Goal: Task Accomplishment & Management: Use online tool/utility

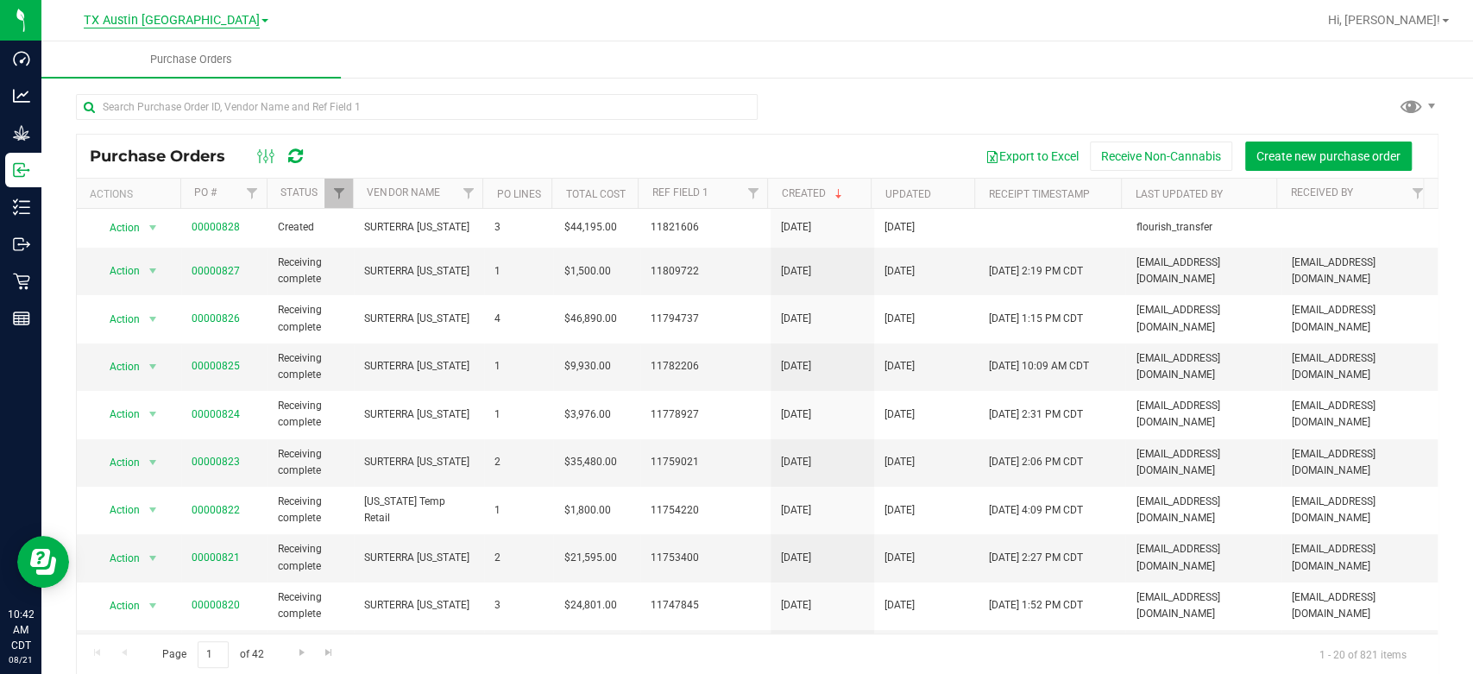
click at [175, 23] on span "TX Austin [GEOGRAPHIC_DATA]" at bounding box center [172, 21] width 176 height 16
click at [125, 93] on link "TX goodblend" at bounding box center [176, 83] width 252 height 23
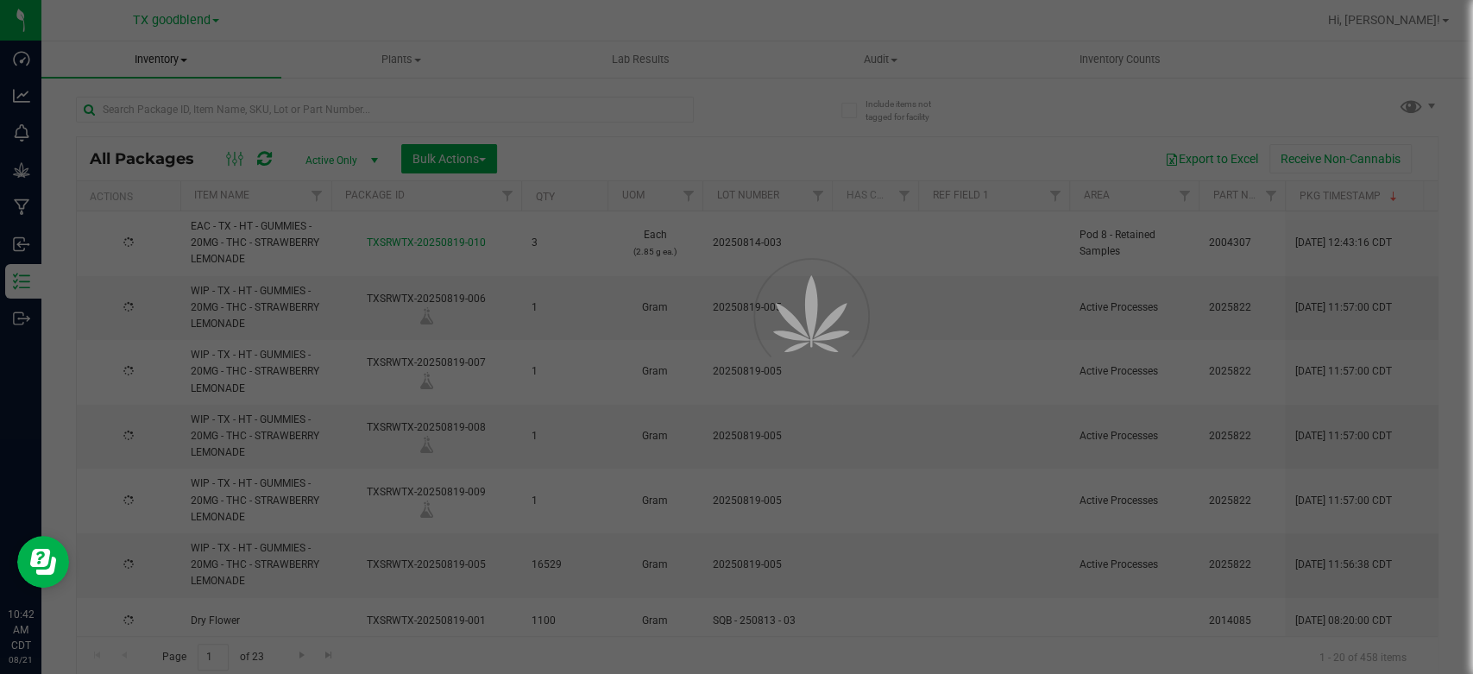
click at [148, 57] on div at bounding box center [736, 337] width 1473 height 674
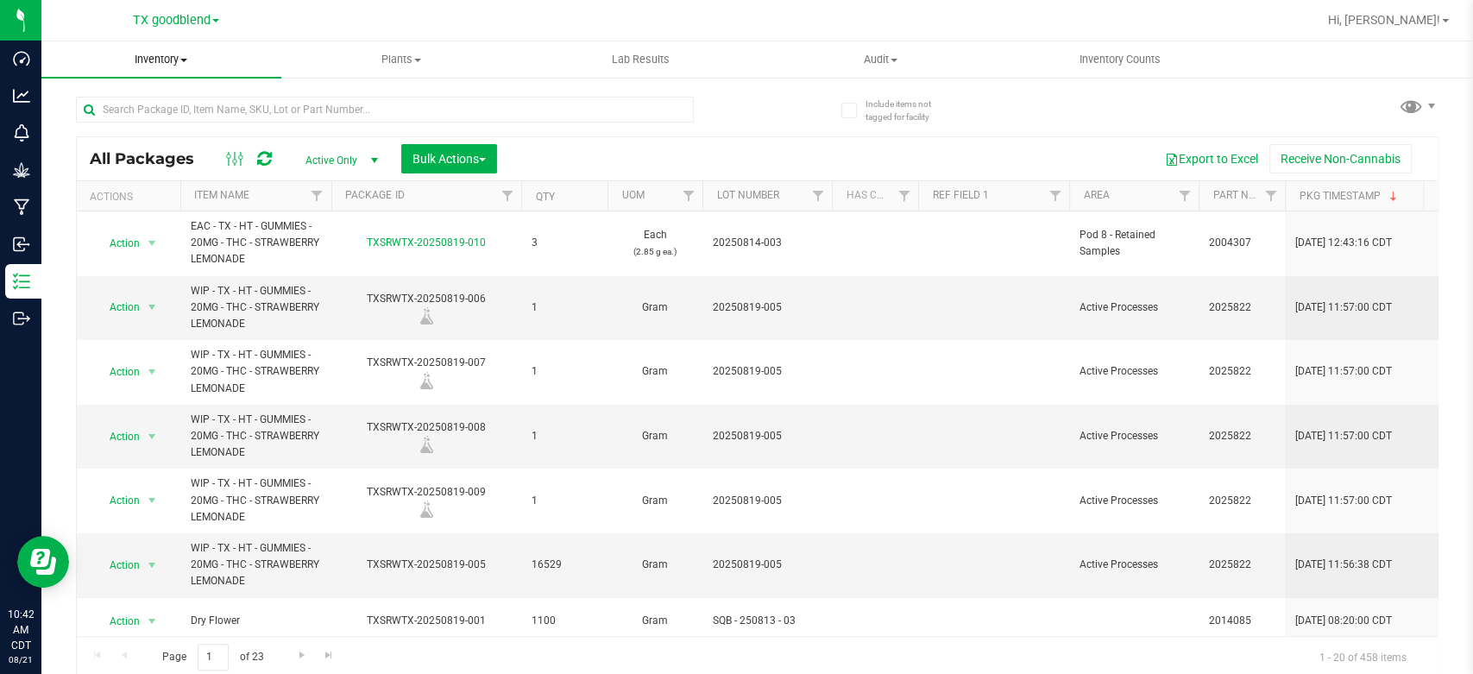
click at [161, 60] on span "Inventory" at bounding box center [161, 60] width 240 height 16
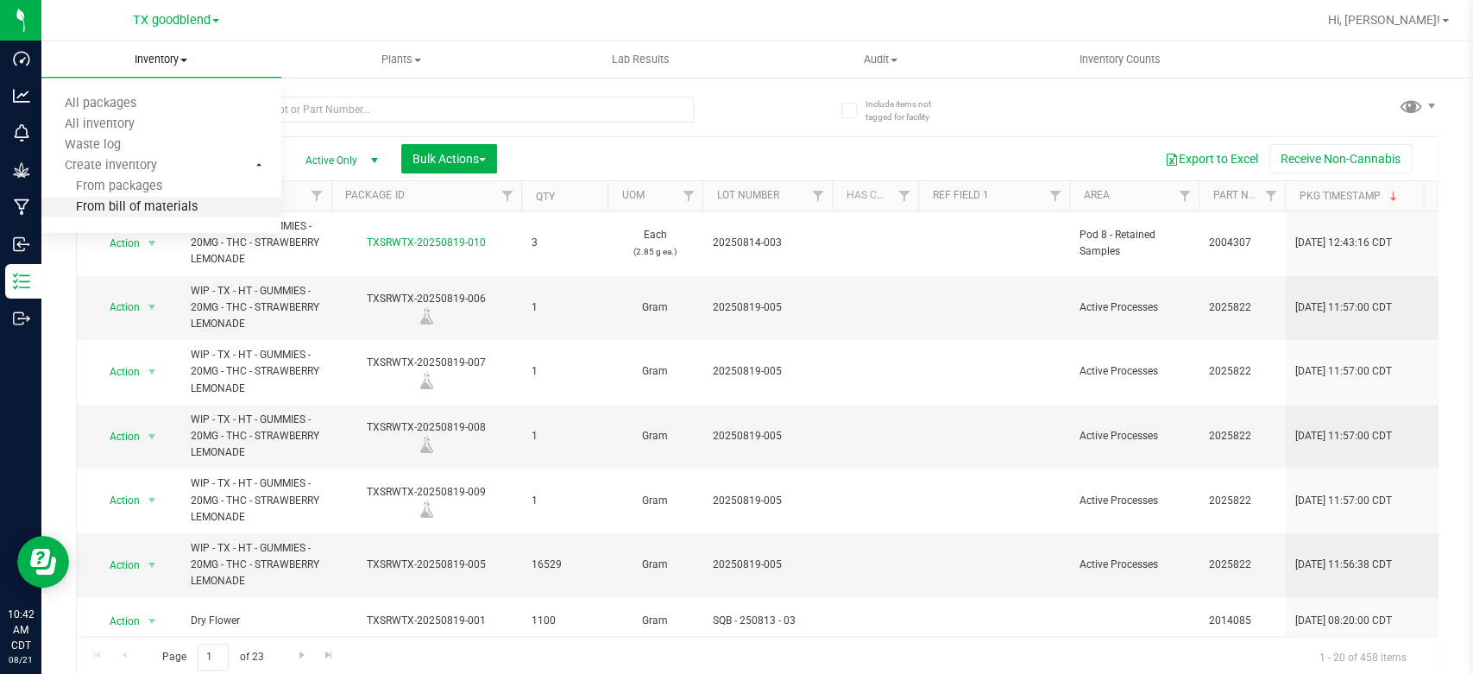
click at [130, 212] on span "From bill of materials" at bounding box center [119, 207] width 156 height 15
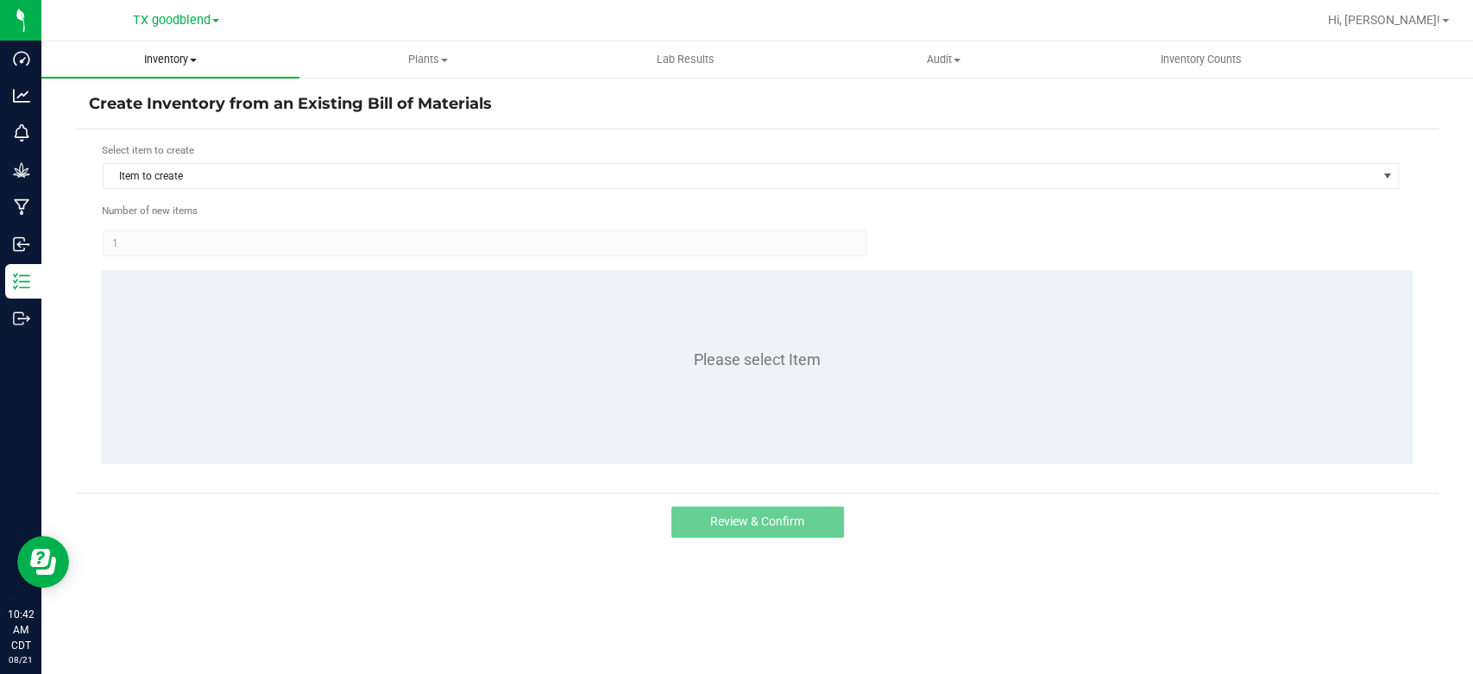
click at [175, 72] on uib-tab-heading "Inventory All packages All inventory Waste log Create inventory" at bounding box center [170, 59] width 258 height 36
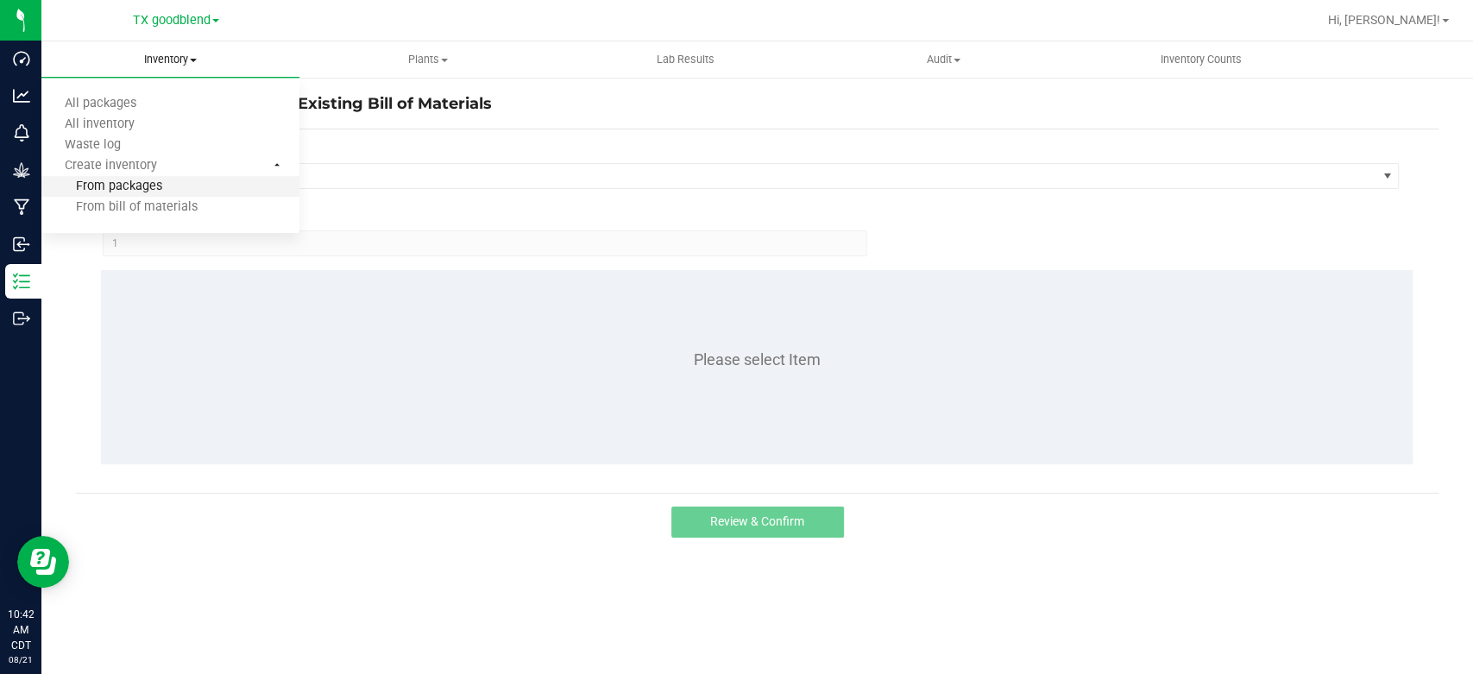
click at [125, 192] on span "From packages" at bounding box center [101, 186] width 121 height 15
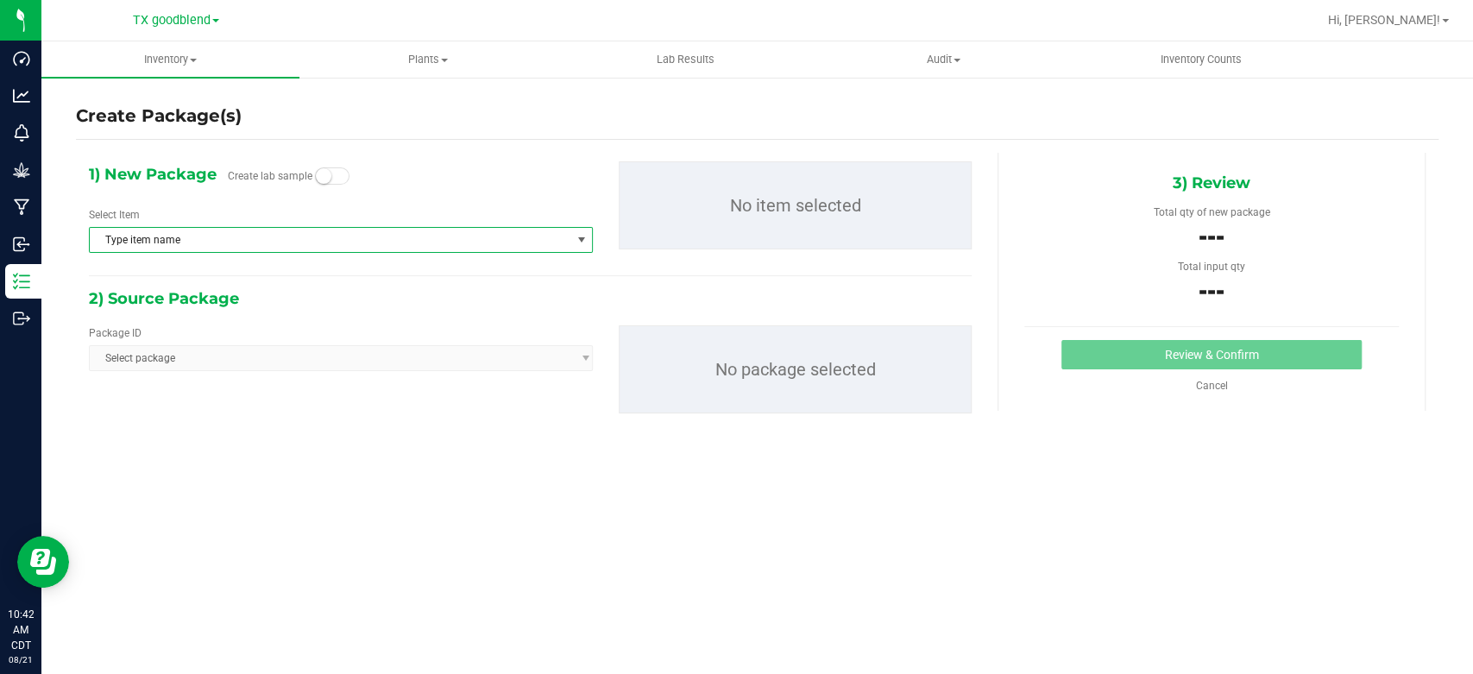
click at [249, 233] on span "Type item name" at bounding box center [330, 240] width 481 height 24
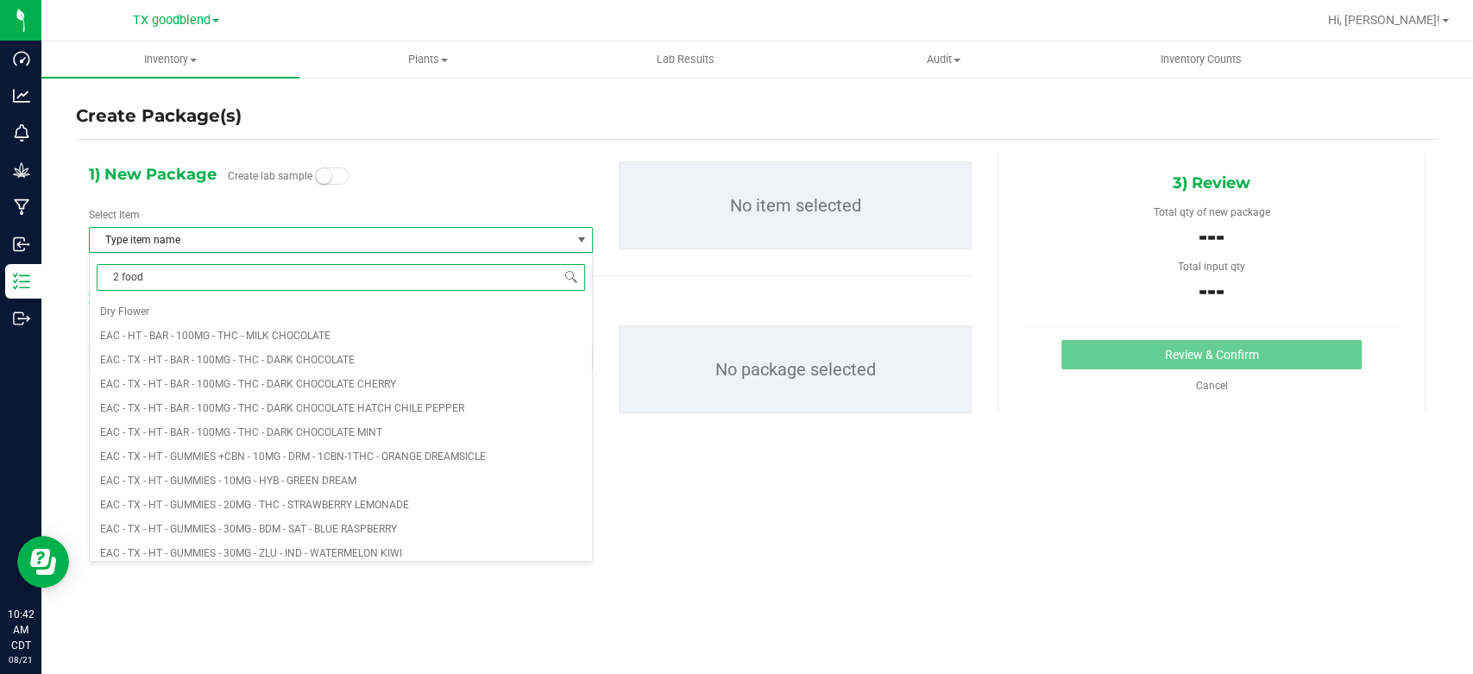
type input "2 food"
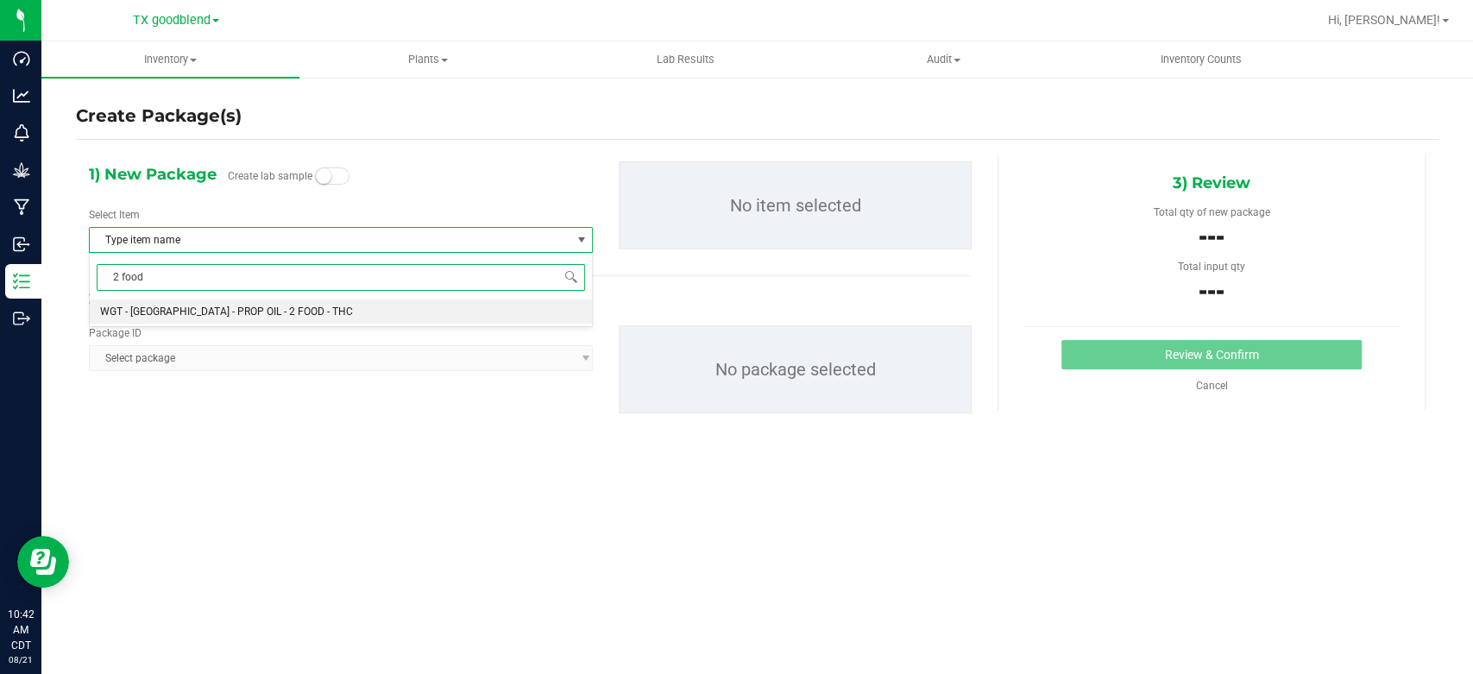
click at [266, 316] on span "WGT - [GEOGRAPHIC_DATA] - PROP OIL - 2 FOOD - THC" at bounding box center [226, 311] width 253 height 12
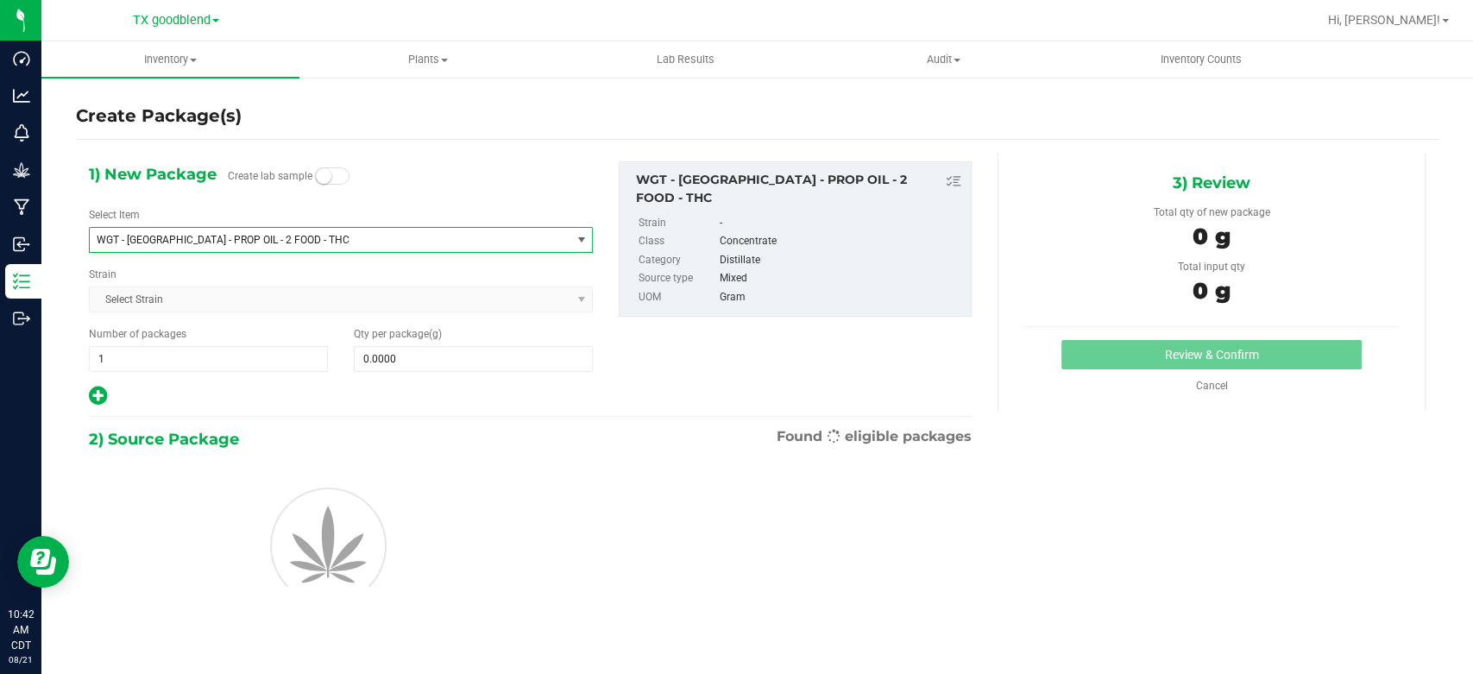
scroll to position [3045, 0]
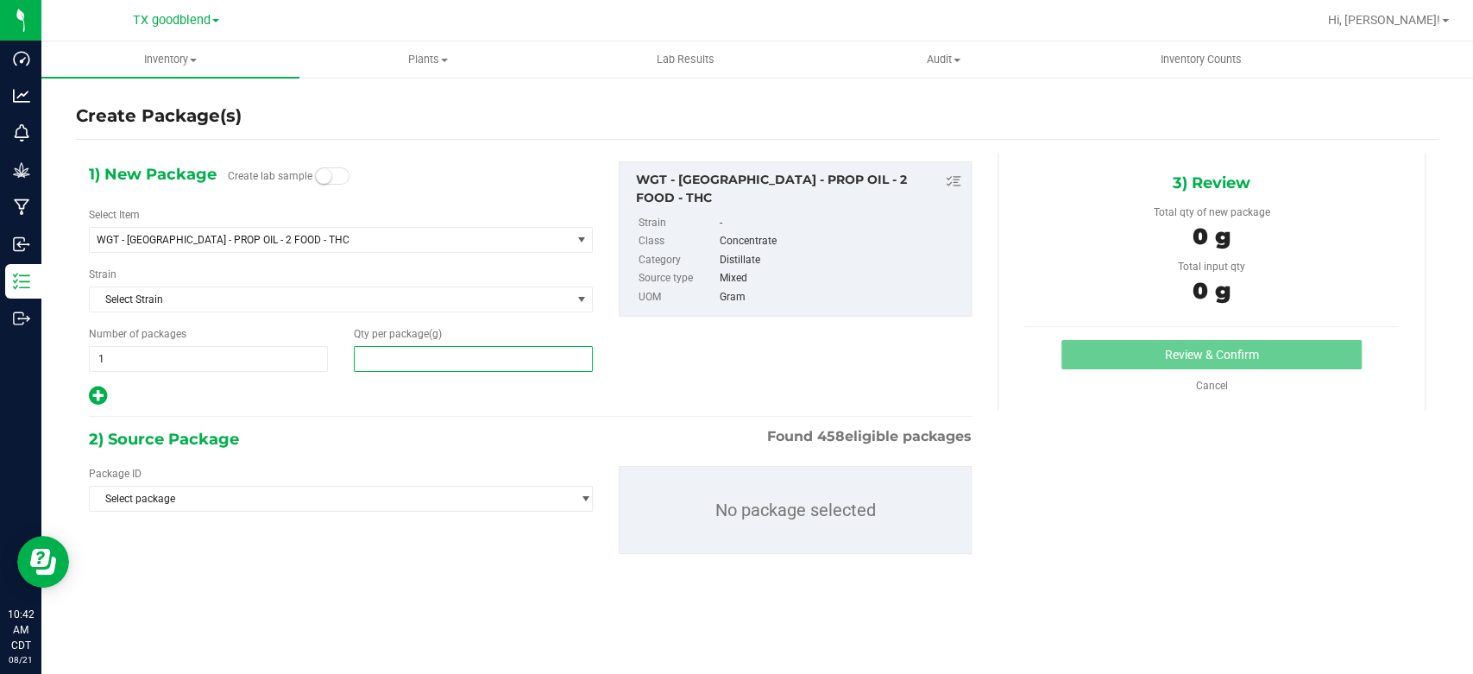
click at [438, 357] on span at bounding box center [473, 359] width 239 height 26
type input "0.0000"
click at [209, 356] on span "1 1" at bounding box center [208, 359] width 239 height 26
type input "2"
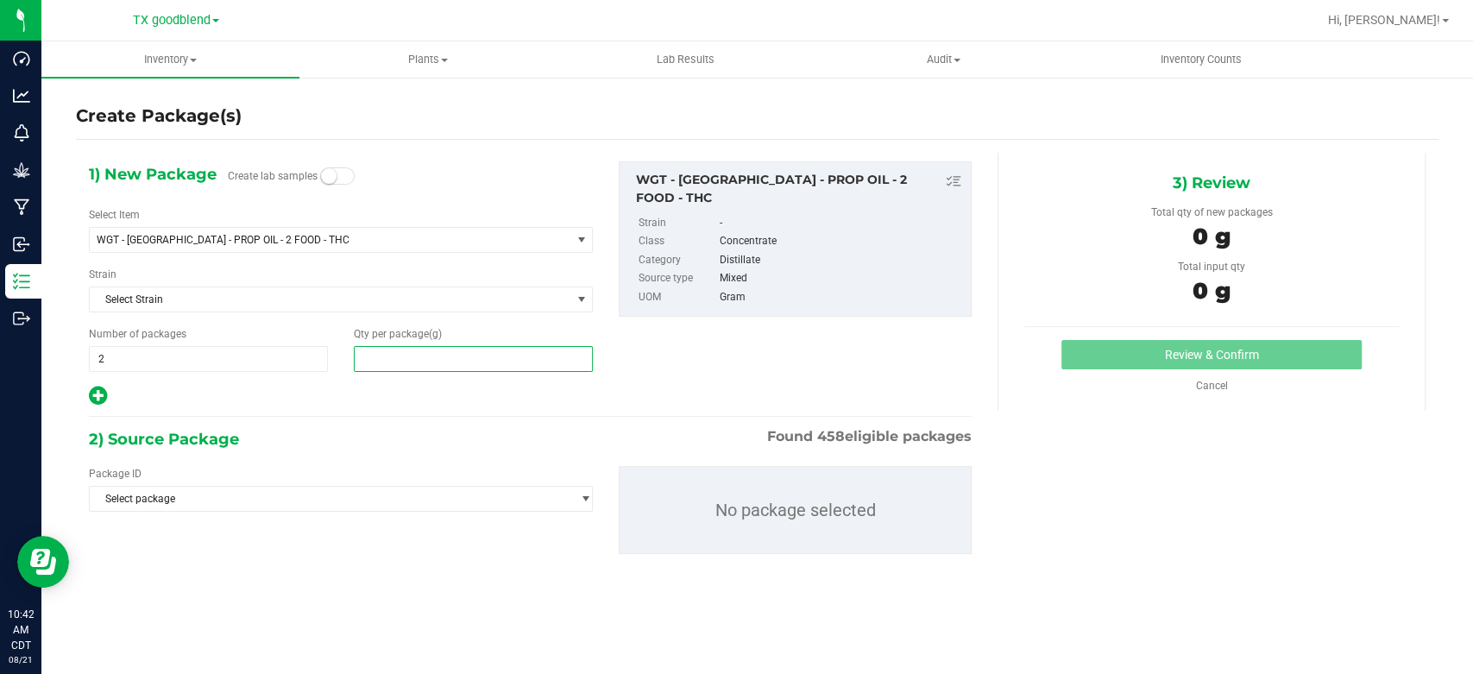
click at [431, 362] on span at bounding box center [473, 359] width 239 height 26
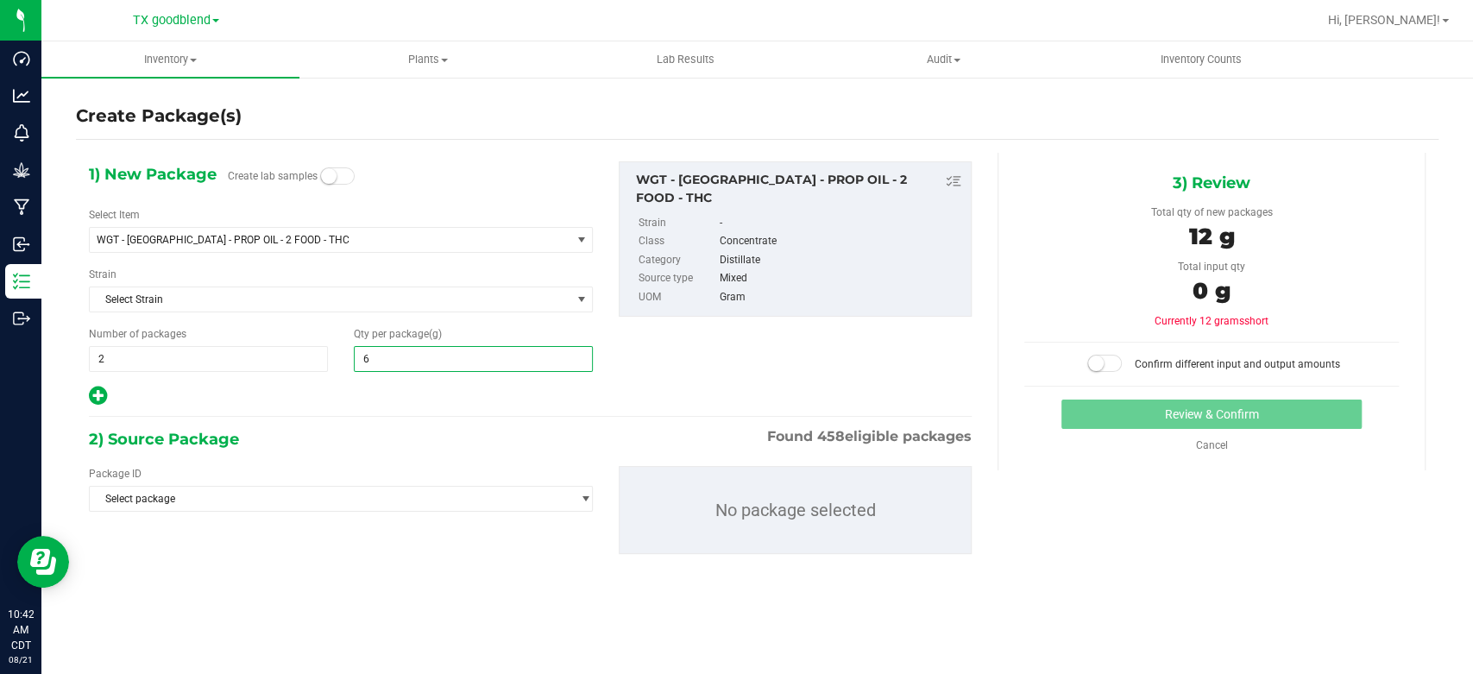
type input "68"
type input "68.0000"
click at [391, 493] on span "Select package" at bounding box center [330, 499] width 481 height 24
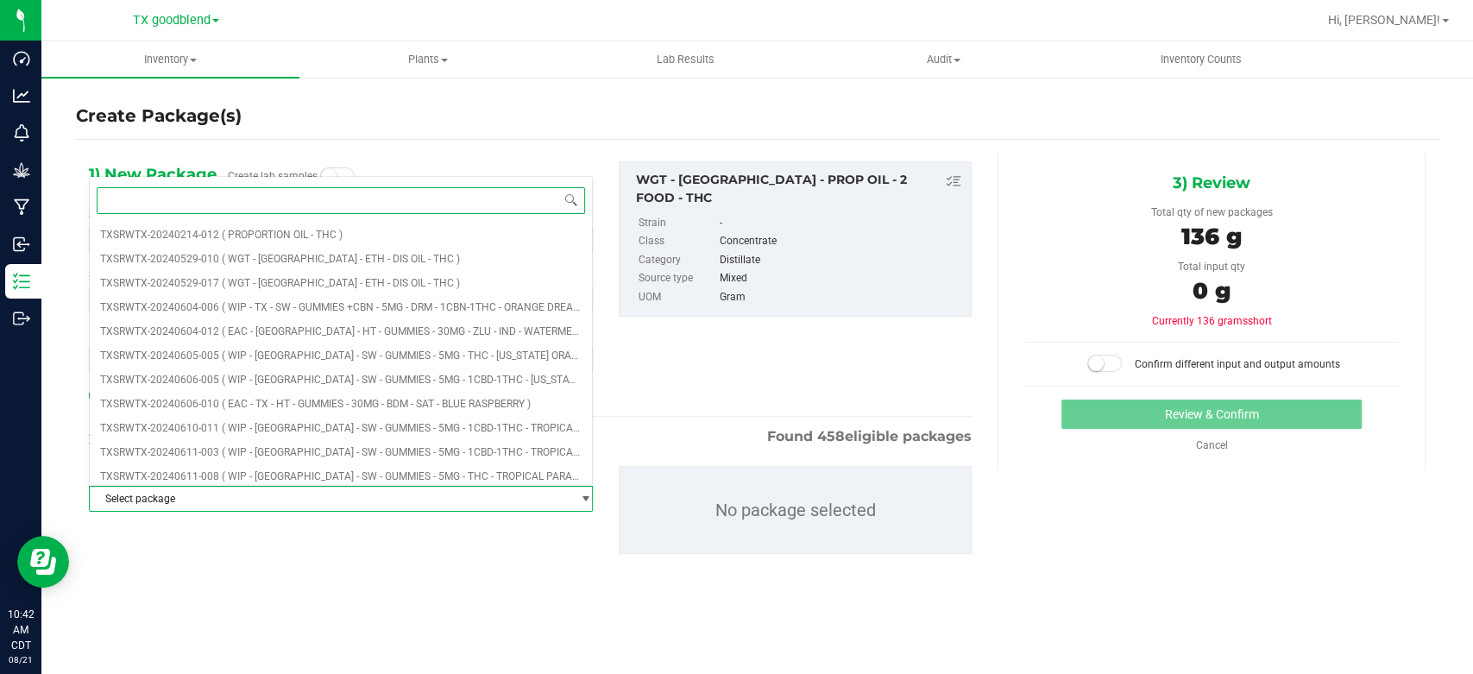
type input "0"
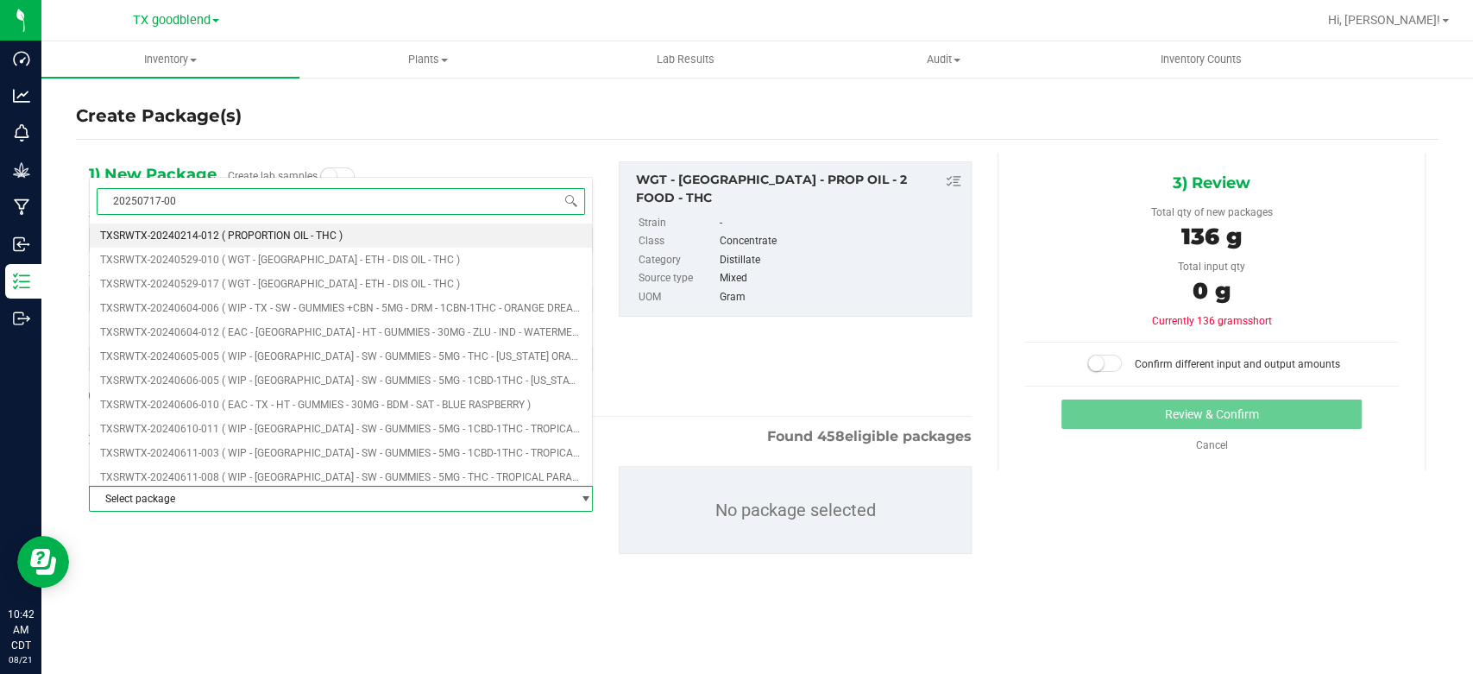
type input "20250717-002"
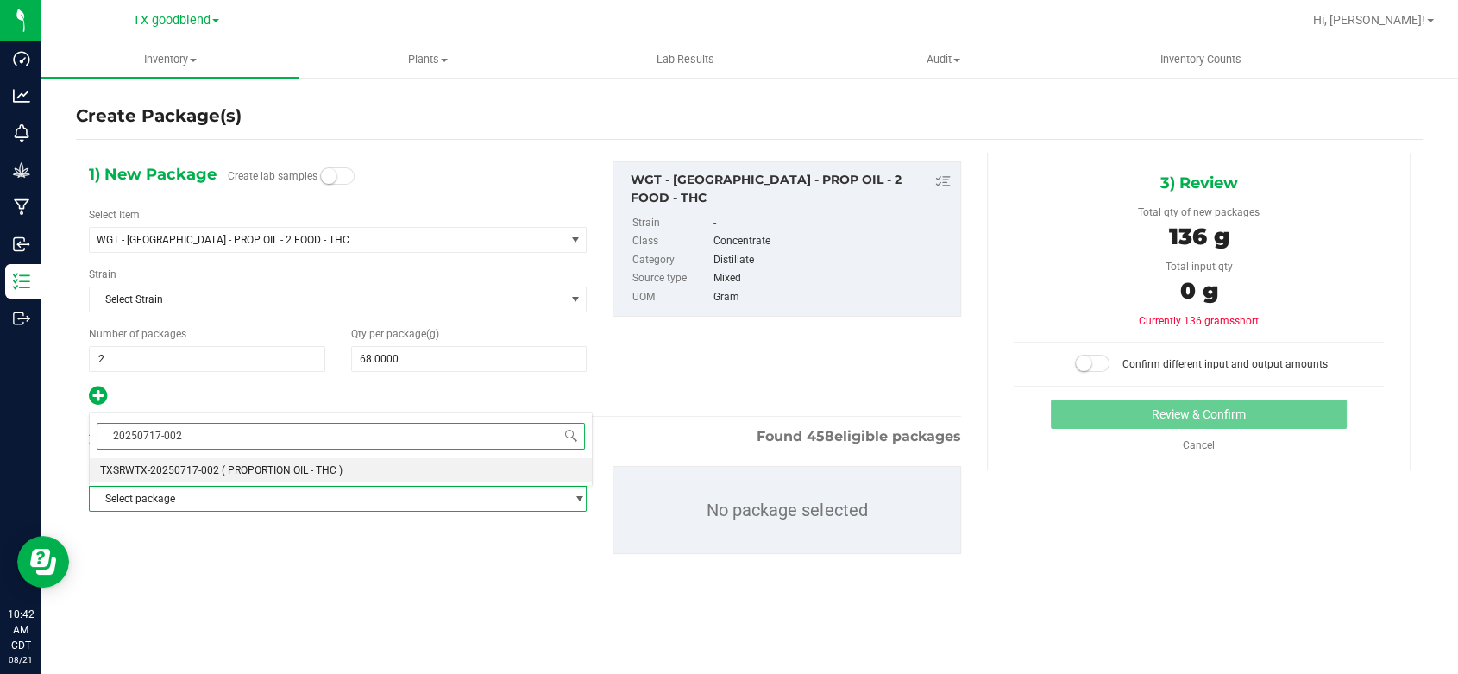
click at [304, 466] on span "( PROPORTION OIL - THC )" at bounding box center [282, 470] width 121 height 12
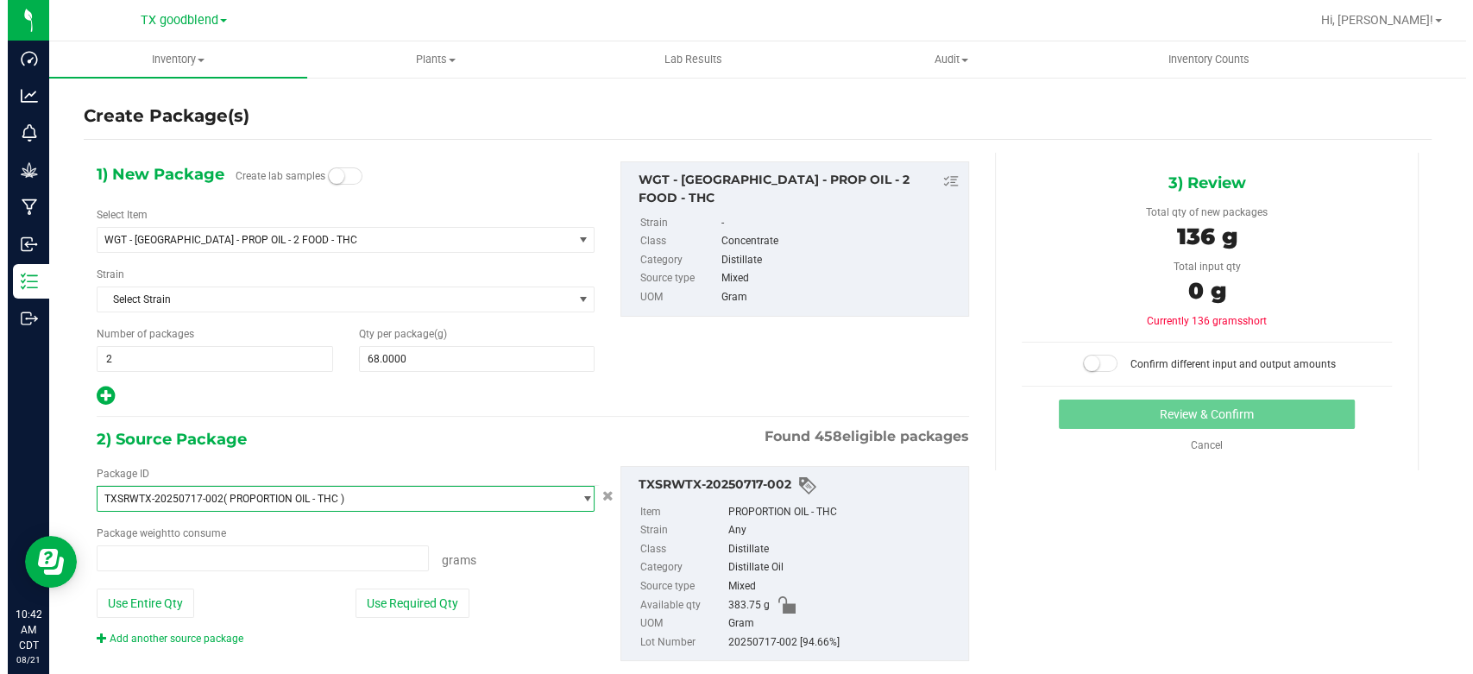
scroll to position [10100, 0]
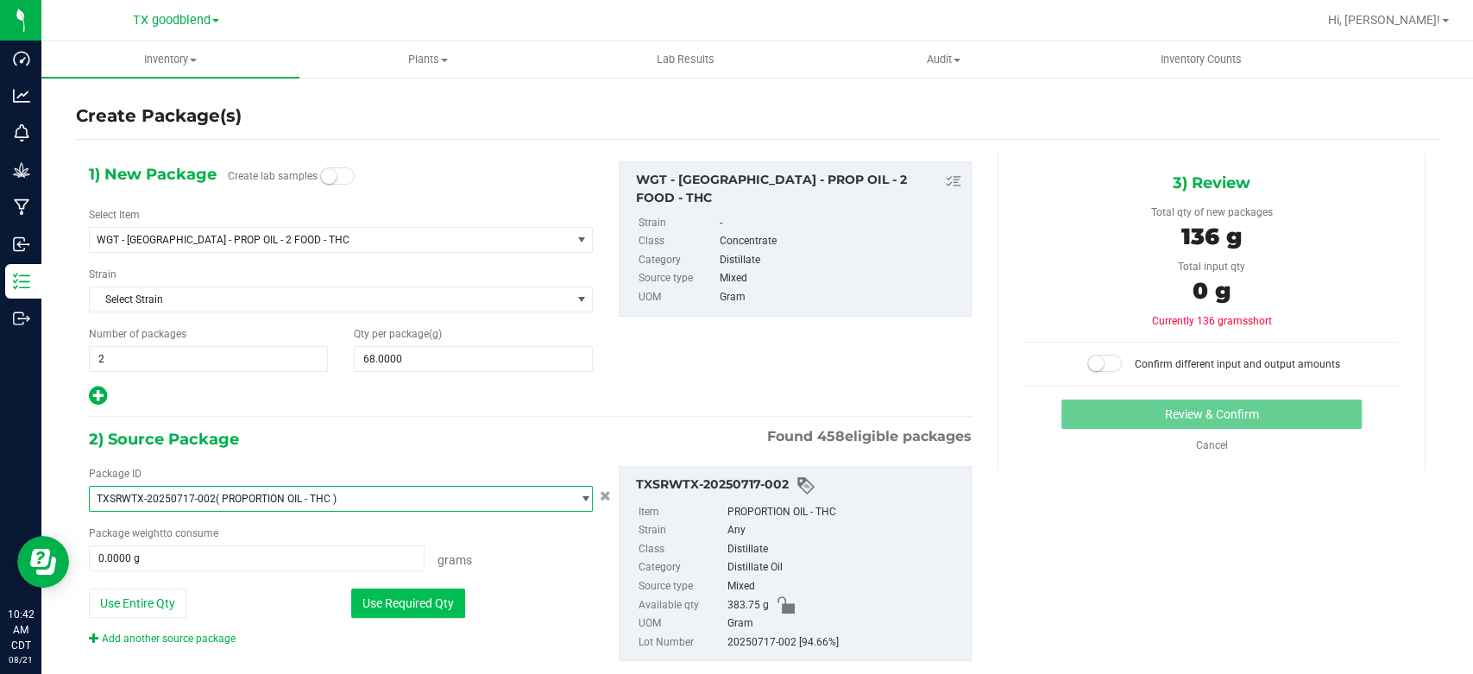
click at [387, 599] on button "Use Required Qty" at bounding box center [408, 603] width 114 height 29
type input "136.0000 g"
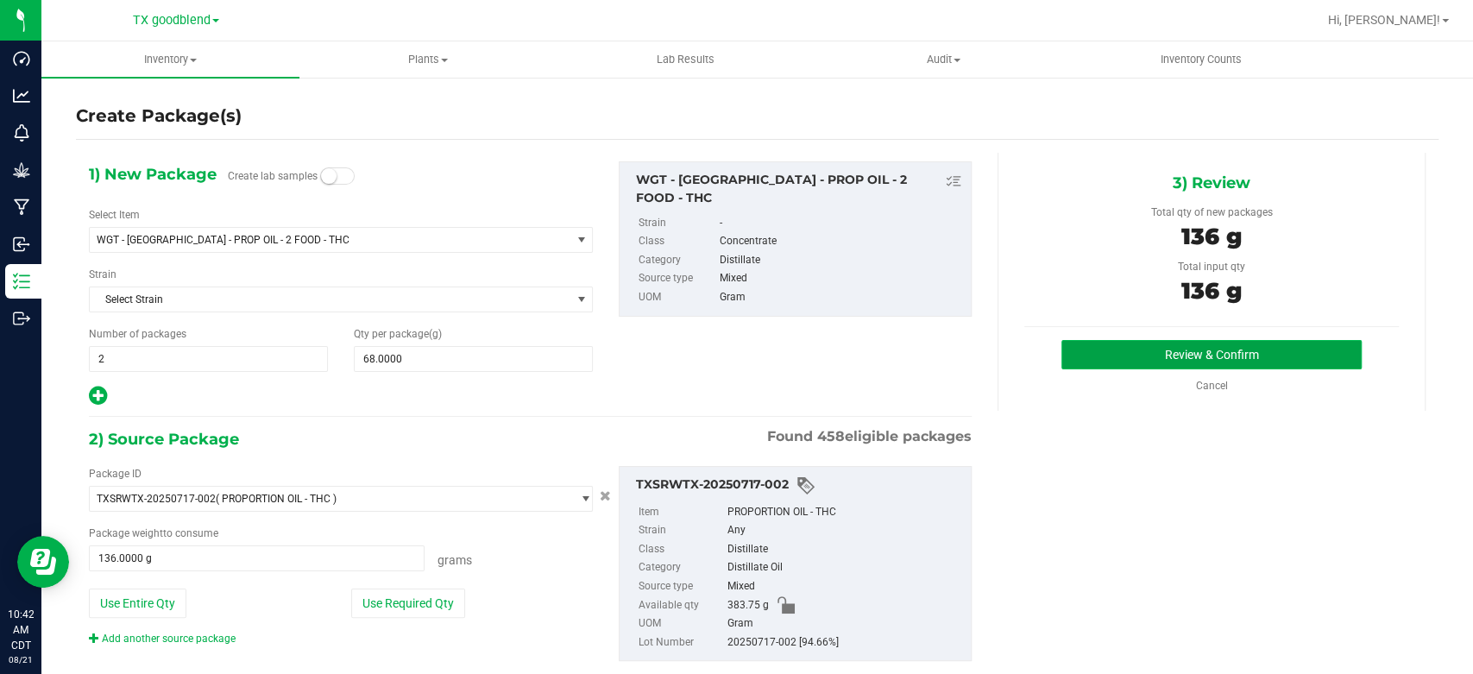
click at [1139, 345] on button "Review & Confirm" at bounding box center [1210, 354] width 299 height 29
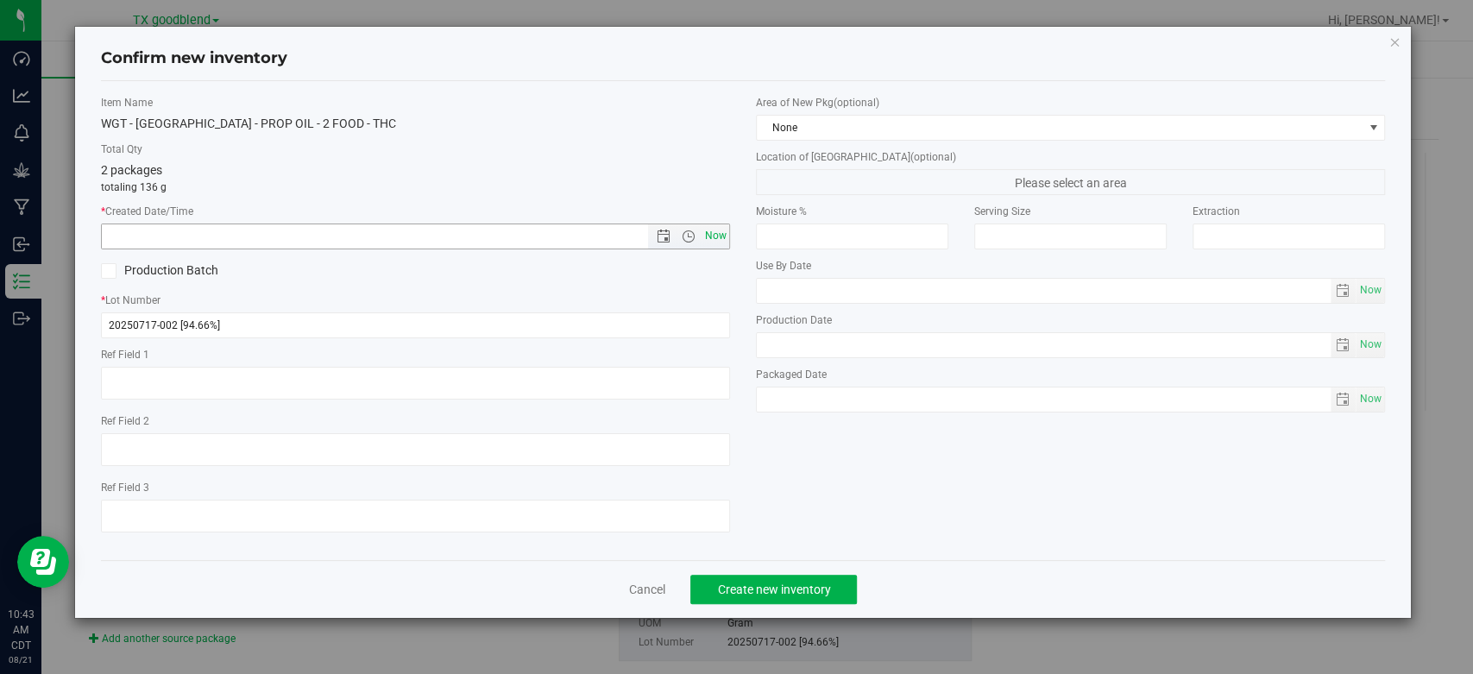
click at [711, 230] on span "Now" at bounding box center [716, 236] width 29 height 25
type input "[DATE] 10:43 AM"
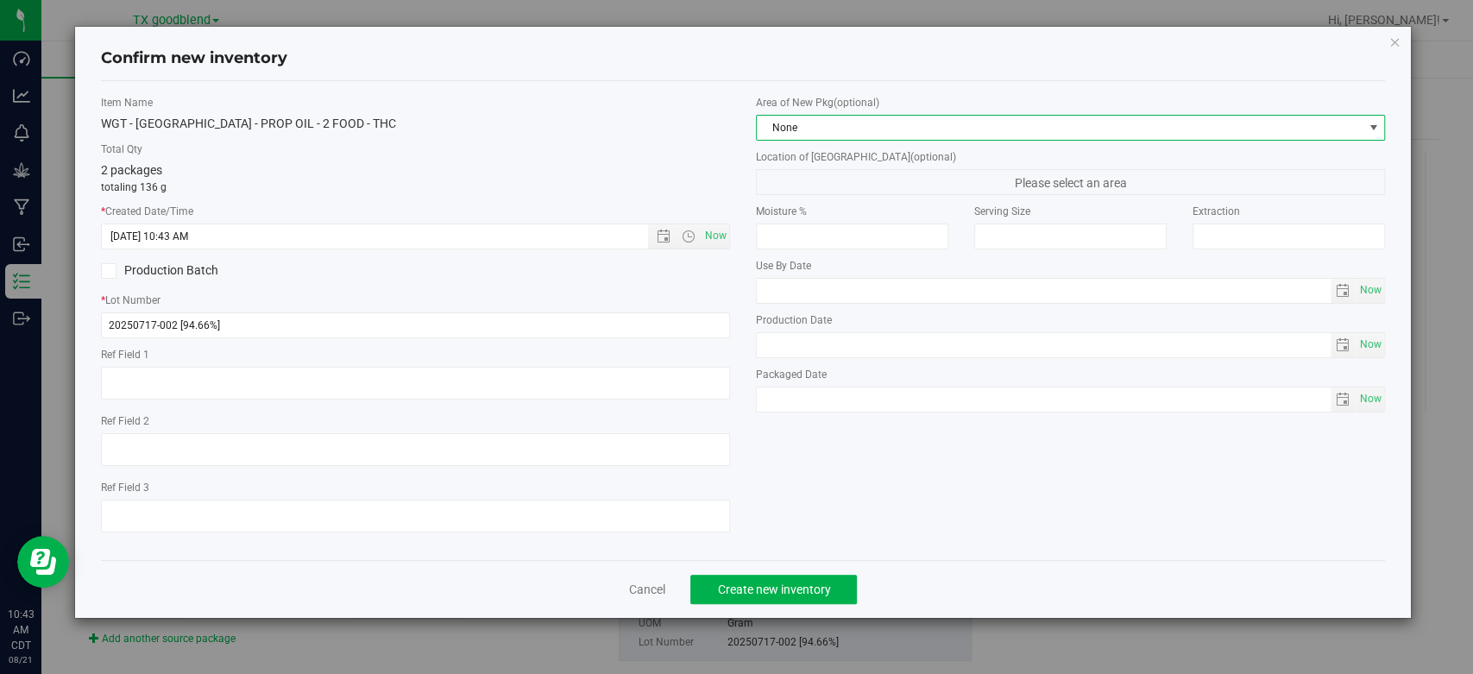
click at [860, 137] on span "None" at bounding box center [1060, 128] width 606 height 24
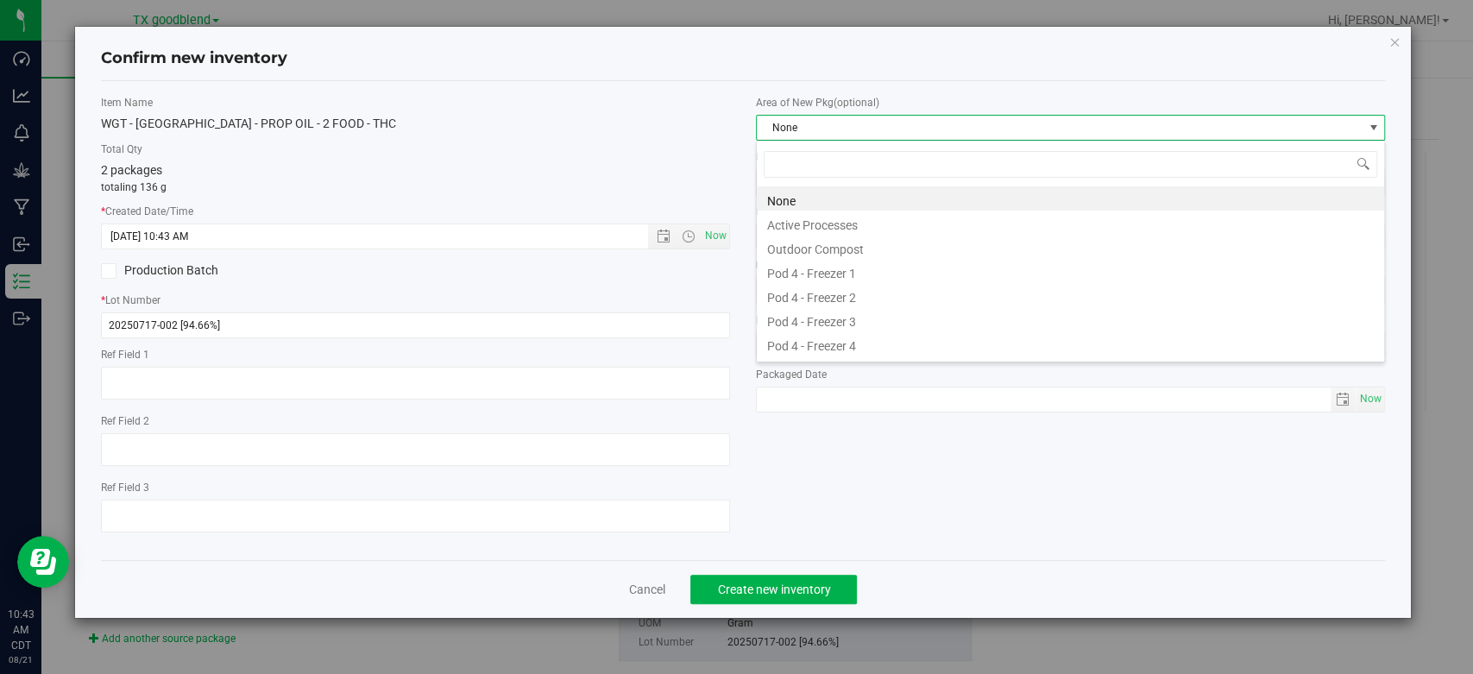
scroll to position [25, 628]
click at [841, 219] on li "Active Processes" at bounding box center [1070, 223] width 627 height 24
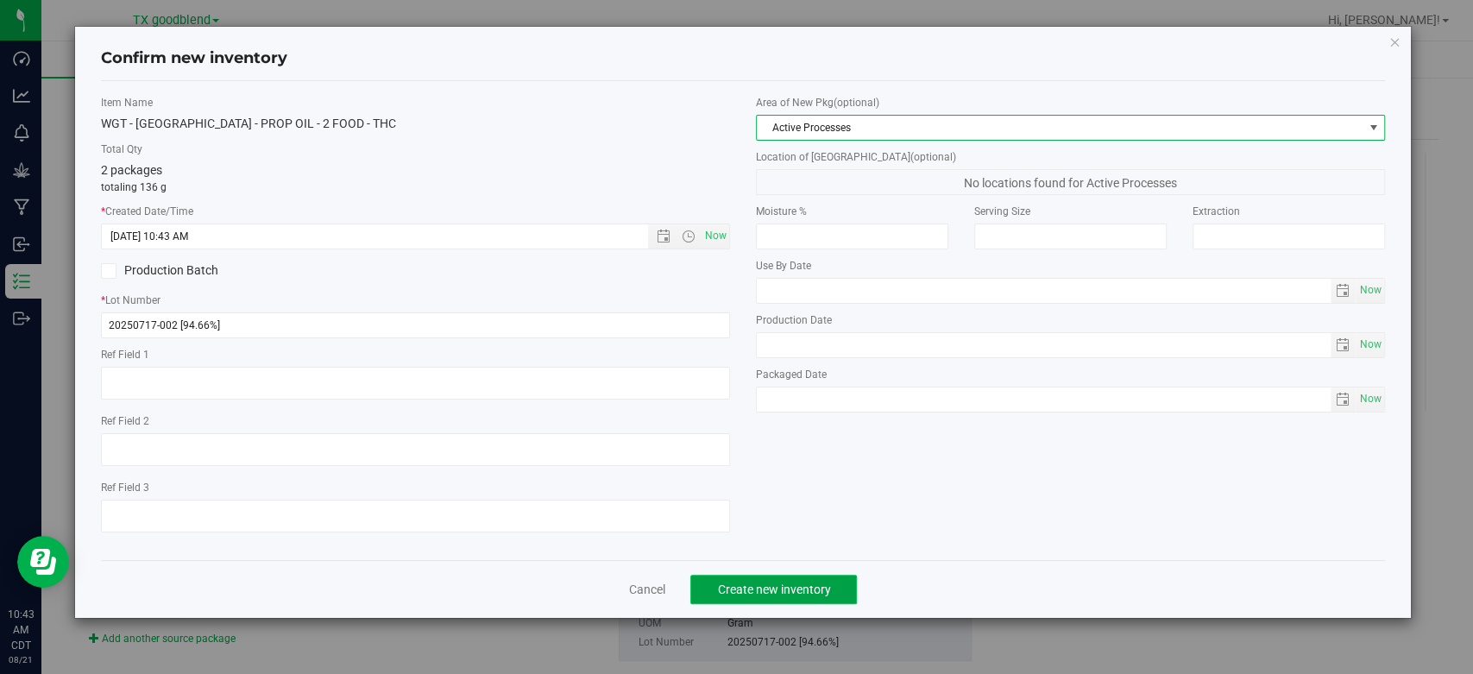
click at [728, 592] on span "Create new inventory" at bounding box center [773, 590] width 113 height 14
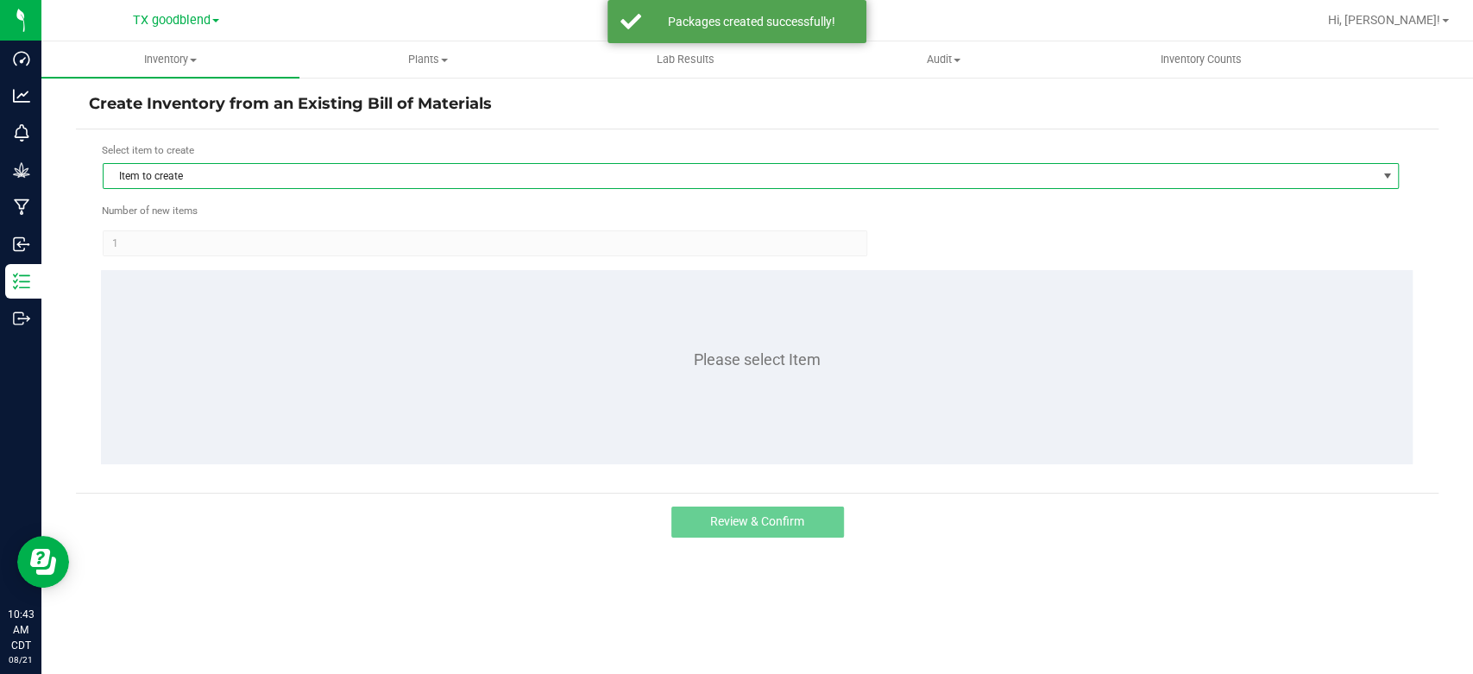
click at [279, 164] on span "Item to create" at bounding box center [740, 176] width 1273 height 24
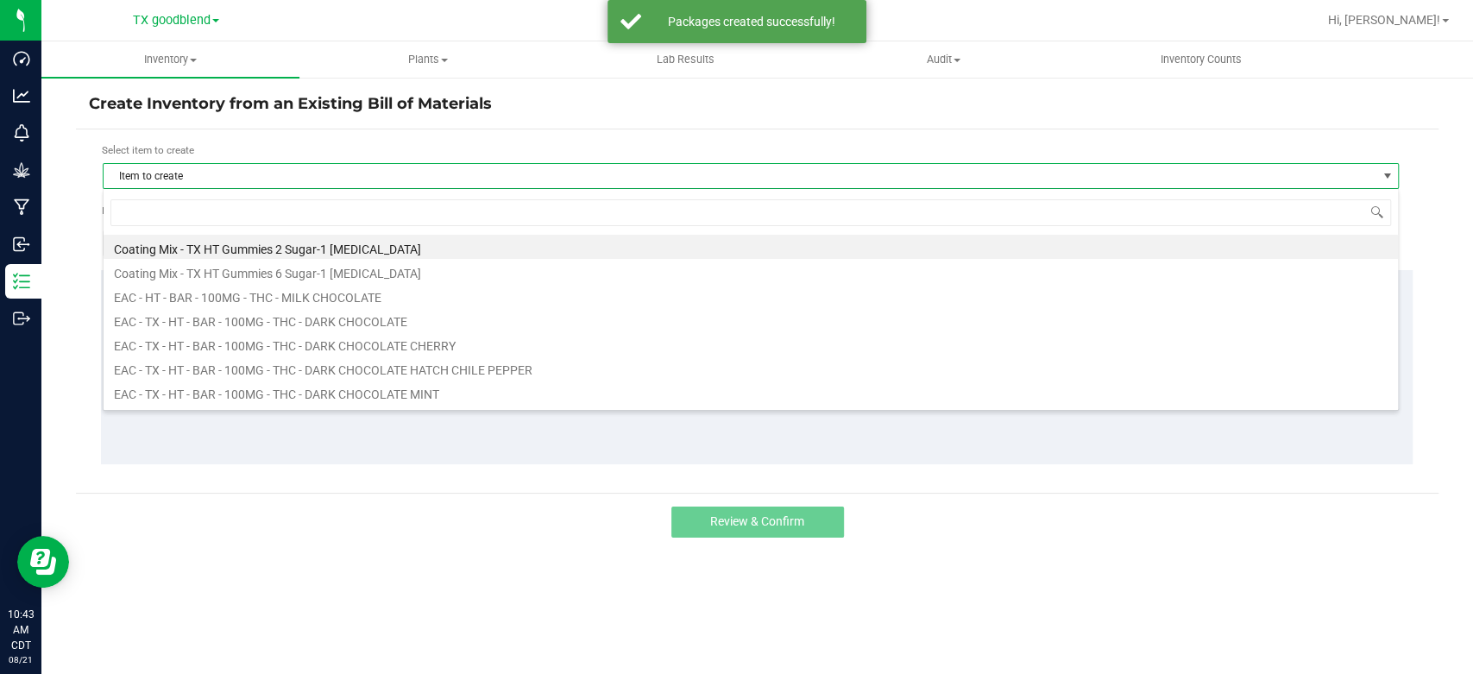
scroll to position [25, 1295]
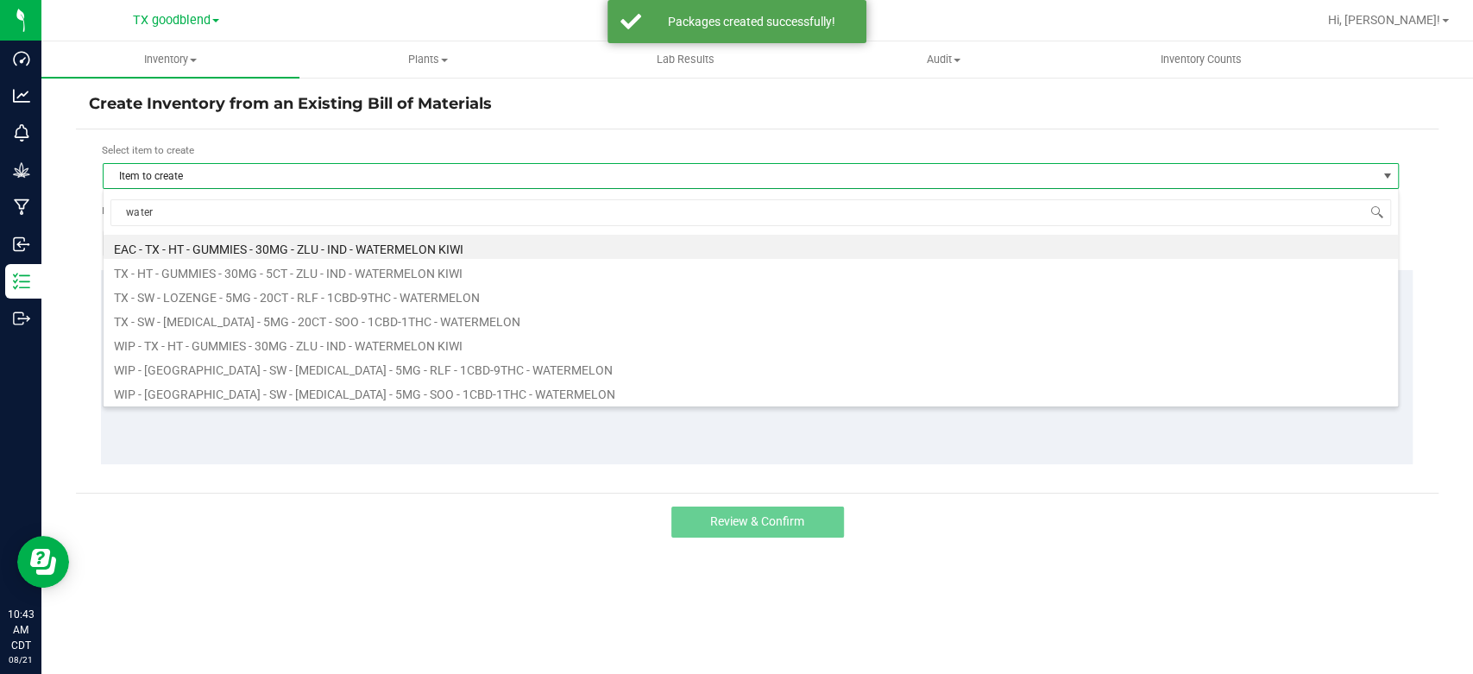
type input "waterm"
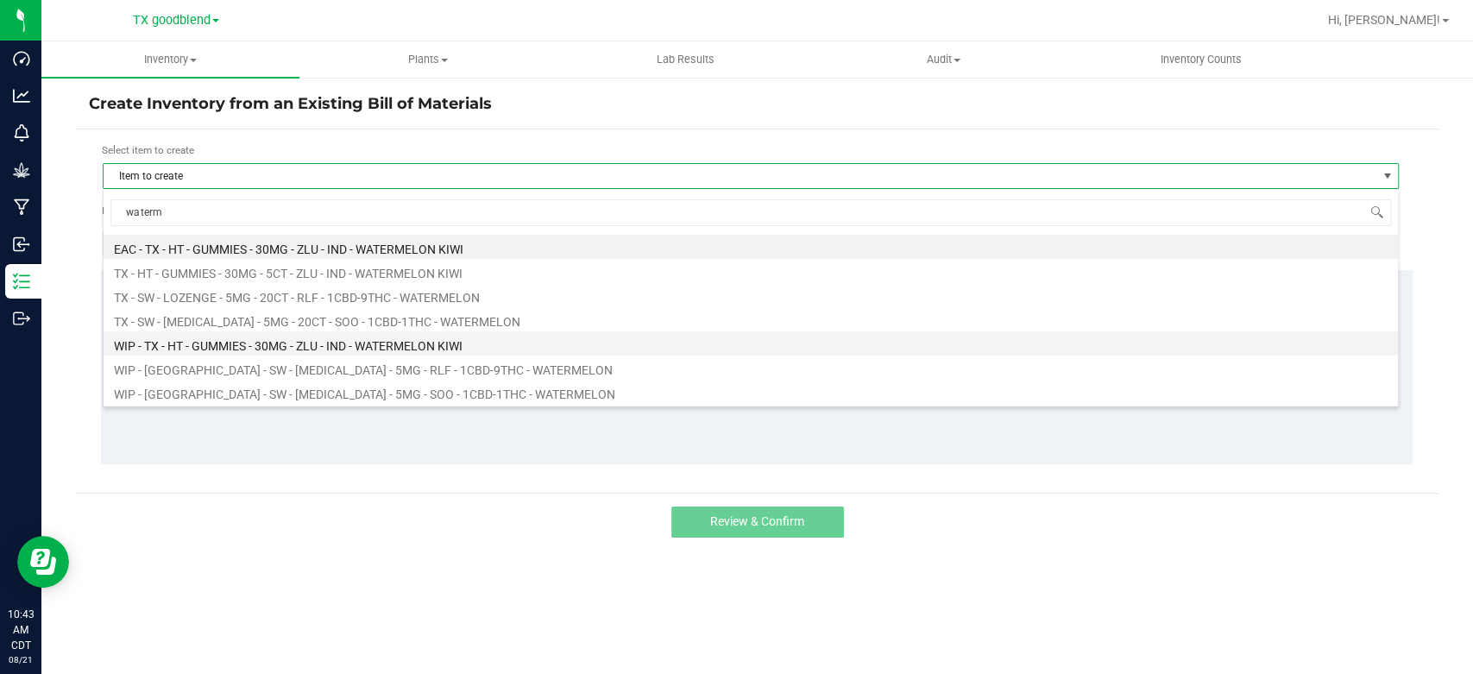
click at [294, 345] on li "WIP - TX - HT - GUMMIES - 30MG - ZLU - IND - WATERMELON KIWI" at bounding box center [751, 343] width 1294 height 24
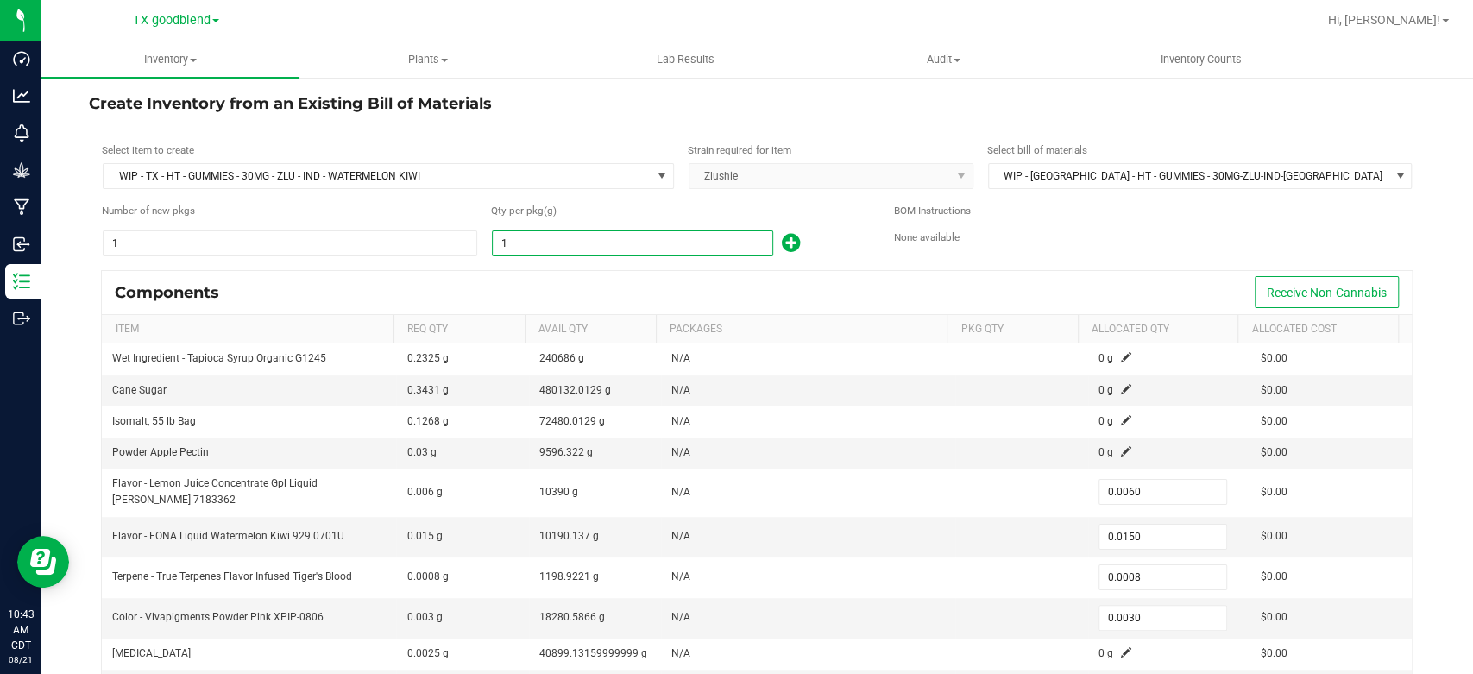
click at [614, 243] on input "1" at bounding box center [633, 243] width 280 height 24
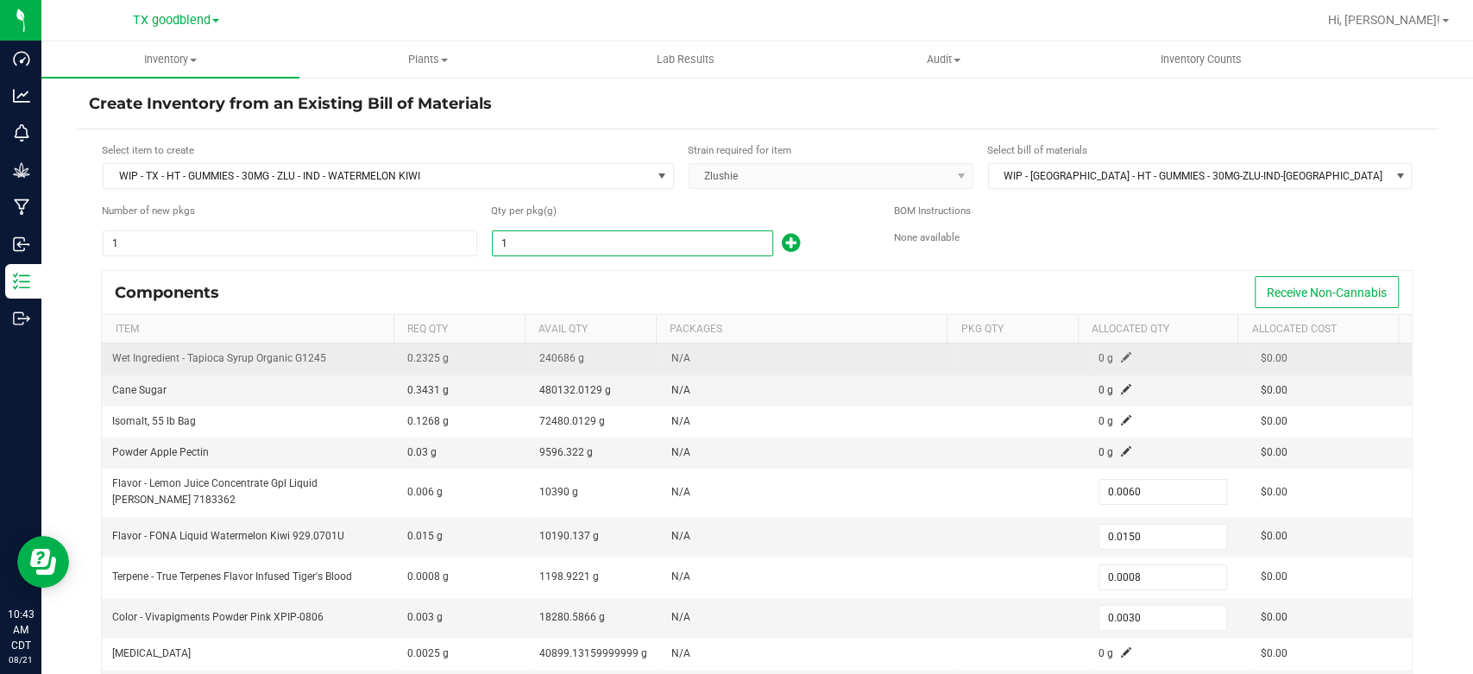
type input "2"
type input "0.0120"
type input "0.0300"
type input "0.0016"
type input "0.0060"
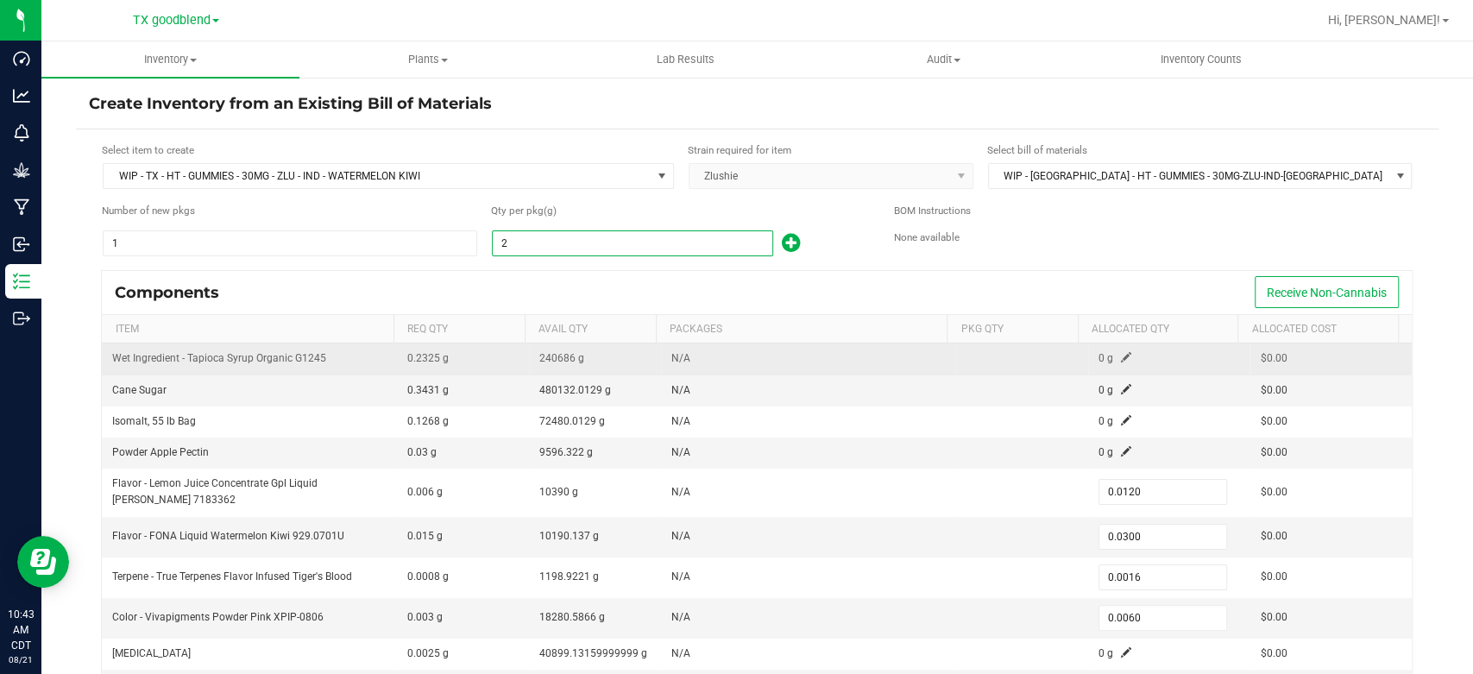
type input "20"
type input "0.1200"
type input "0.3000"
type input "0.0160"
type input "0.0600"
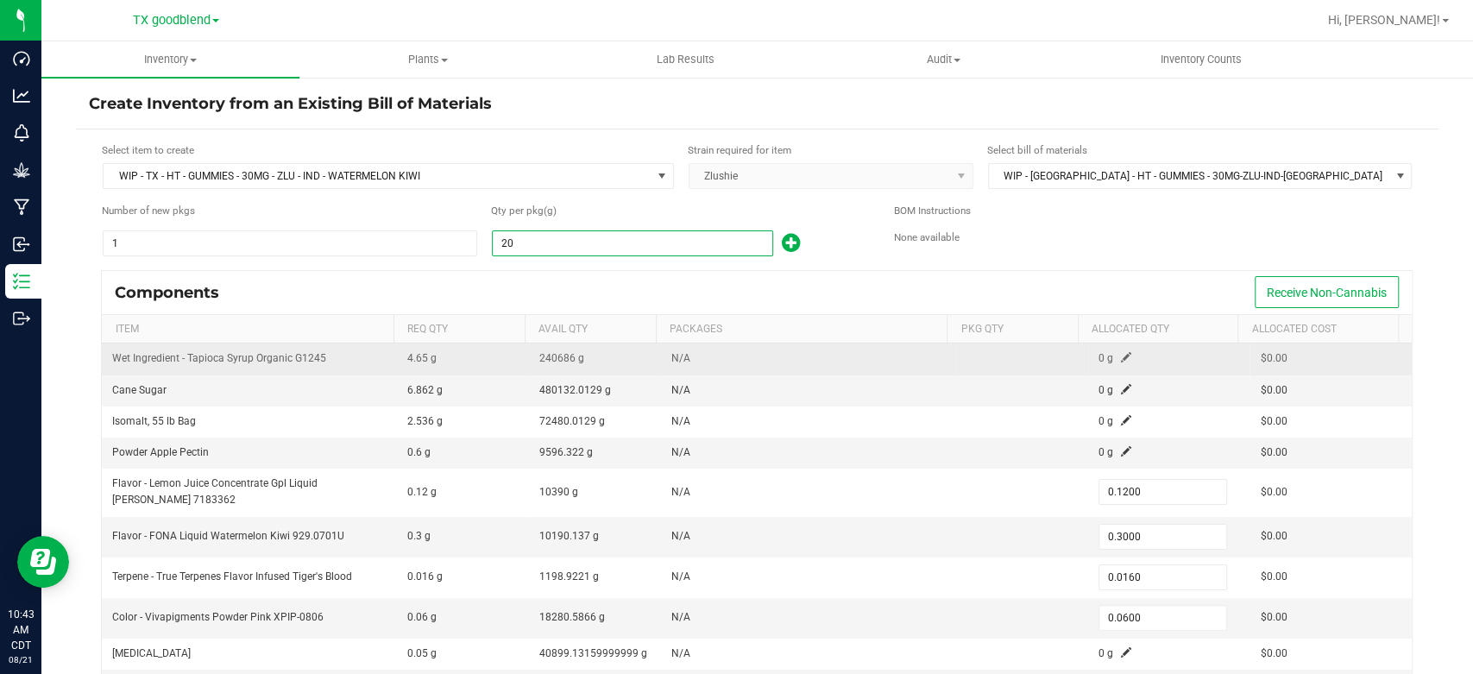
type input "201"
type input "1.2060"
type input "3.0150"
type input "0.1608"
type input "0.6030"
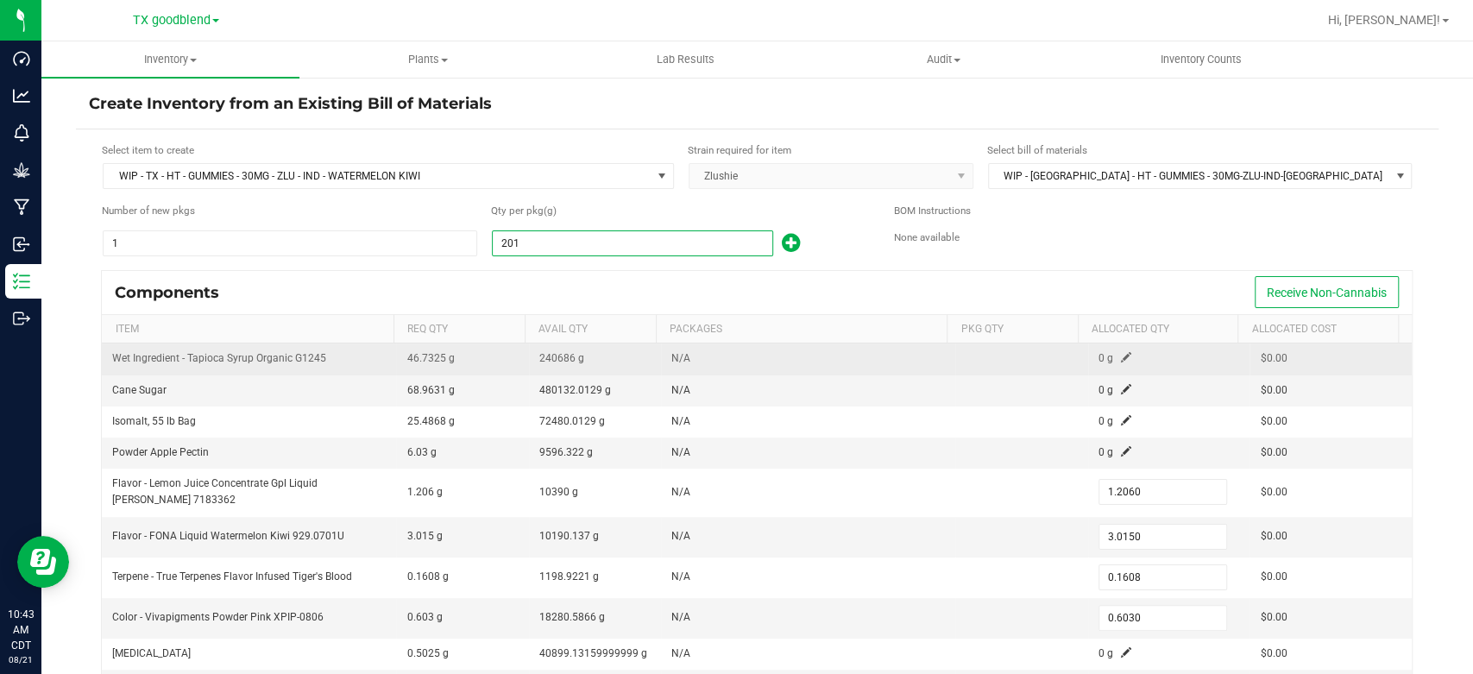
type input "2014"
type input "12.0840"
type input "30.2100"
type input "1.6112"
type input "6.0420"
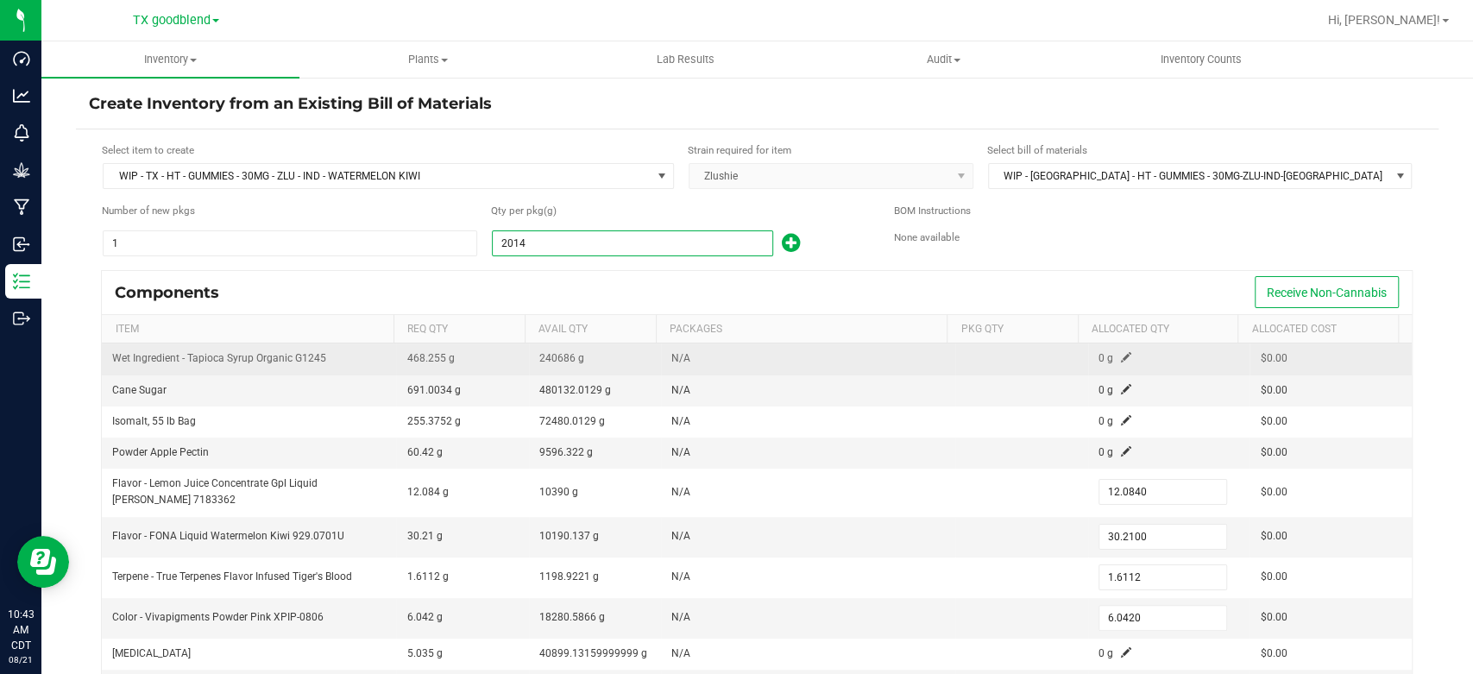
type input "20144"
type input "120.8640"
type input "302.1600"
type input "16.1152"
type input "60.4320"
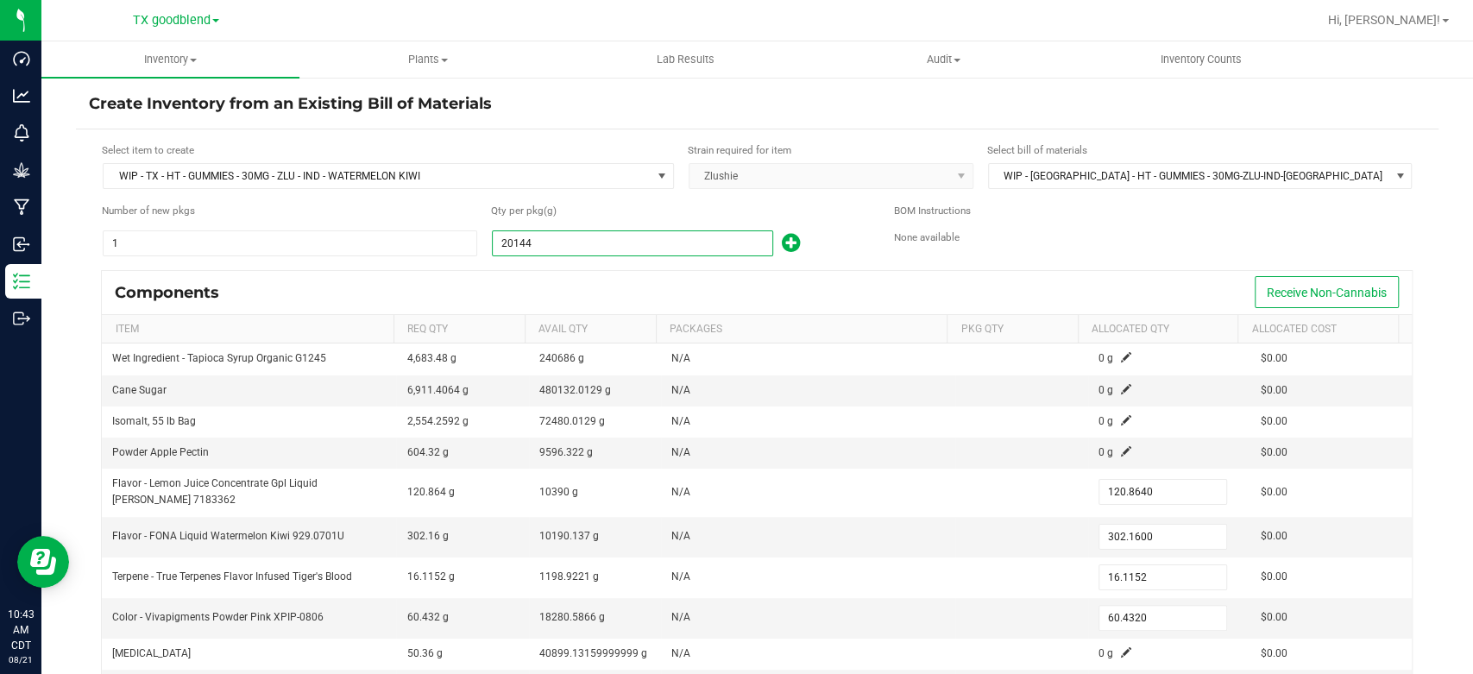
click at [578, 253] on input "20144" at bounding box center [633, 243] width 280 height 24
type input "20,144.0000"
click at [578, 266] on form "Select item to create WIP - [GEOGRAPHIC_DATA] - HT - GUMMIES - 30MG - ZLU - IND…" at bounding box center [757, 447] width 1337 height 610
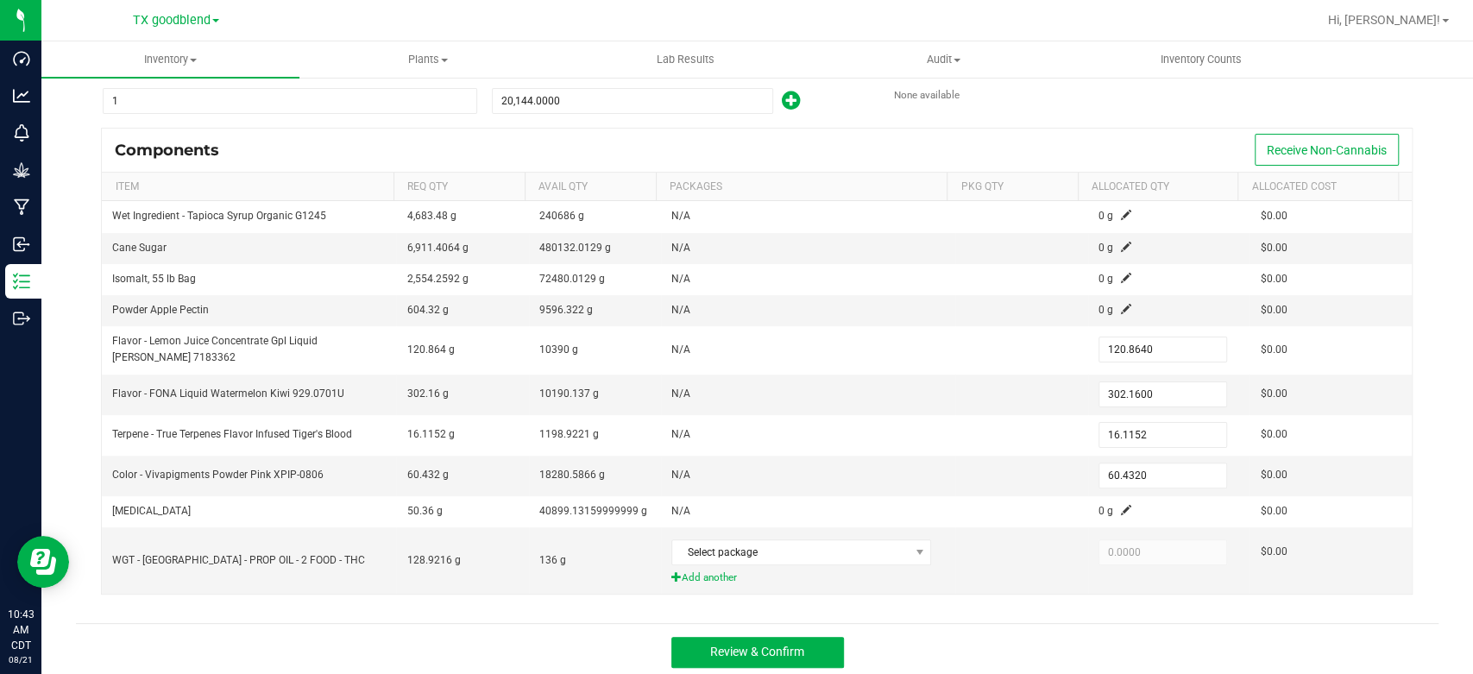
scroll to position [142, 0]
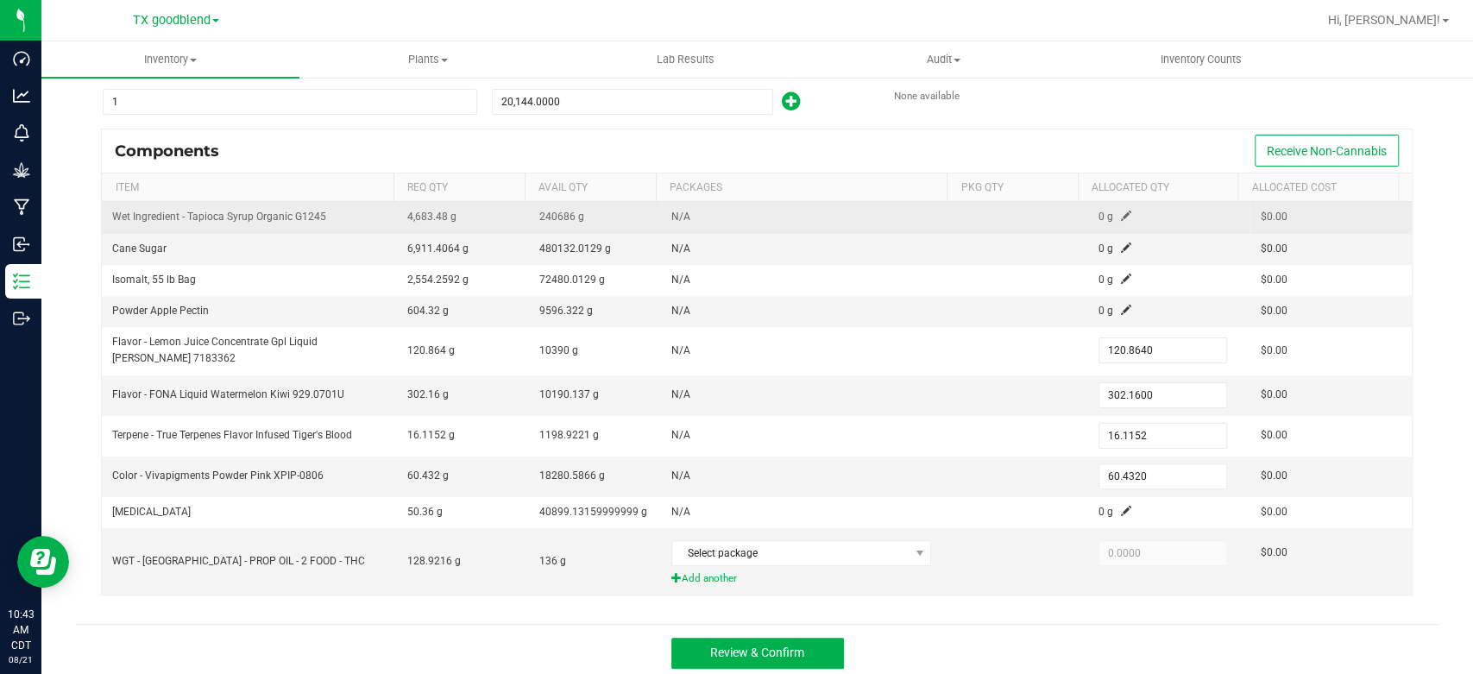
click at [1121, 214] on span at bounding box center [1126, 216] width 10 height 10
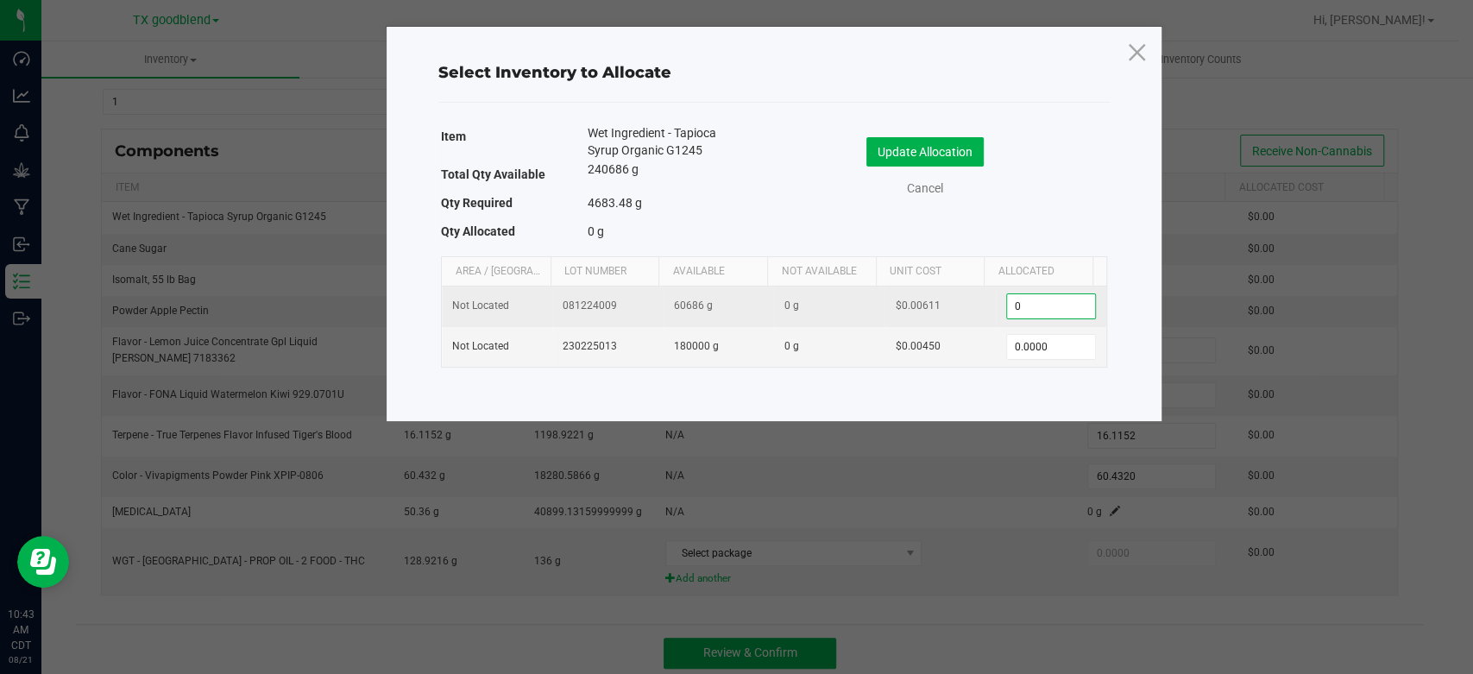
click at [1064, 307] on input "0" at bounding box center [1051, 306] width 88 height 24
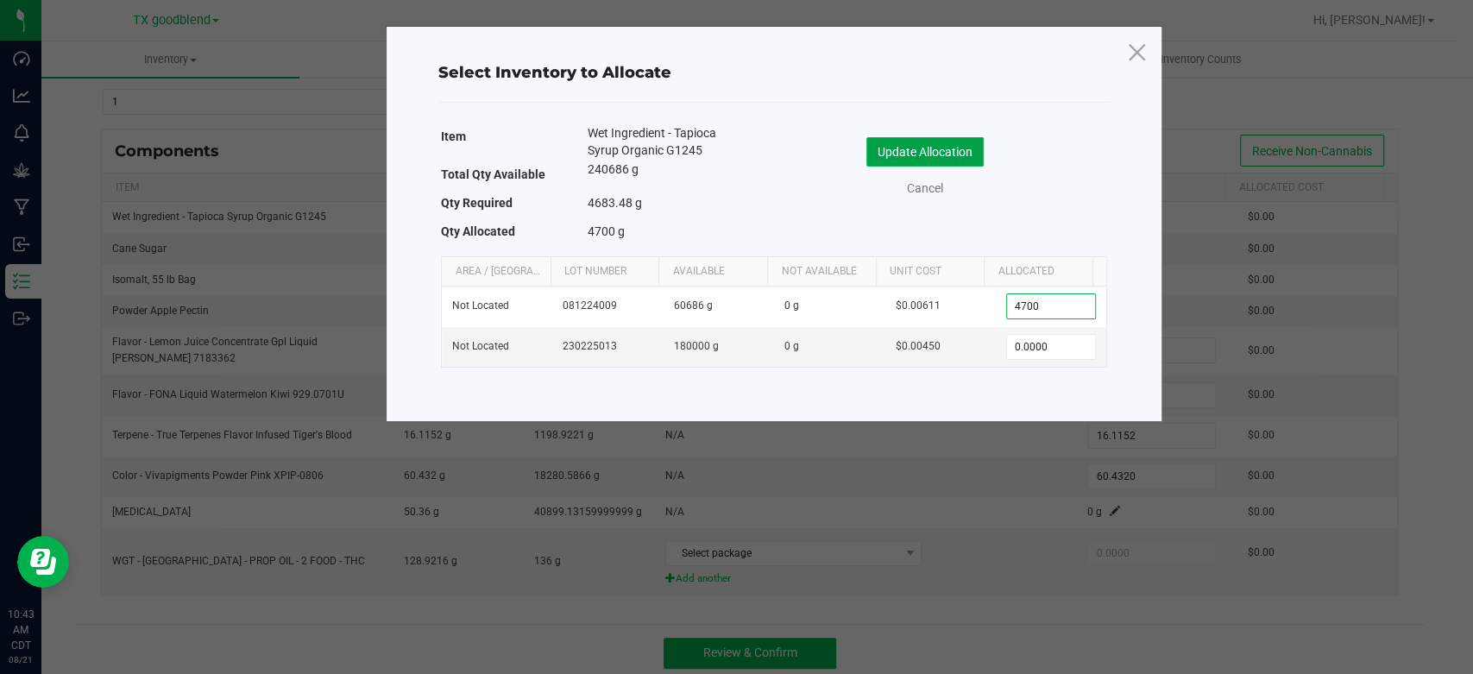
type input "4,700.0000"
click at [920, 151] on button "Update Allocation" at bounding box center [924, 151] width 117 height 29
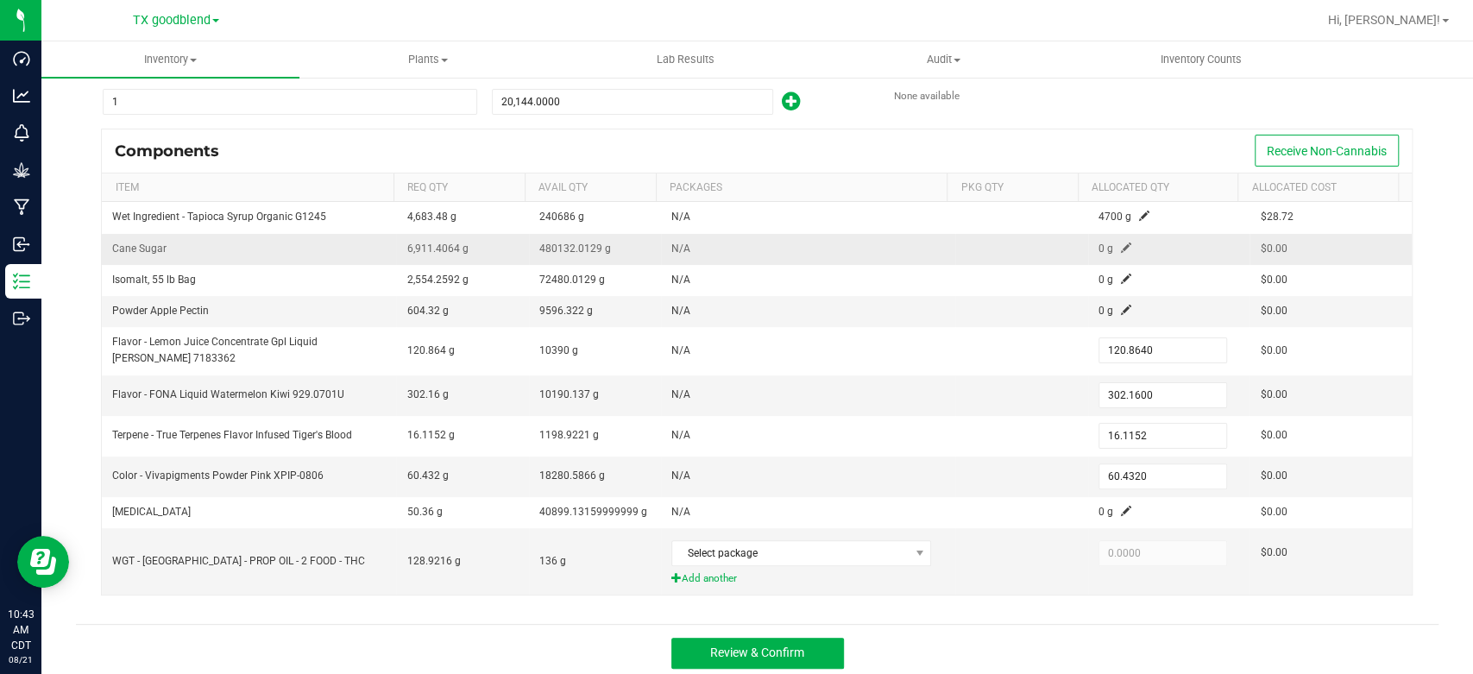
click at [1121, 246] on span at bounding box center [1126, 247] width 10 height 10
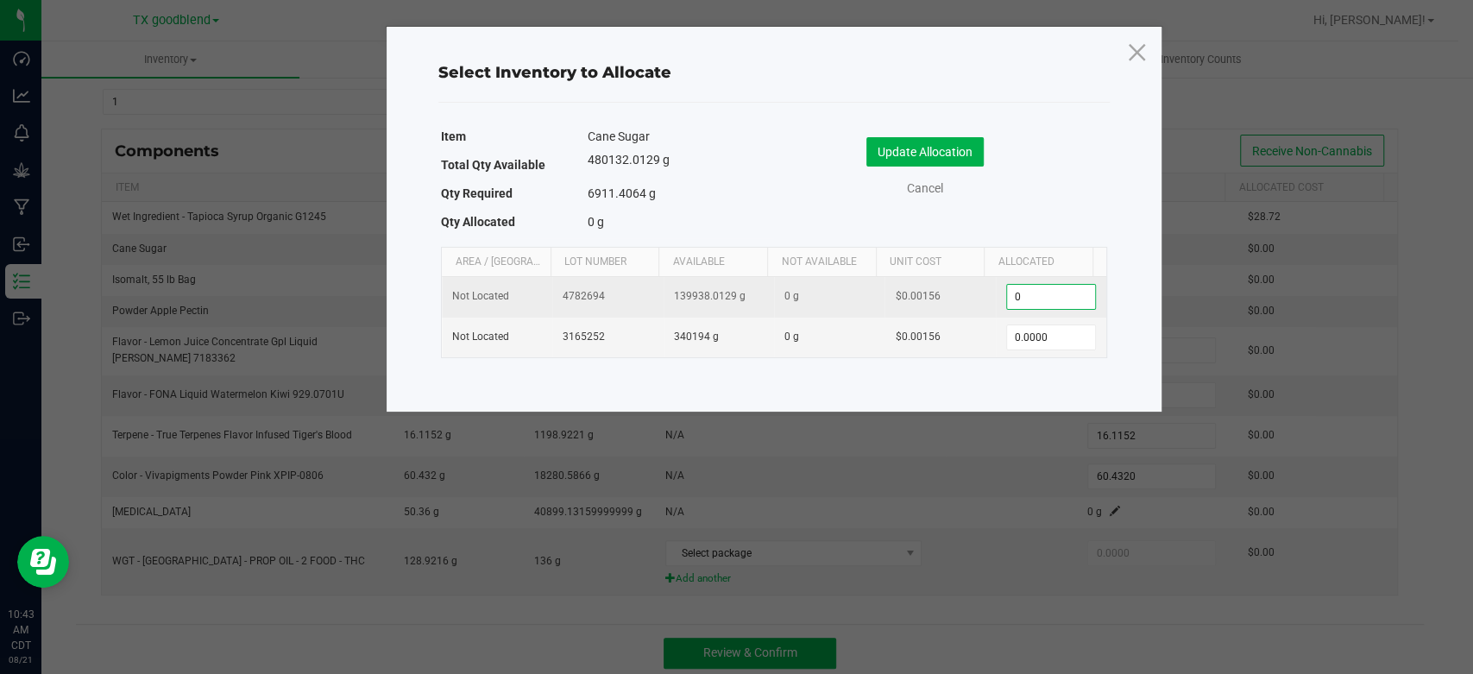
click at [1044, 301] on input "0" at bounding box center [1051, 297] width 88 height 24
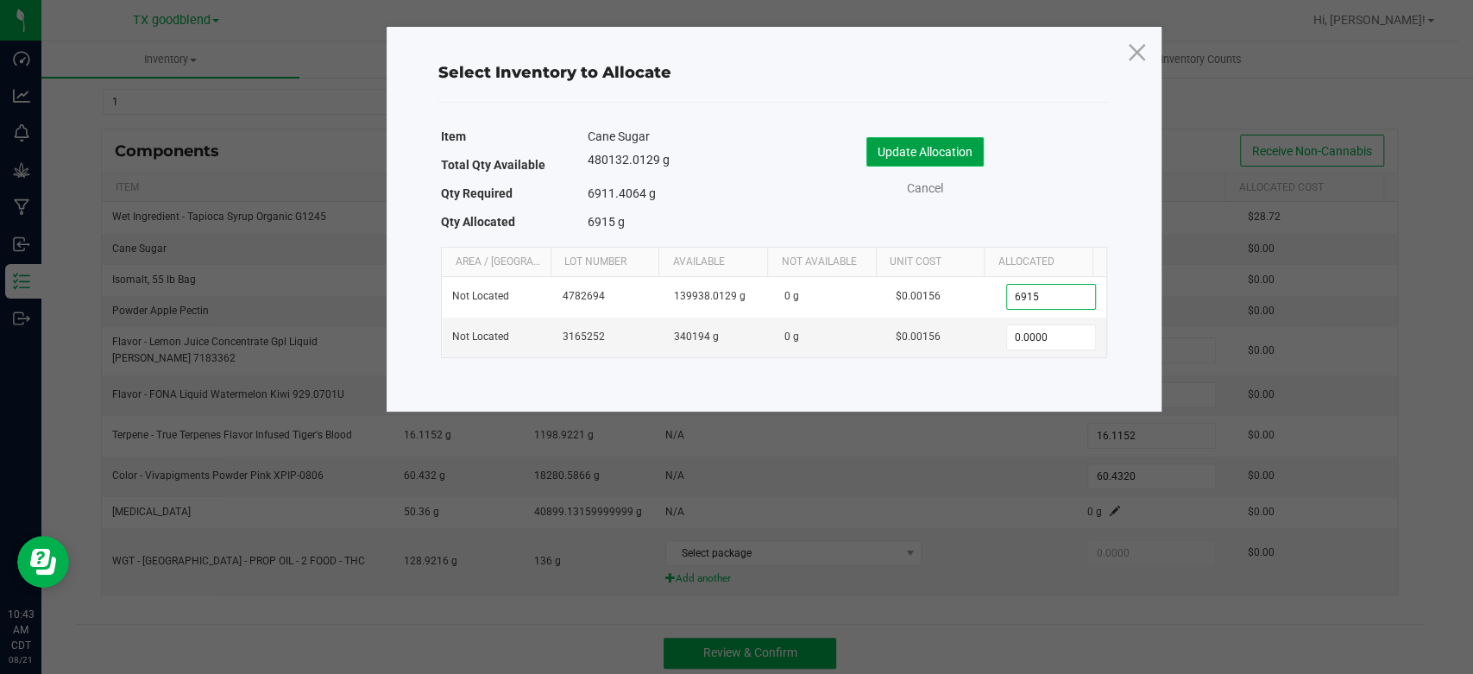
type input "6,915.0000"
click at [919, 152] on button "Update Allocation" at bounding box center [924, 151] width 117 height 29
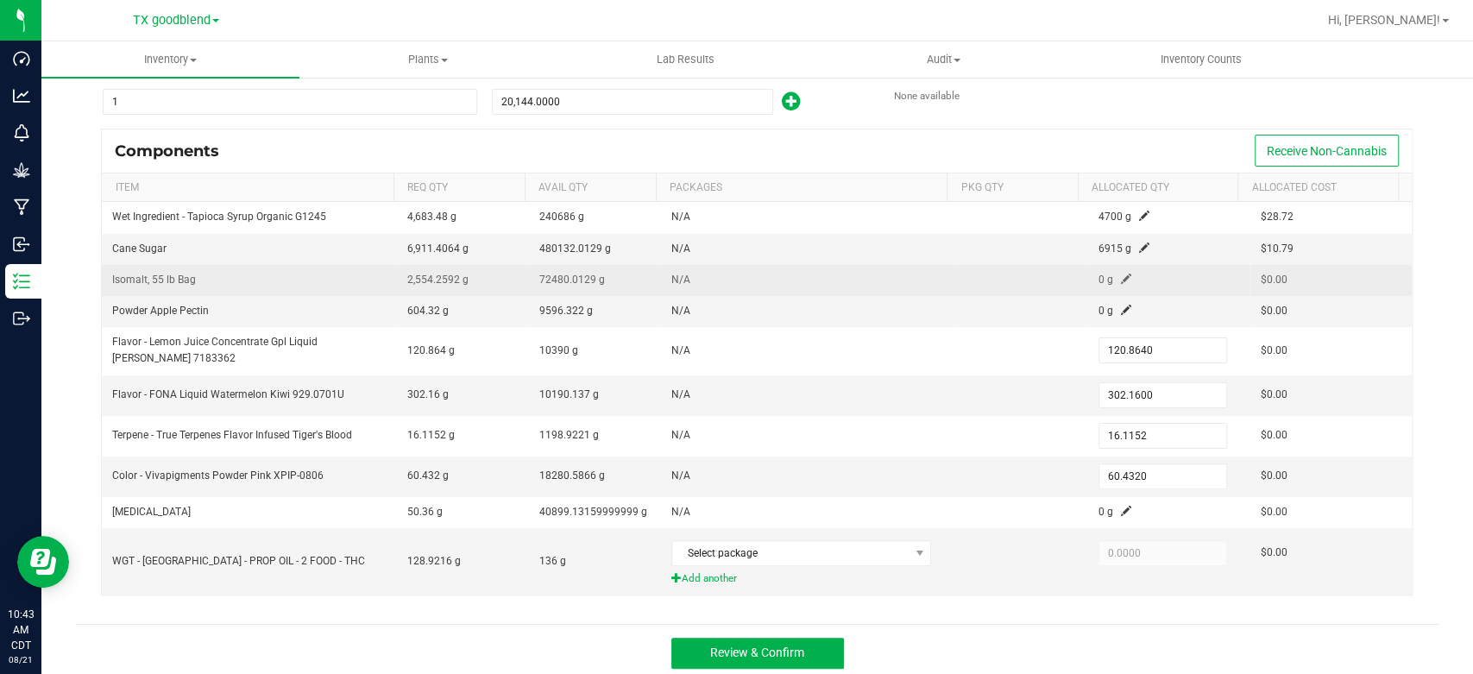
click at [1121, 274] on span at bounding box center [1126, 279] width 10 height 10
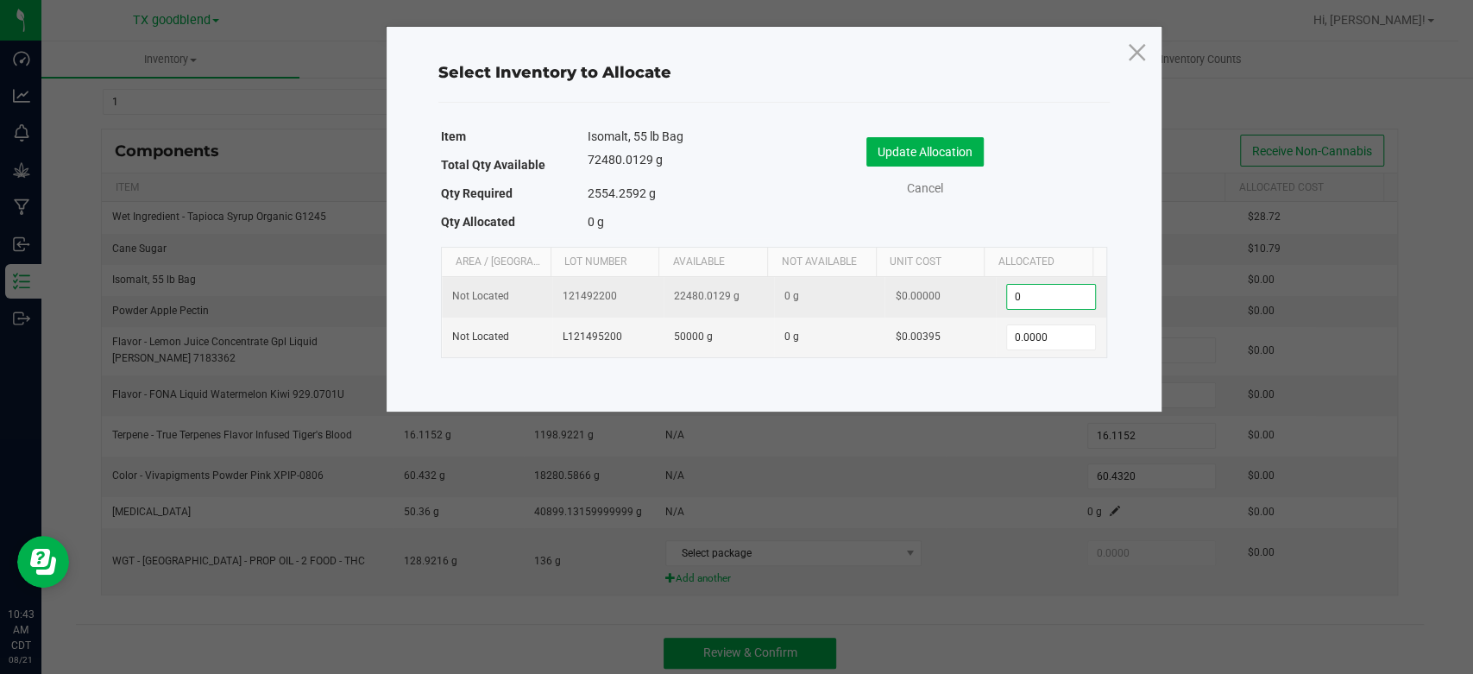
click at [1046, 292] on input "0" at bounding box center [1051, 297] width 88 height 24
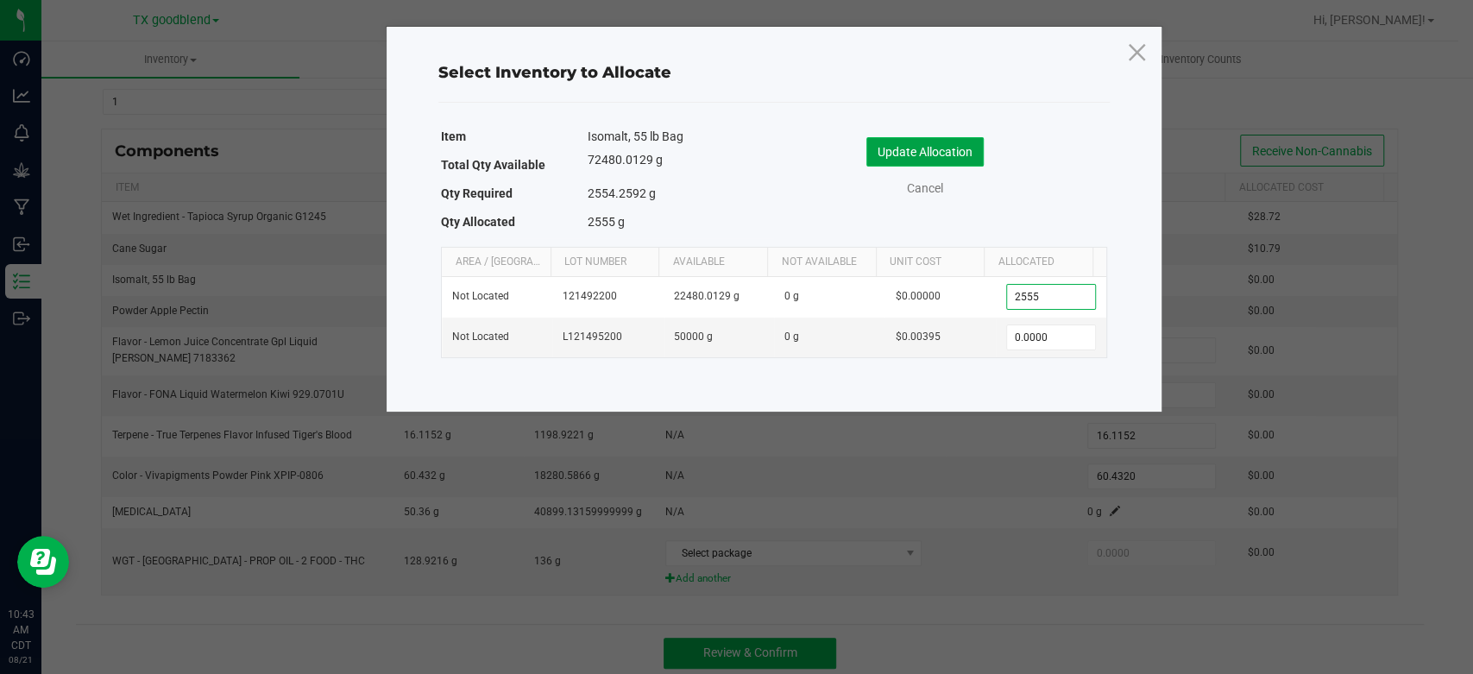
type input "2,555.0000"
click at [897, 144] on button "Update Allocation" at bounding box center [924, 151] width 117 height 29
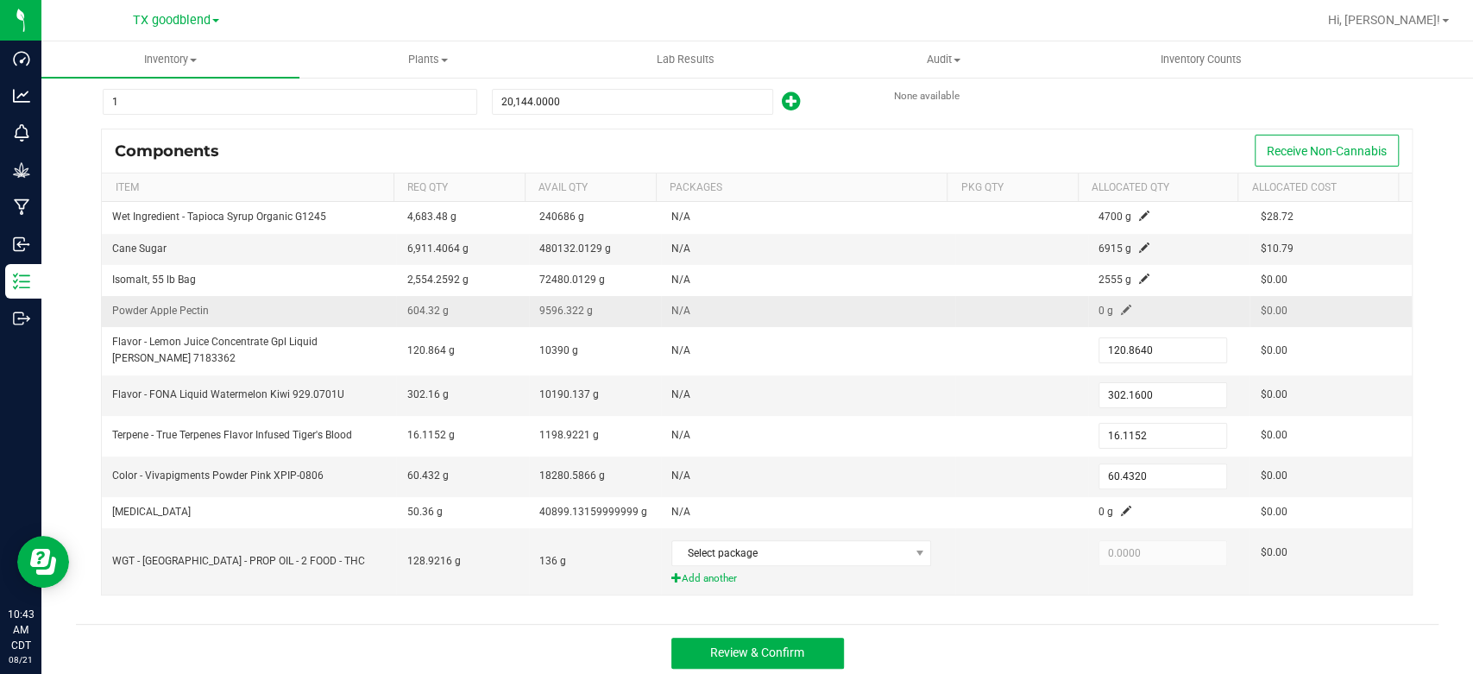
click at [1121, 309] on span at bounding box center [1126, 310] width 10 height 10
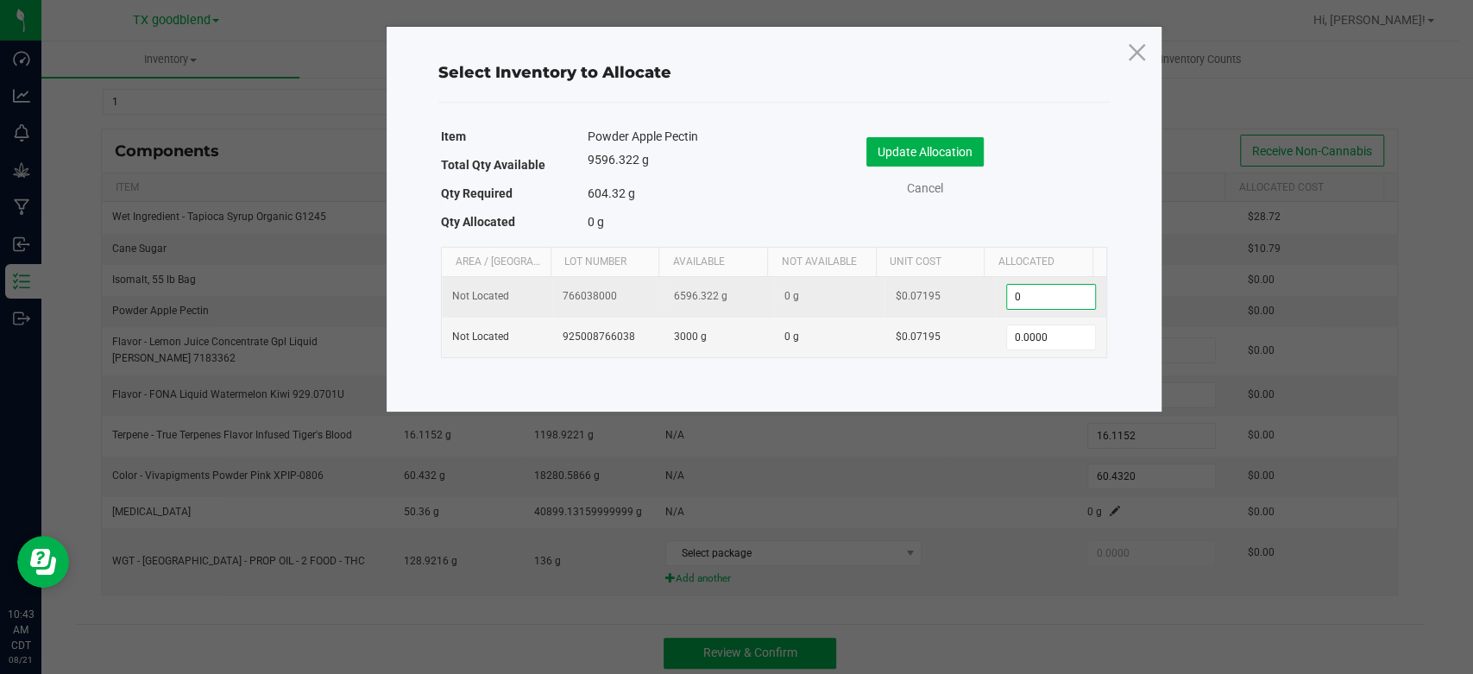
click at [1041, 301] on input "0" at bounding box center [1051, 297] width 88 height 24
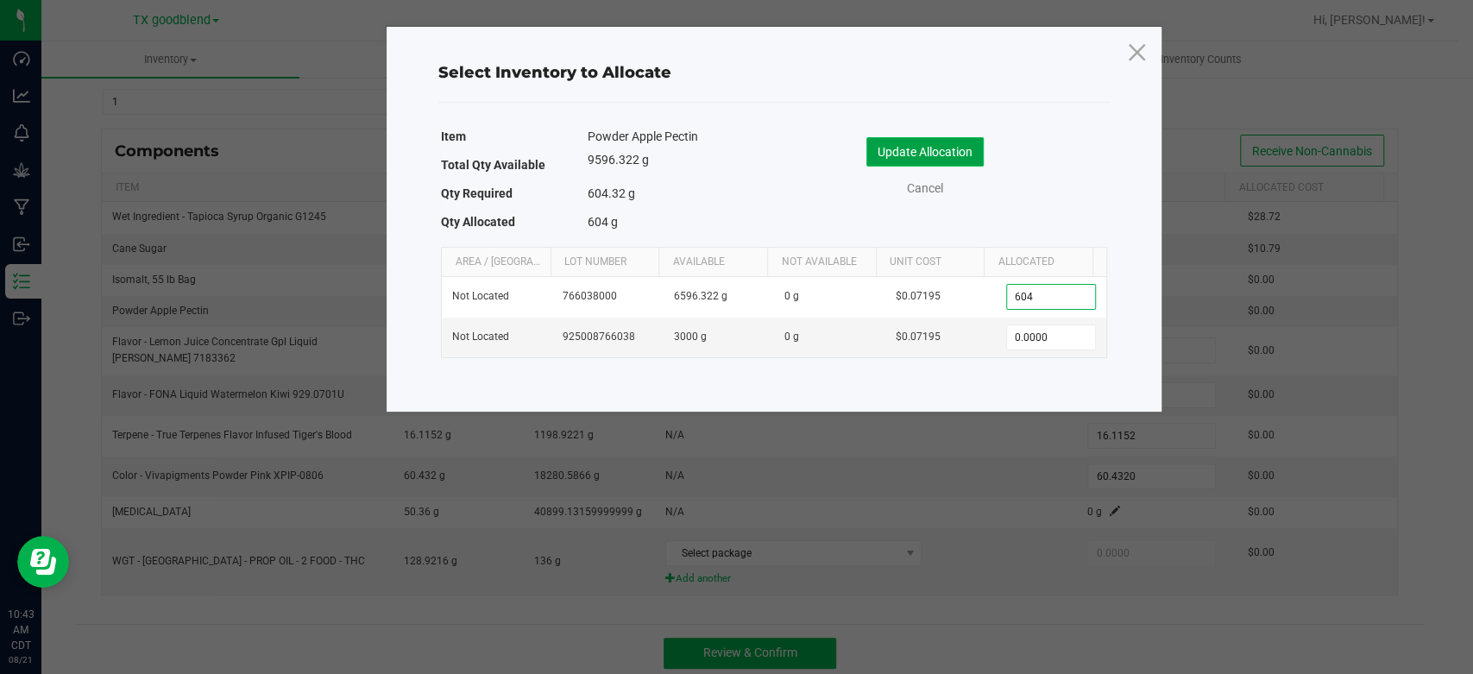
type input "604.0000"
click at [920, 150] on button "Update Allocation" at bounding box center [924, 151] width 117 height 29
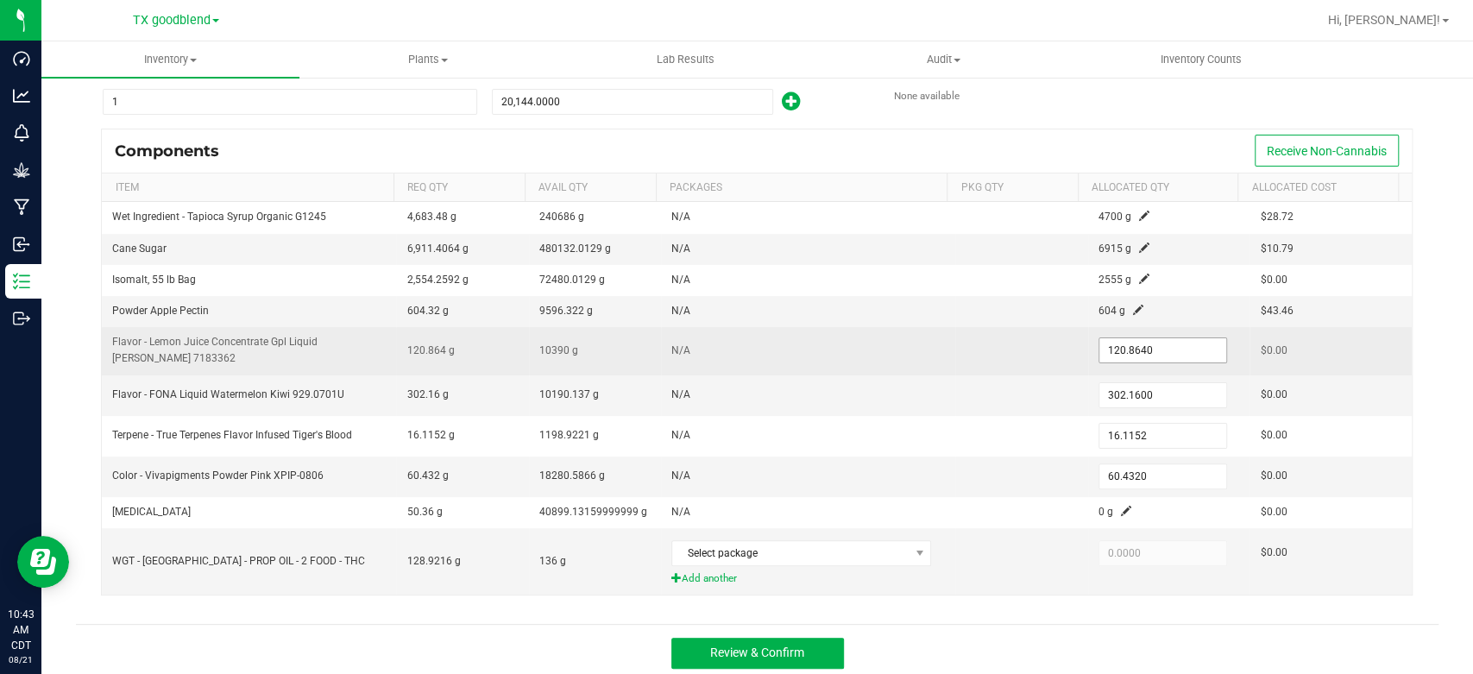
scroll to position [145, 0]
click at [1150, 353] on input "120.864" at bounding box center [1162, 347] width 127 height 24
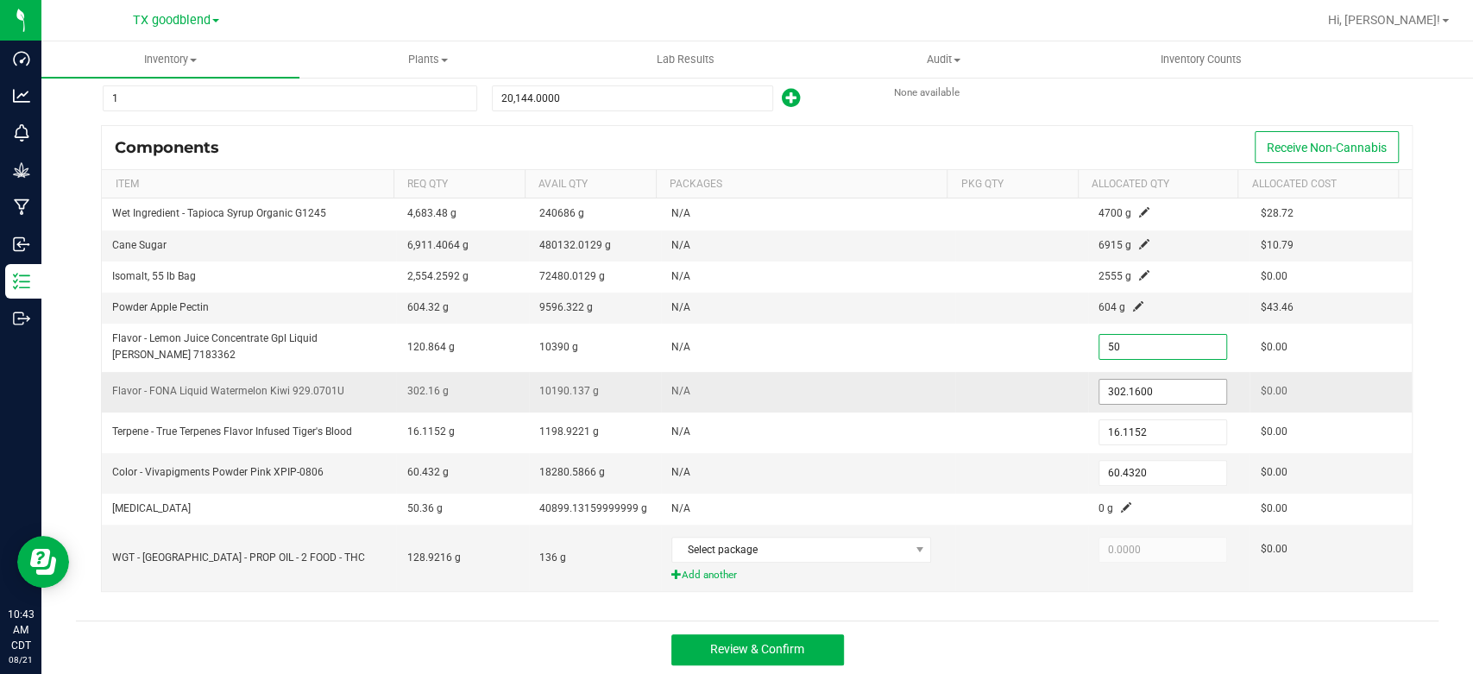
type input "50.0000"
click at [1144, 394] on input "302.16" at bounding box center [1162, 392] width 127 height 24
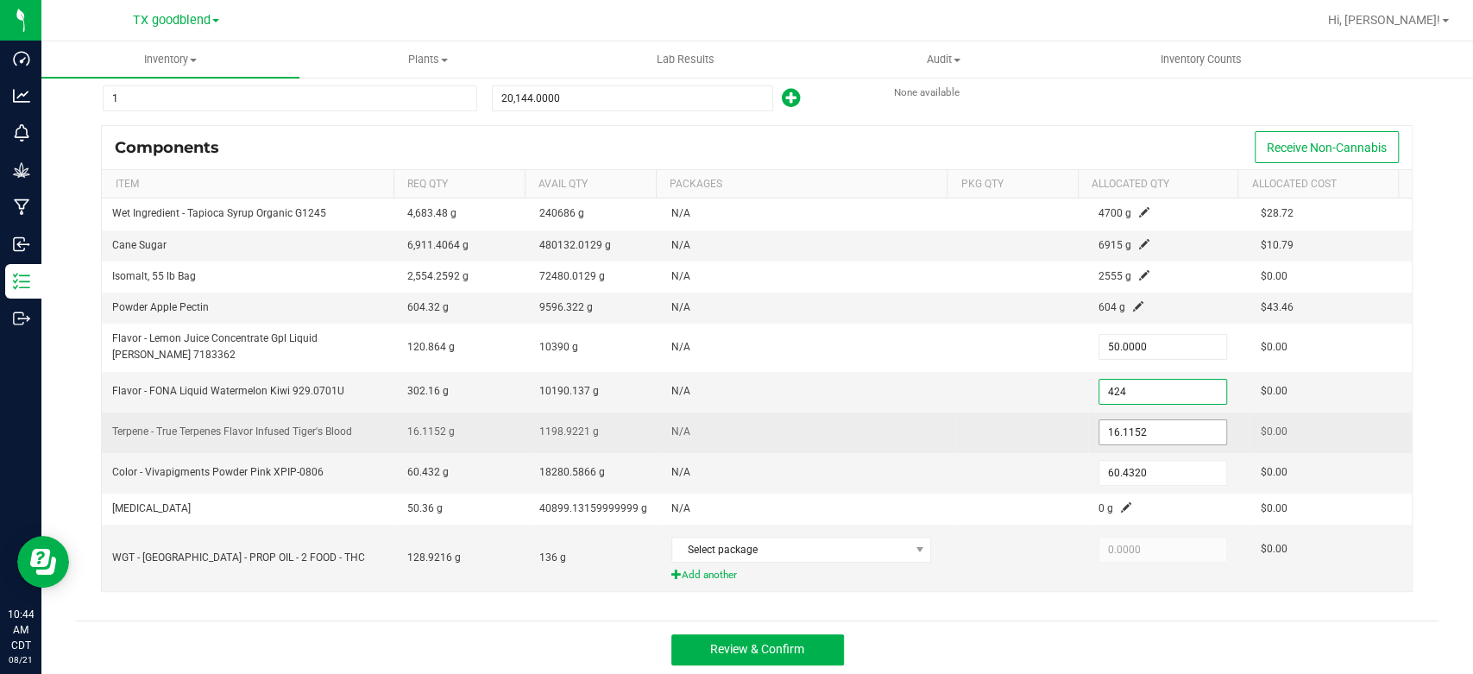
type input "424.0000"
click at [1143, 429] on input "16.1152" at bounding box center [1162, 432] width 127 height 24
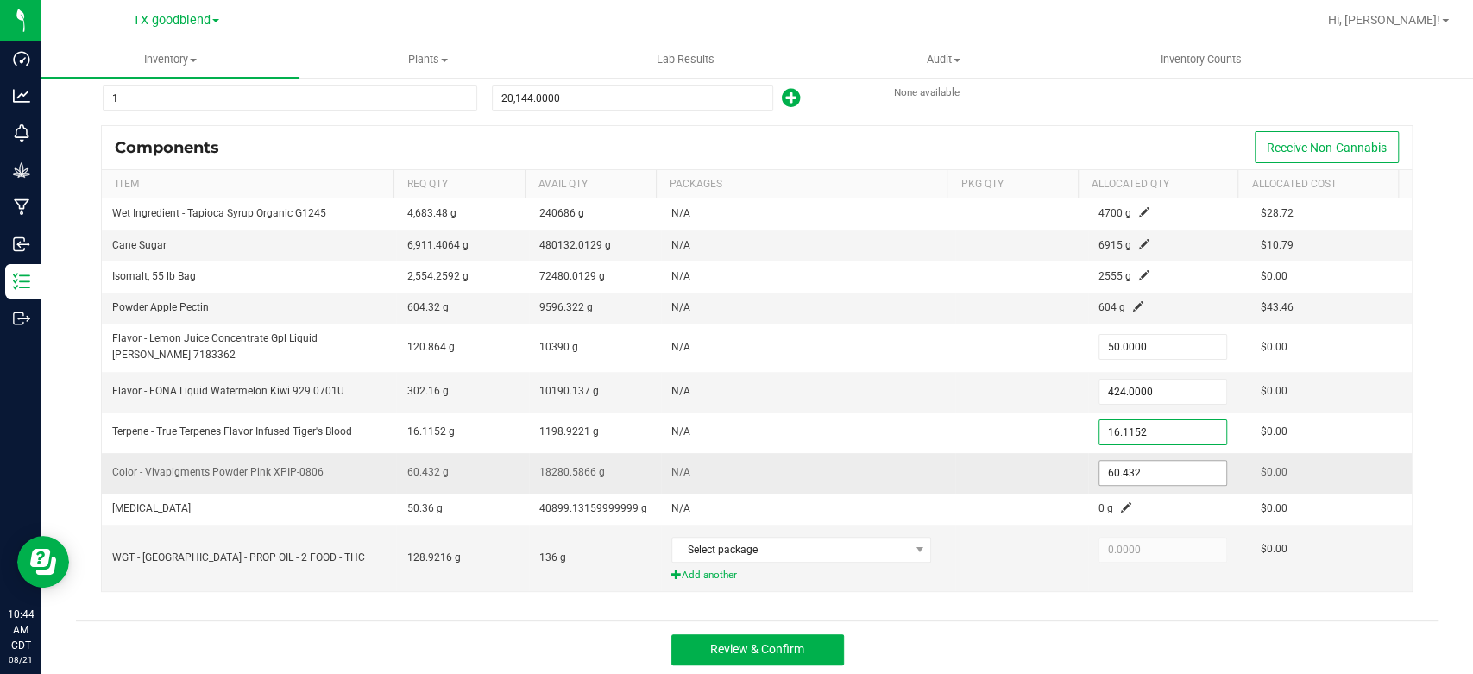
click at [1143, 462] on input "60.432" at bounding box center [1162, 473] width 127 height 24
type input "120.0000"
click at [859, 482] on td "N/A" at bounding box center [808, 473] width 294 height 41
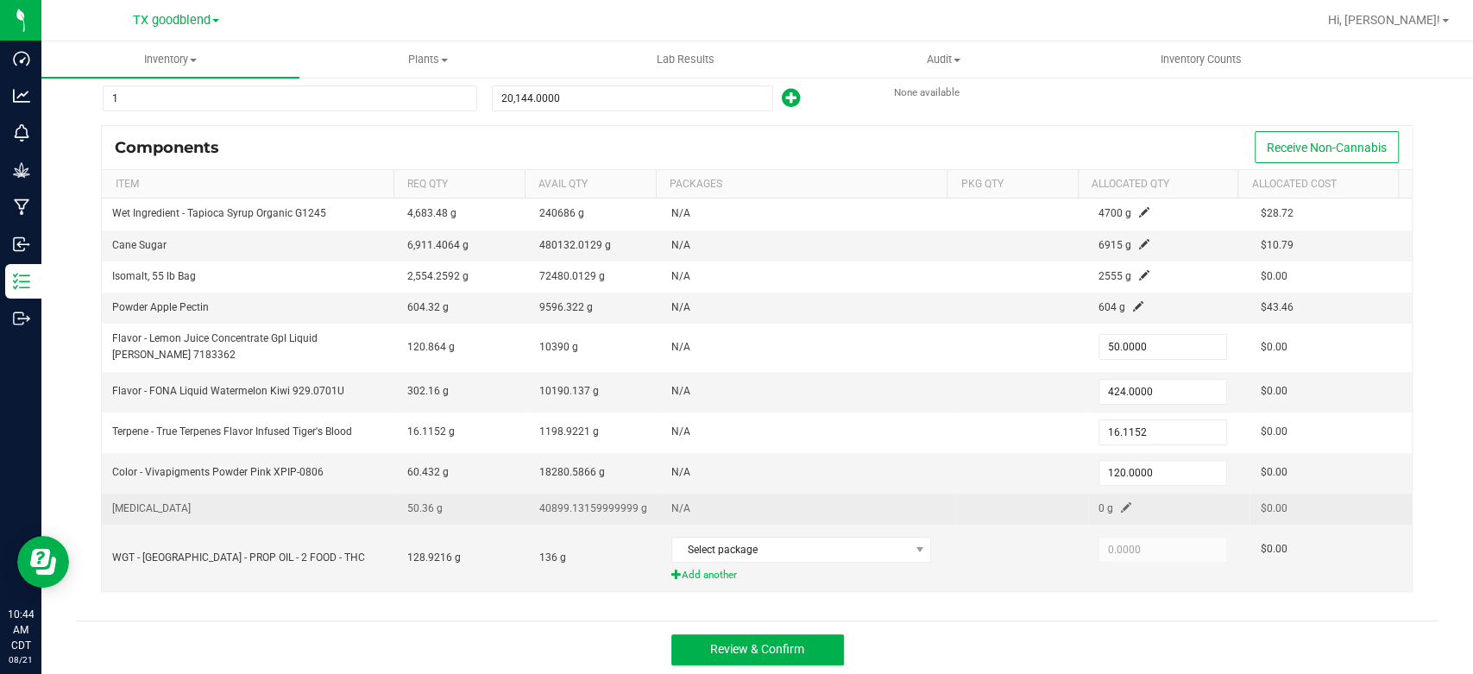
click at [1121, 504] on span at bounding box center [1126, 507] width 10 height 10
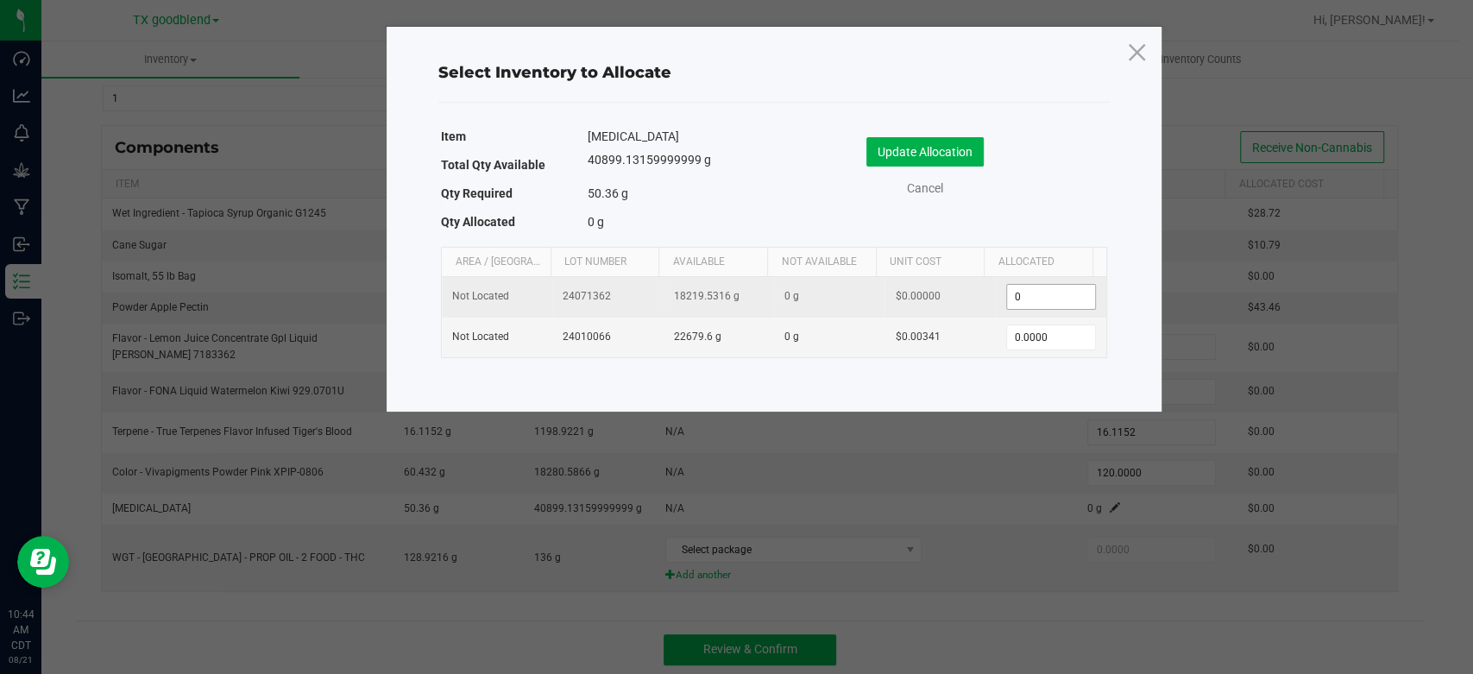
click at [1055, 295] on input "0" at bounding box center [1051, 297] width 88 height 24
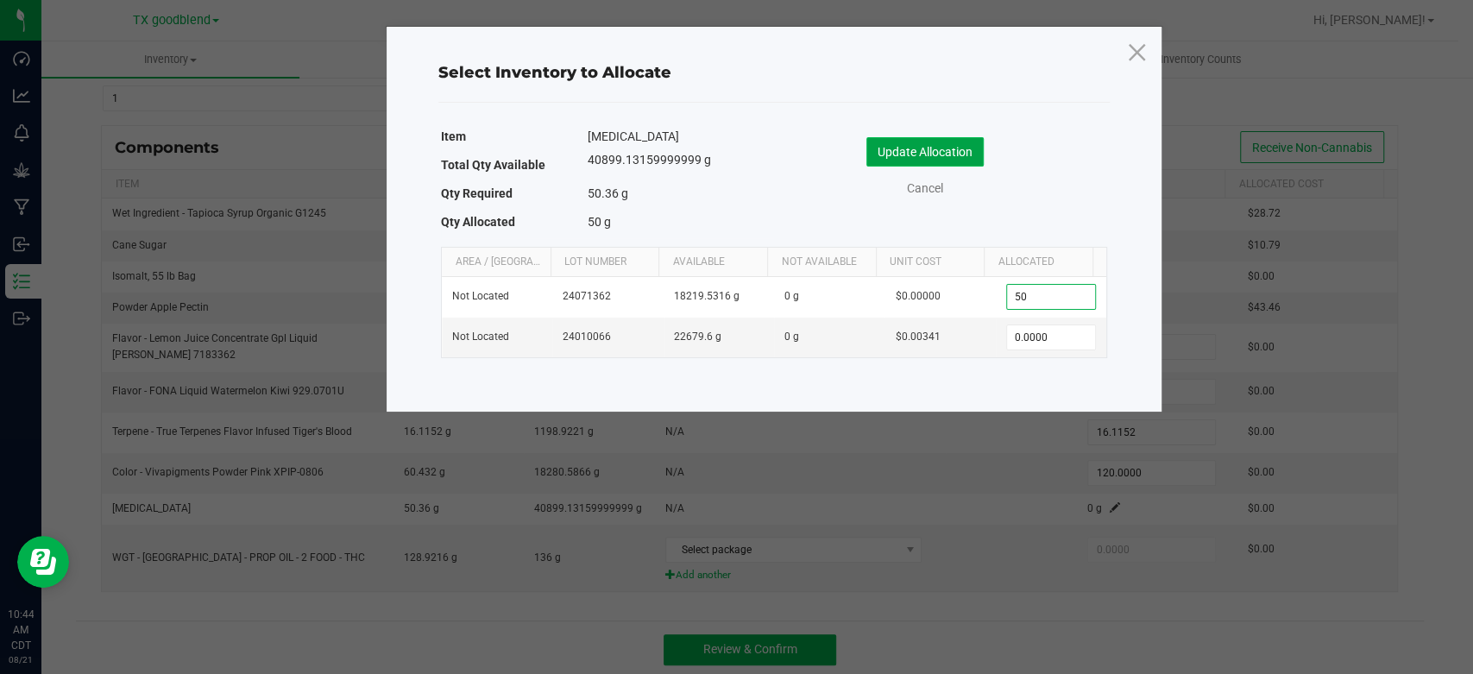
type input "50.0000"
click at [960, 150] on button "Update Allocation" at bounding box center [924, 151] width 117 height 29
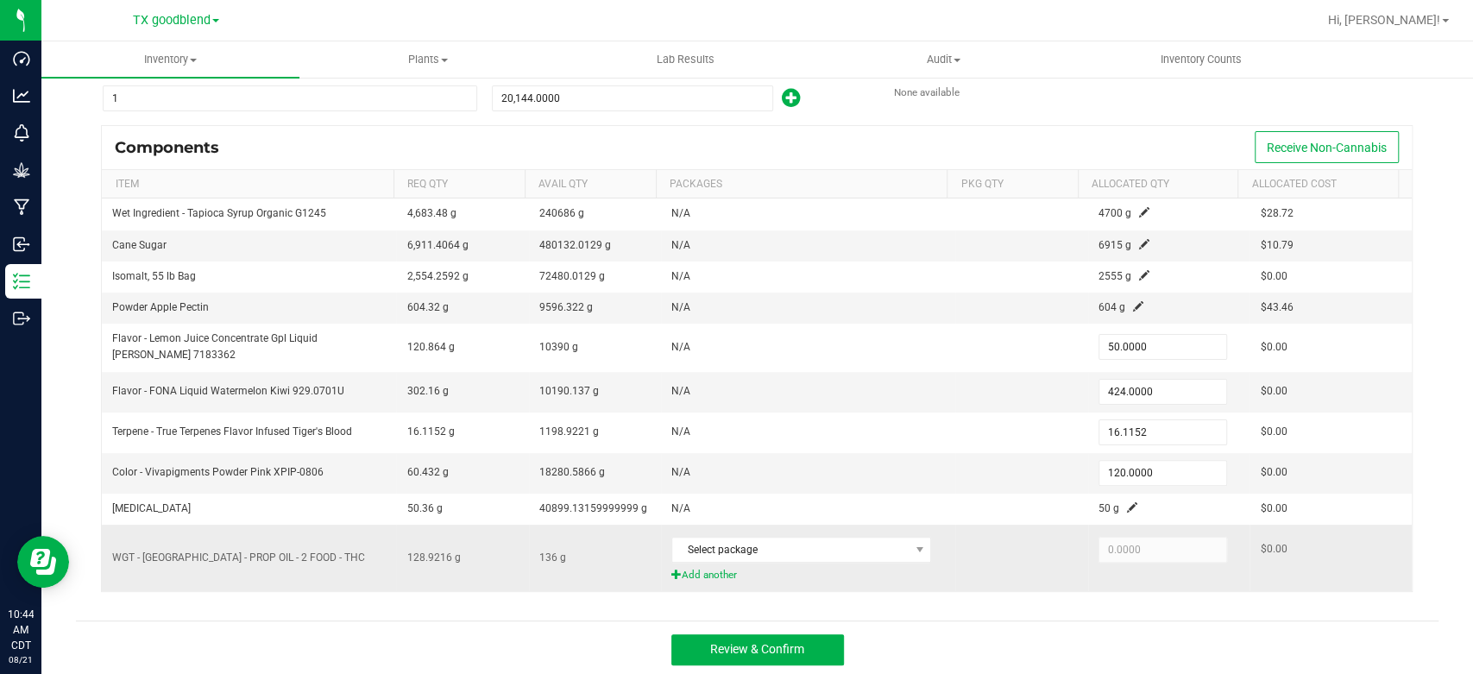
click at [709, 572] on span "Add another" at bounding box center [808, 575] width 274 height 16
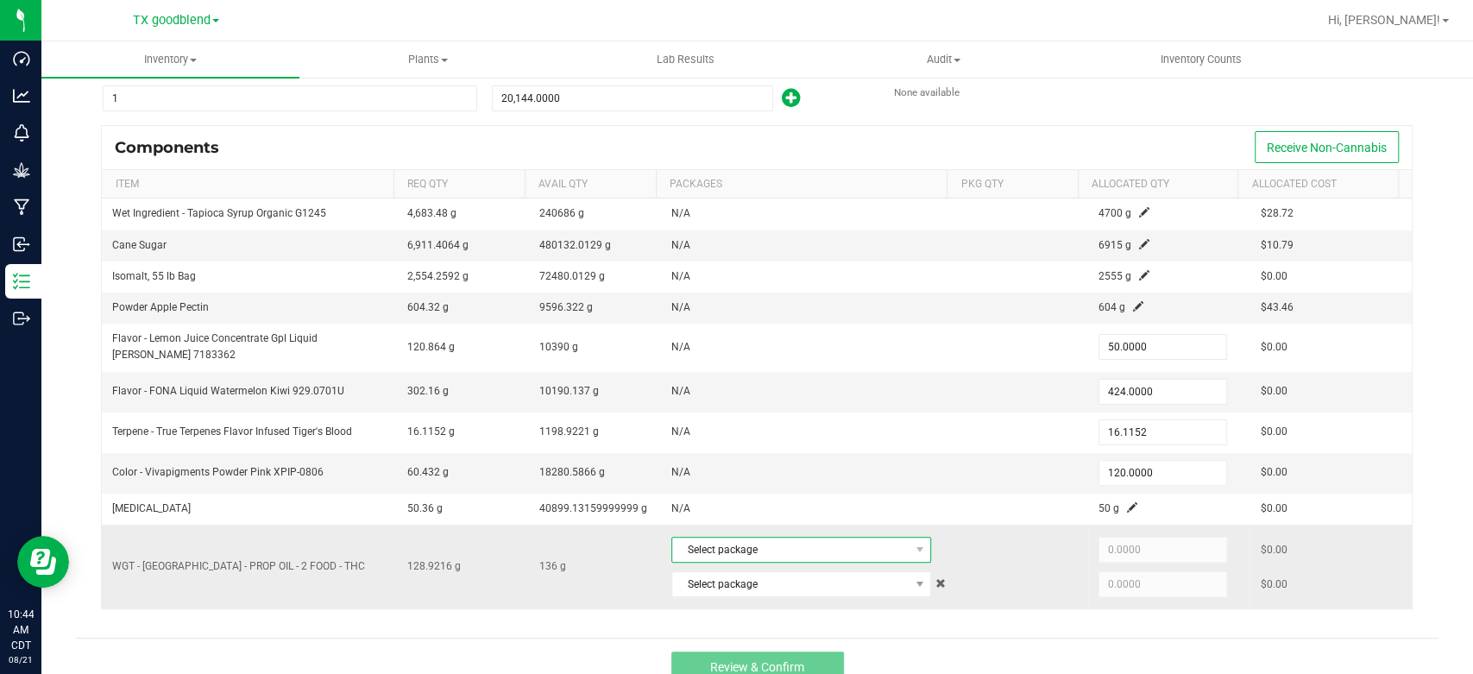
click at [773, 537] on span "Select package" at bounding box center [801, 550] width 260 height 26
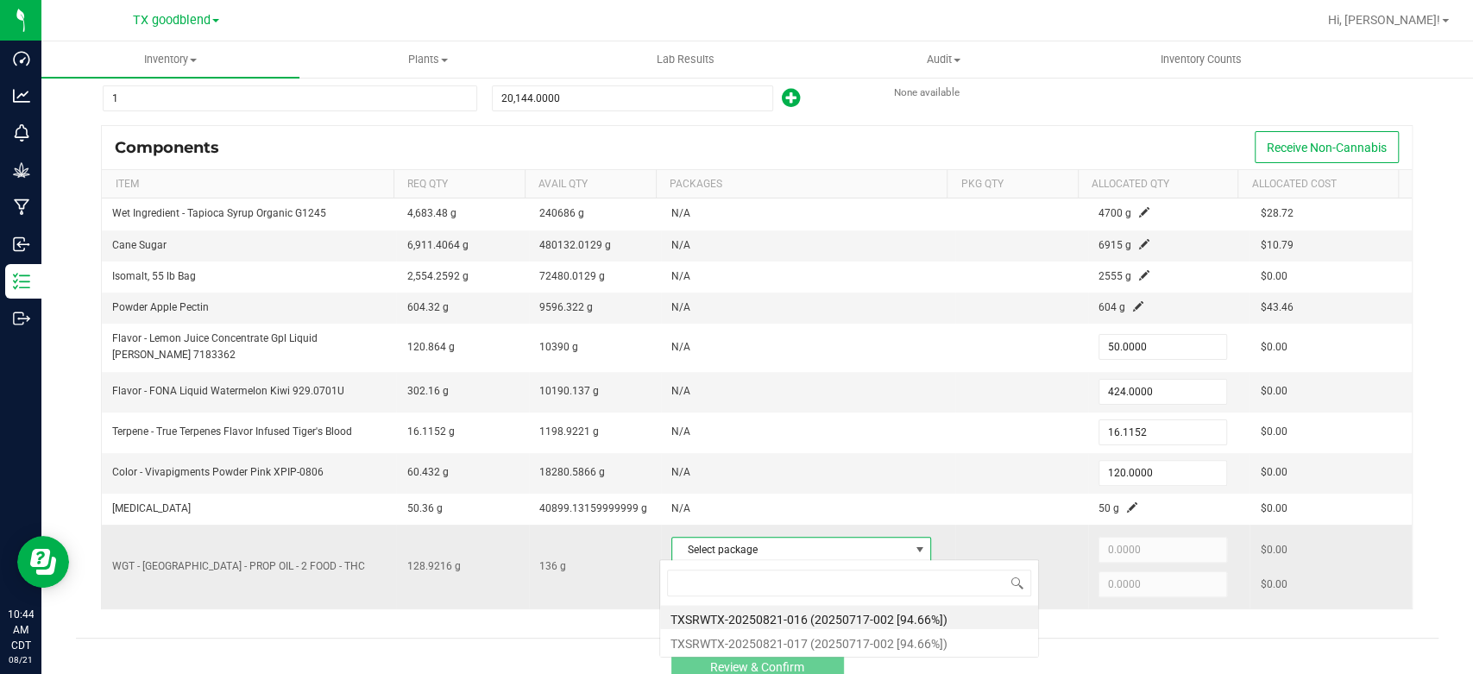
scroll to position [25, 253]
click at [778, 620] on li "TXSRWTX-20250821-016 (20250717-002 [94.66%])" at bounding box center [849, 617] width 378 height 24
type input "68.0000"
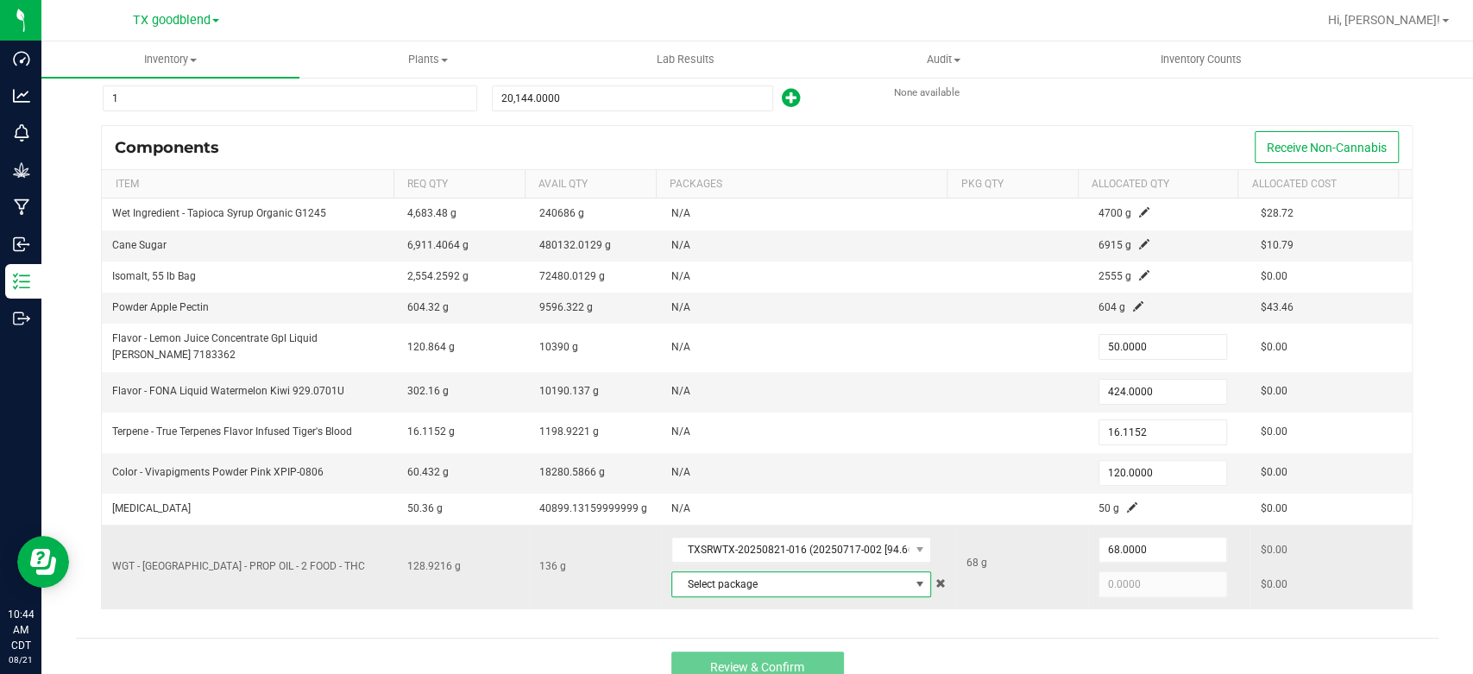
click at [789, 583] on span "Select package" at bounding box center [790, 584] width 236 height 24
click at [817, 557] on li "TXSRWTX-20250821-017 (20250717-002 [94.66%])" at bounding box center [849, 552] width 378 height 24
click at [1162, 586] on input "60.9216" at bounding box center [1162, 584] width 127 height 24
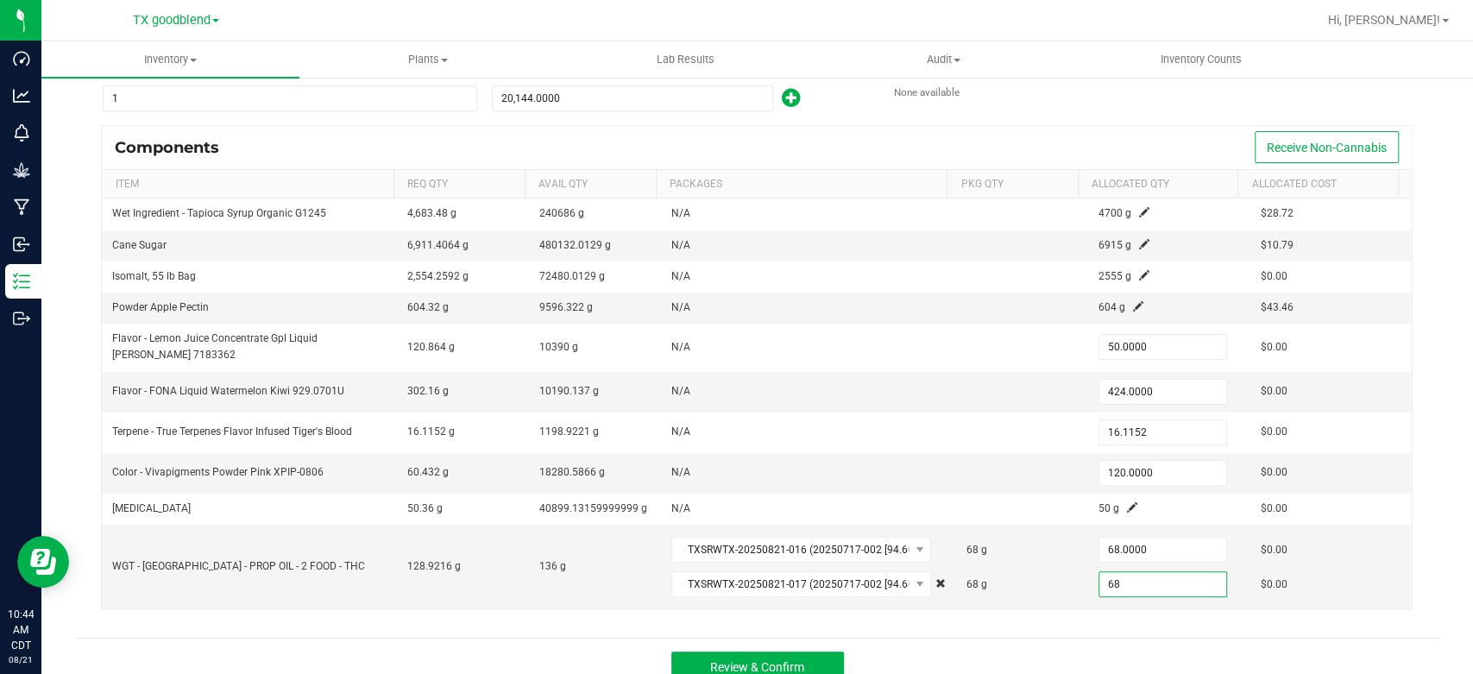
type input "68.0000"
click at [1070, 615] on div "Components Receive Non-Cannabis Item Req Qty Avail Qty Packages Pkg Qty Allocat…" at bounding box center [757, 375] width 1337 height 501
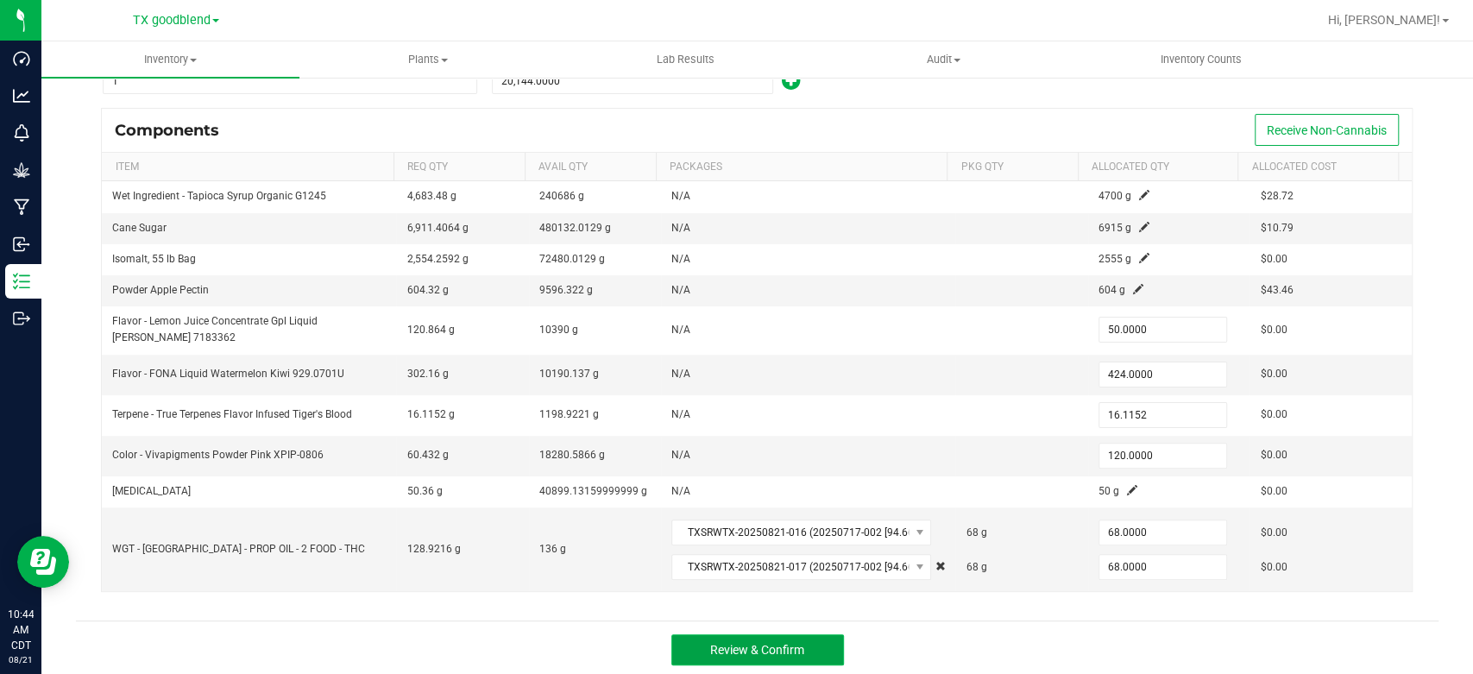
click at [743, 647] on span "Review & Confirm" at bounding box center [757, 650] width 94 height 14
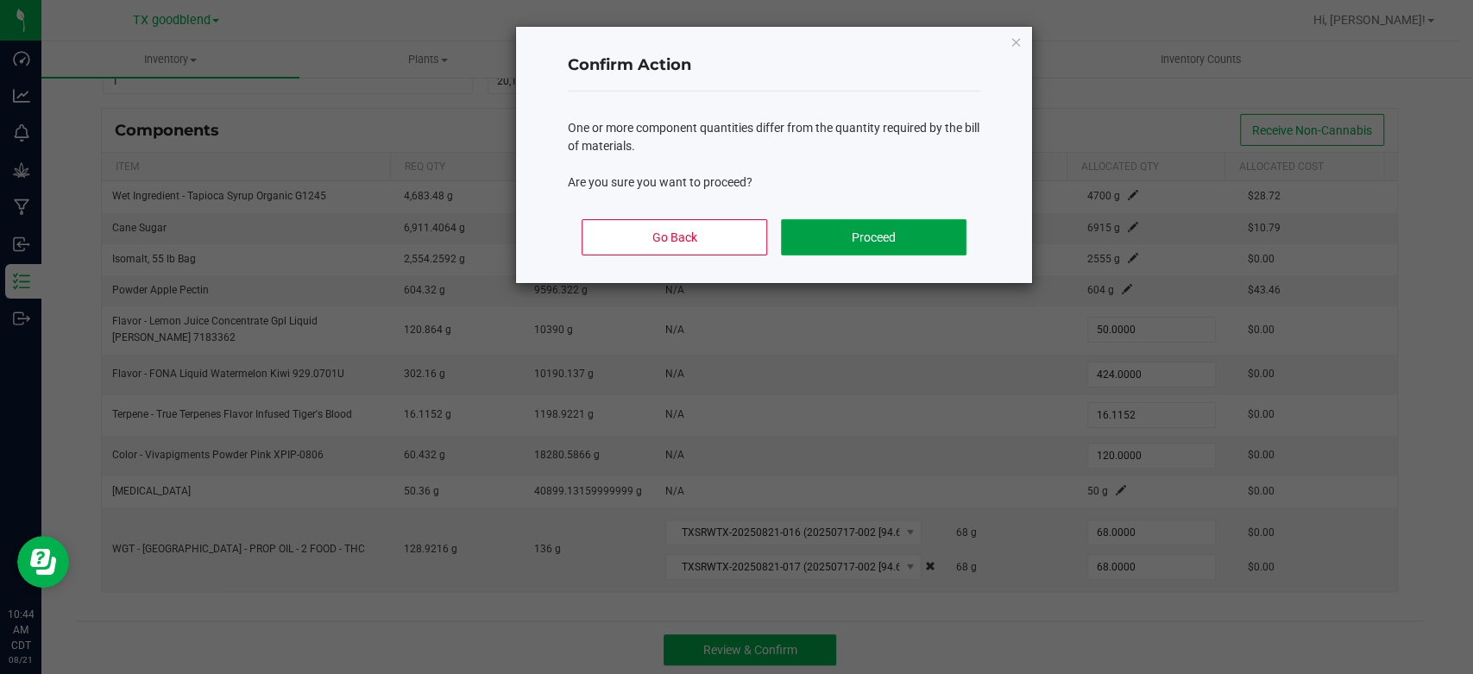
click at [844, 232] on button "Proceed" at bounding box center [874, 237] width 186 height 36
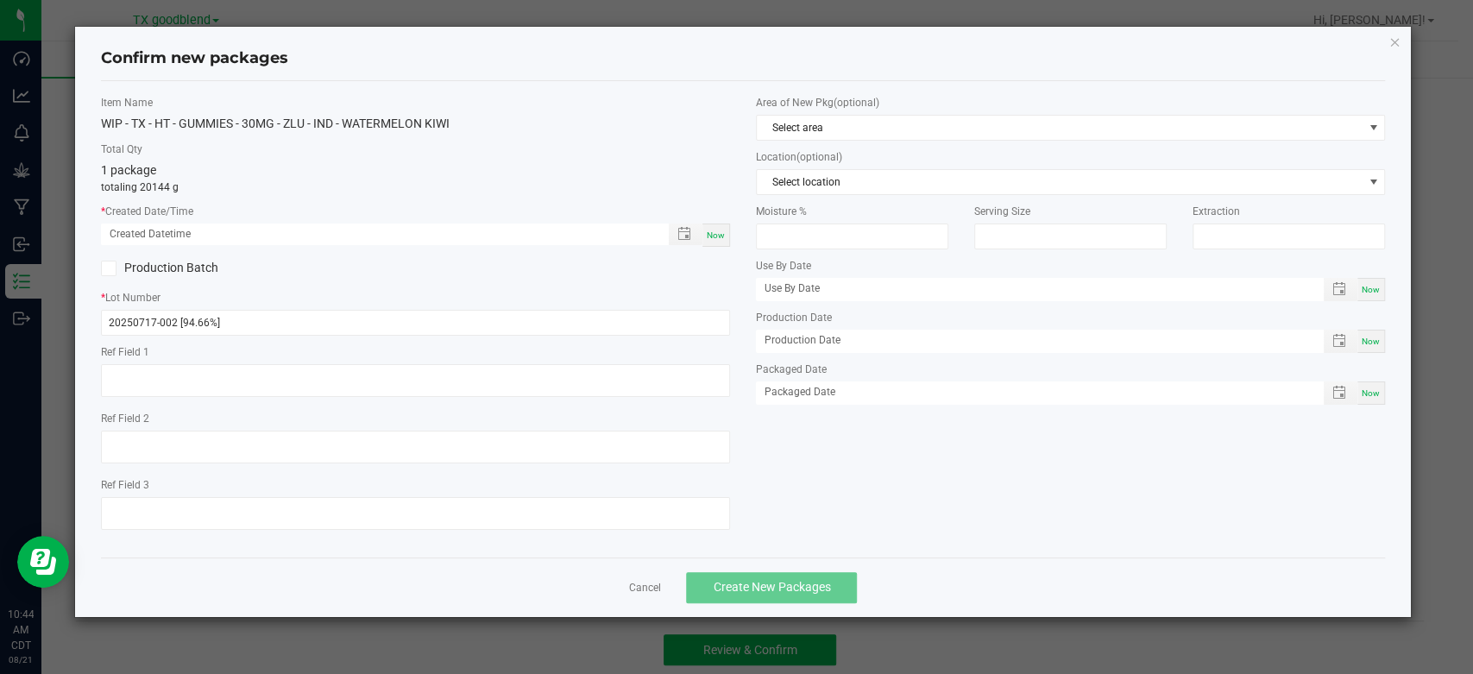
click at [710, 231] on span "Now" at bounding box center [716, 234] width 18 height 9
type input "[DATE] 10:44 AM"
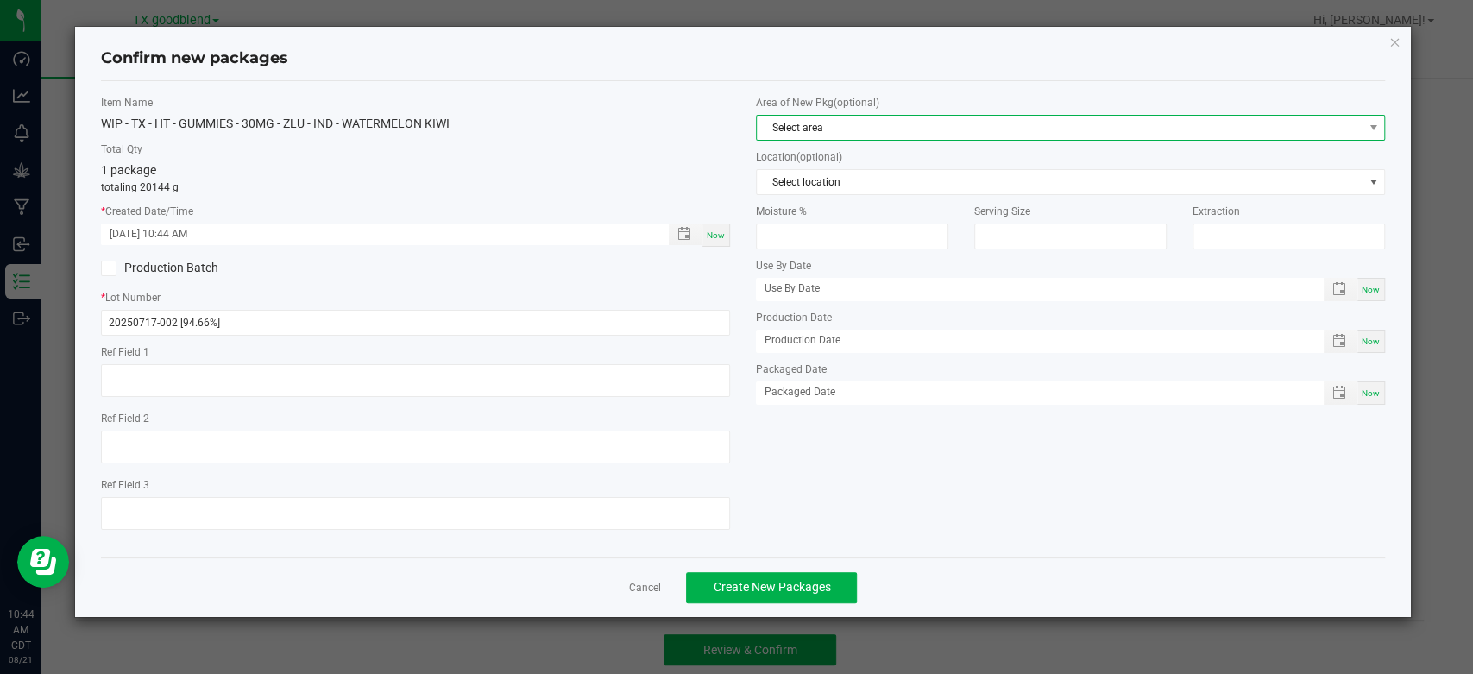
click at [842, 123] on span "Select area" at bounding box center [1060, 128] width 606 height 24
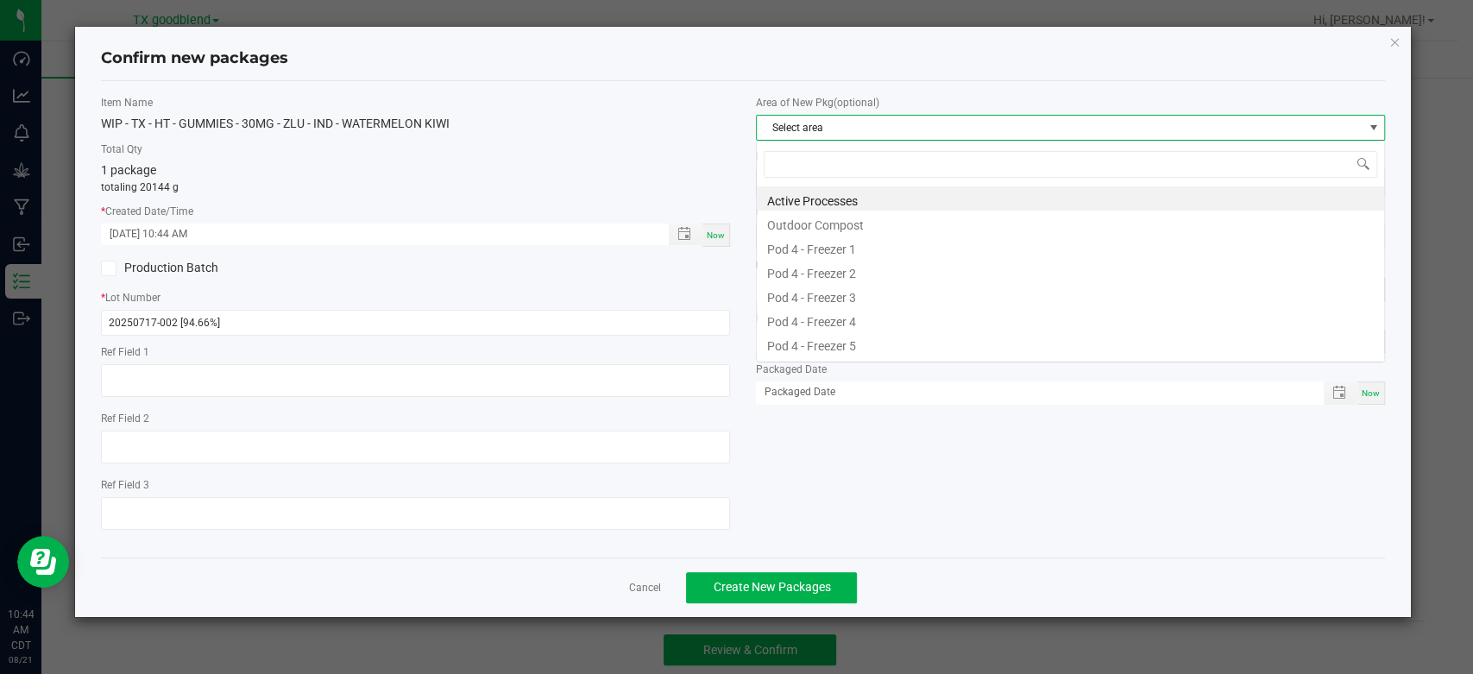
scroll to position [25, 628]
click at [844, 202] on li "Active Processes" at bounding box center [1070, 198] width 627 height 24
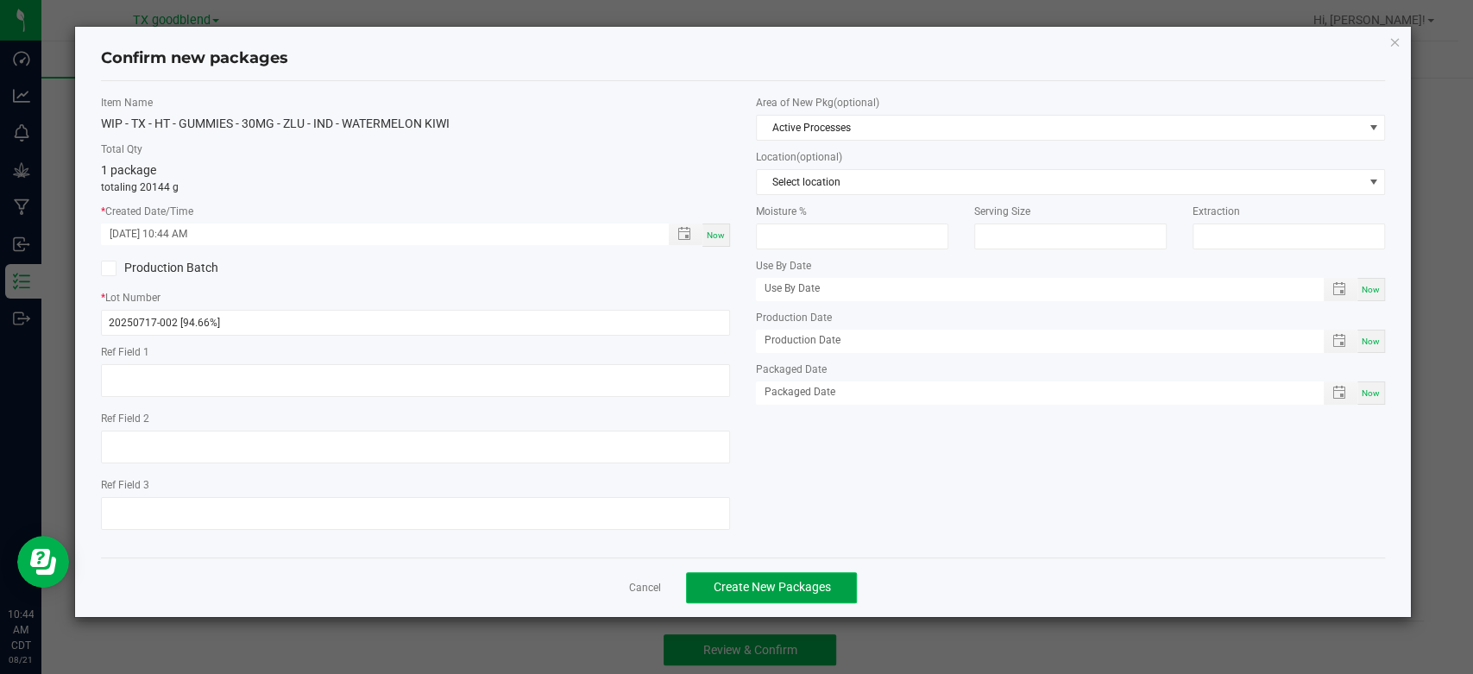
click at [766, 585] on span "Create New Packages" at bounding box center [771, 587] width 117 height 14
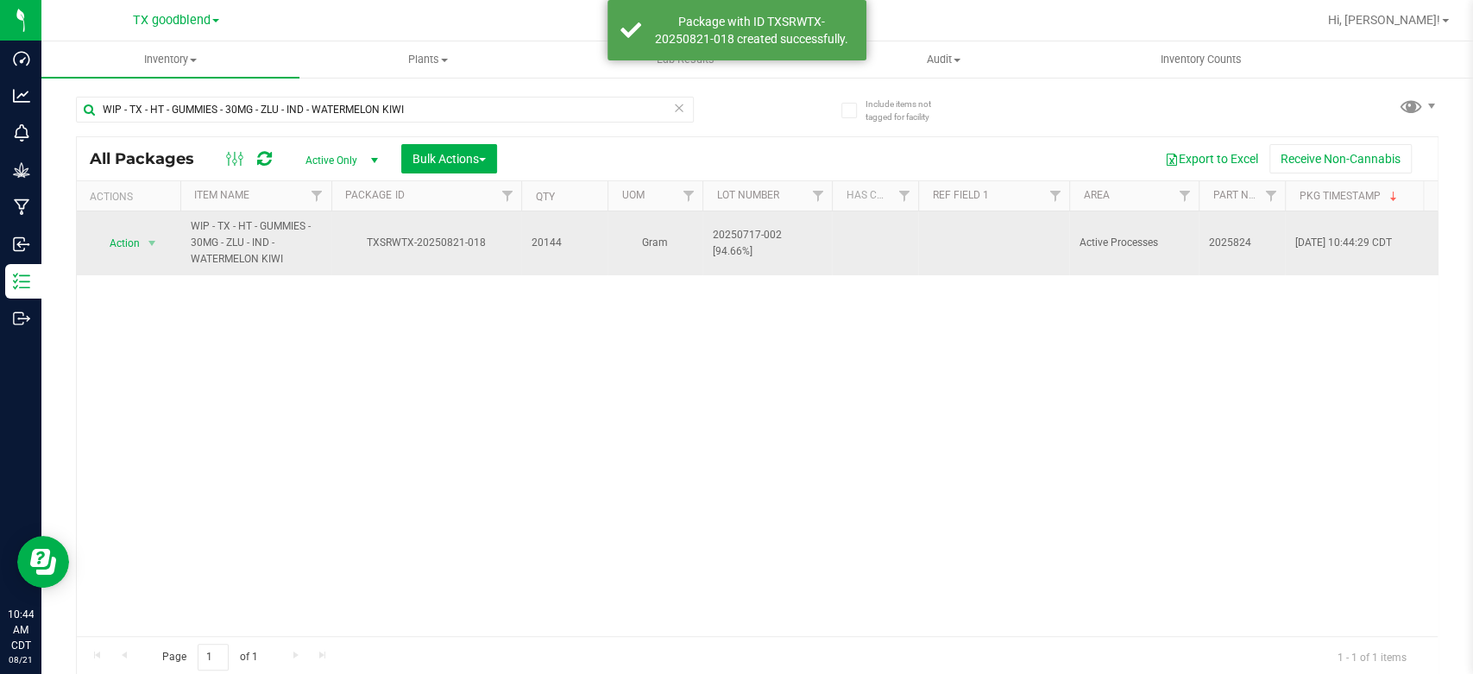
click at [788, 242] on span "20250717-002 [94.66%]" at bounding box center [767, 243] width 109 height 33
click at [788, 242] on input "20250717-002 [94.66%]" at bounding box center [763, 243] width 123 height 27
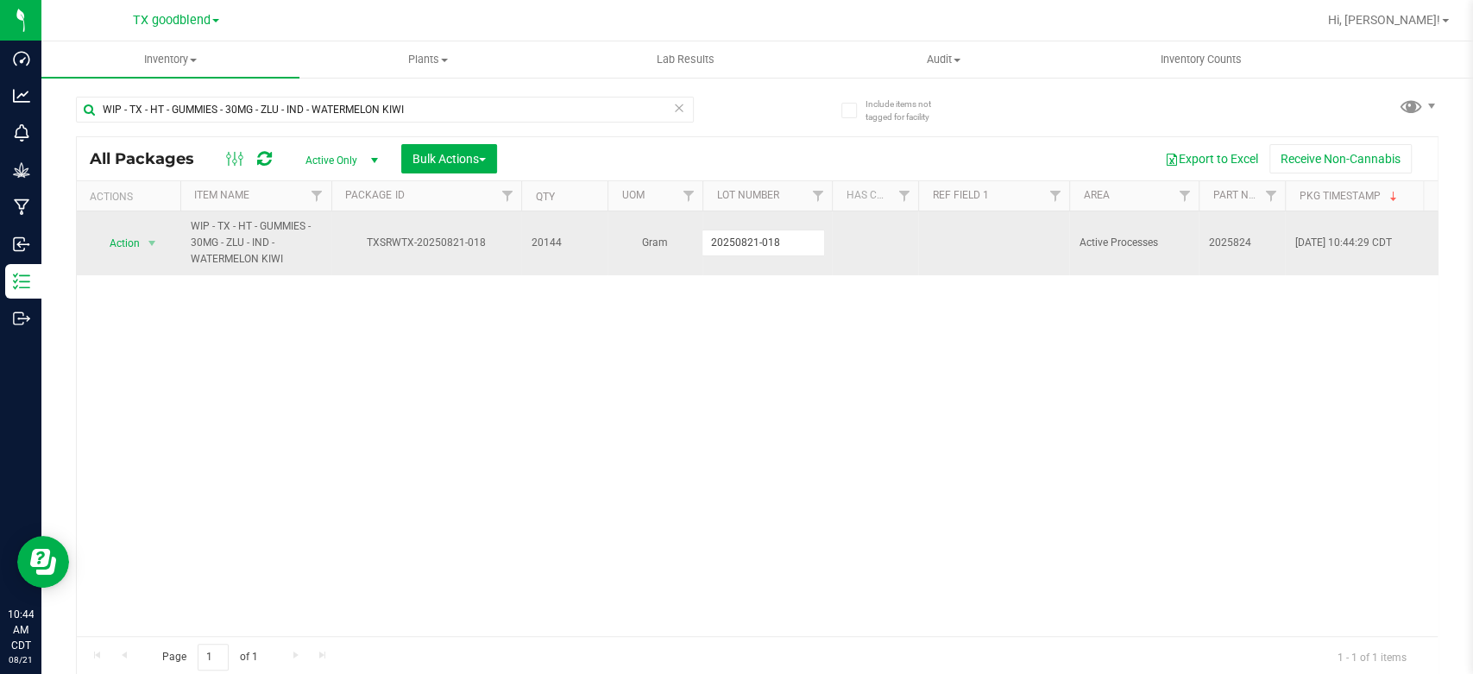
type input "20250821-018"
click at [129, 248] on span "Action" at bounding box center [117, 243] width 47 height 24
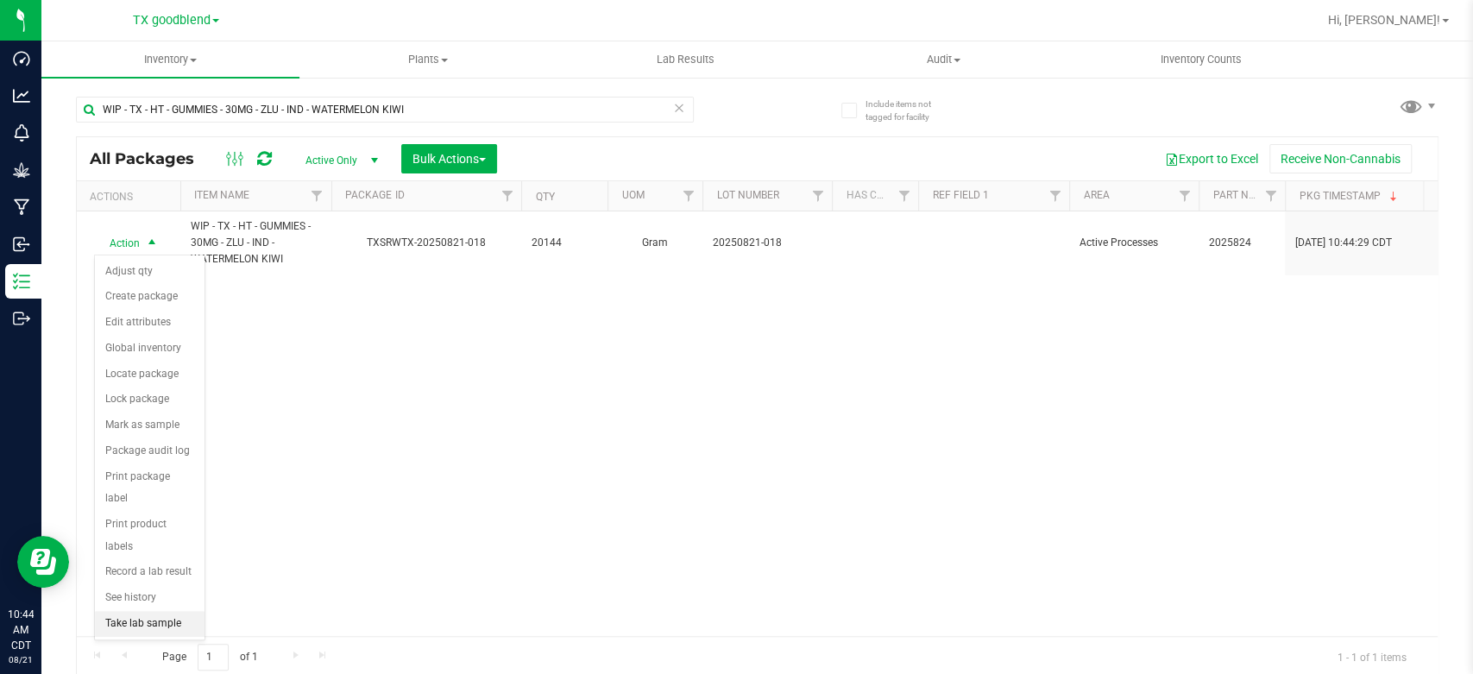
click at [140, 611] on li "Take lab sample" at bounding box center [150, 624] width 110 height 26
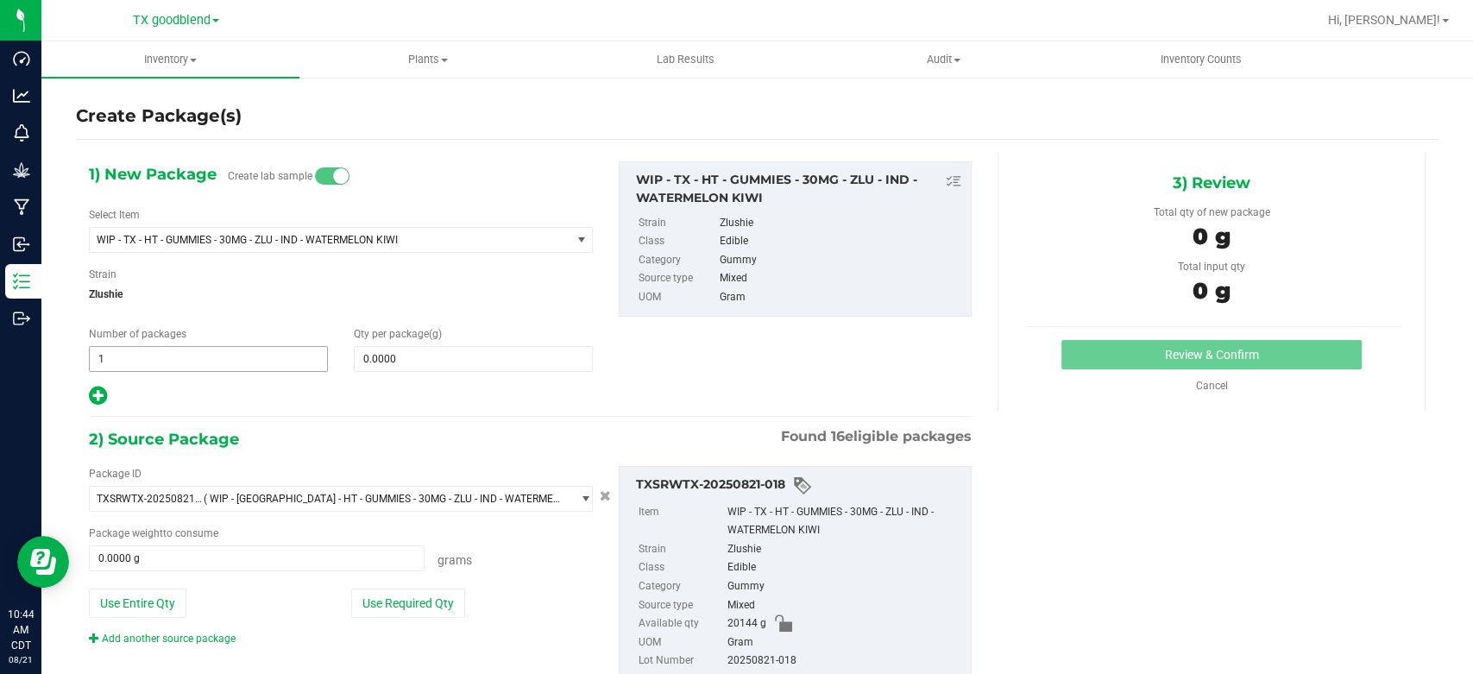
click at [191, 350] on span "1 1" at bounding box center [208, 359] width 239 height 26
type input "4"
click at [413, 360] on span at bounding box center [473, 359] width 239 height 26
type input "1"
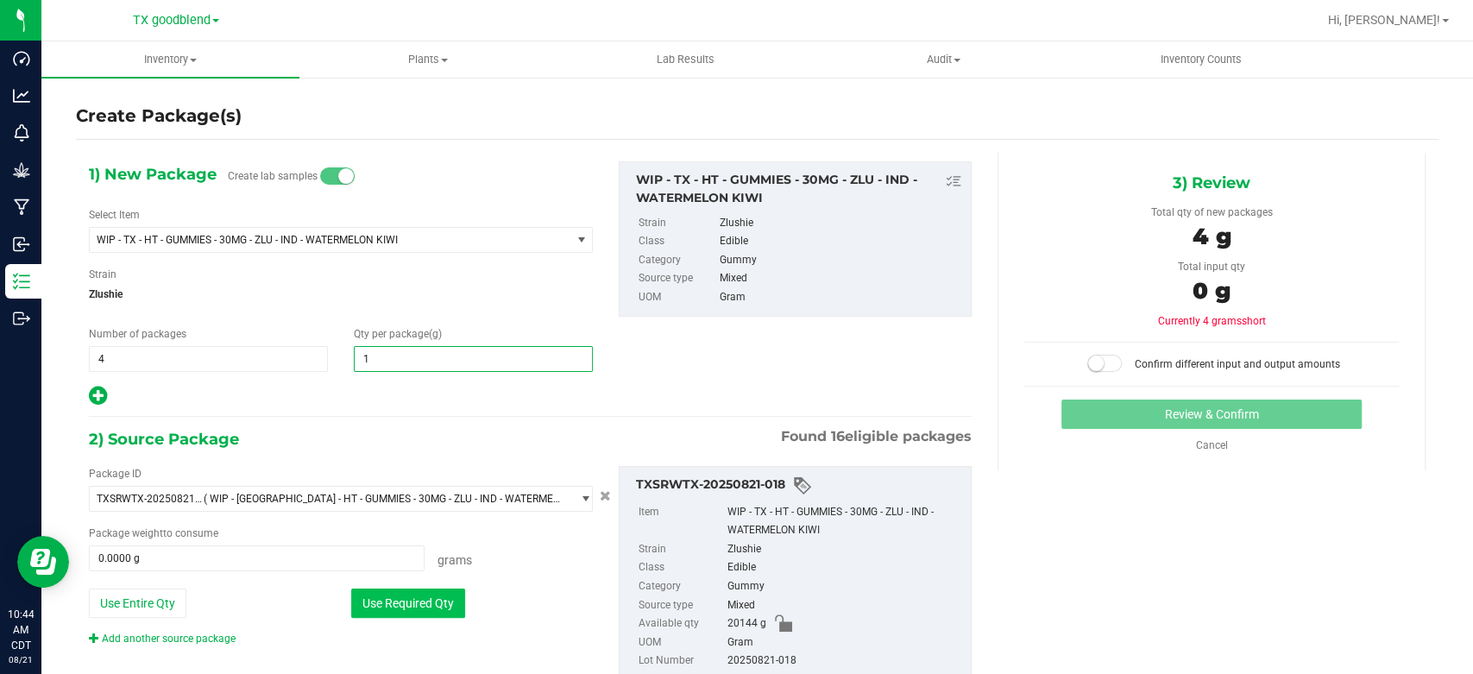
type input "1.0000"
click at [378, 601] on button "Use Required Qty" at bounding box center [408, 603] width 114 height 29
type input "4.0000 g"
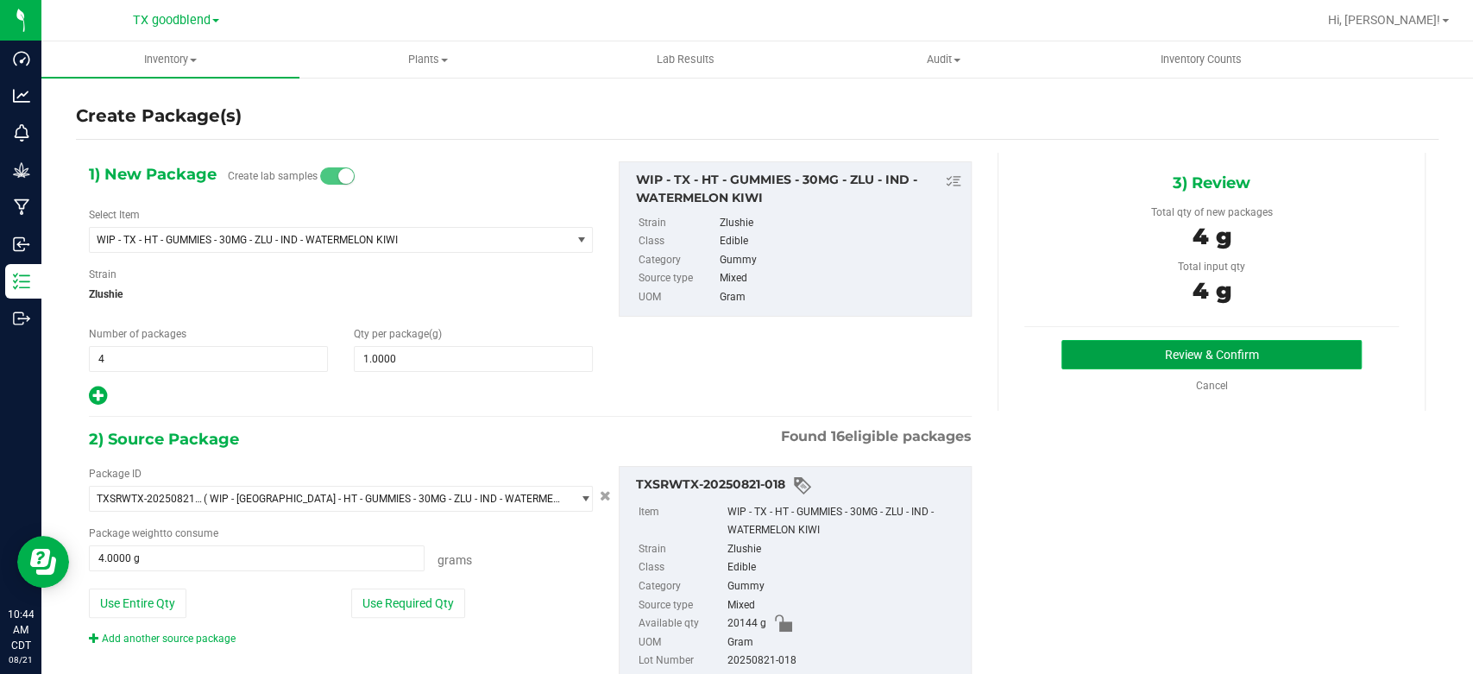
click at [1131, 354] on button "Review & Confirm" at bounding box center [1210, 354] width 299 height 29
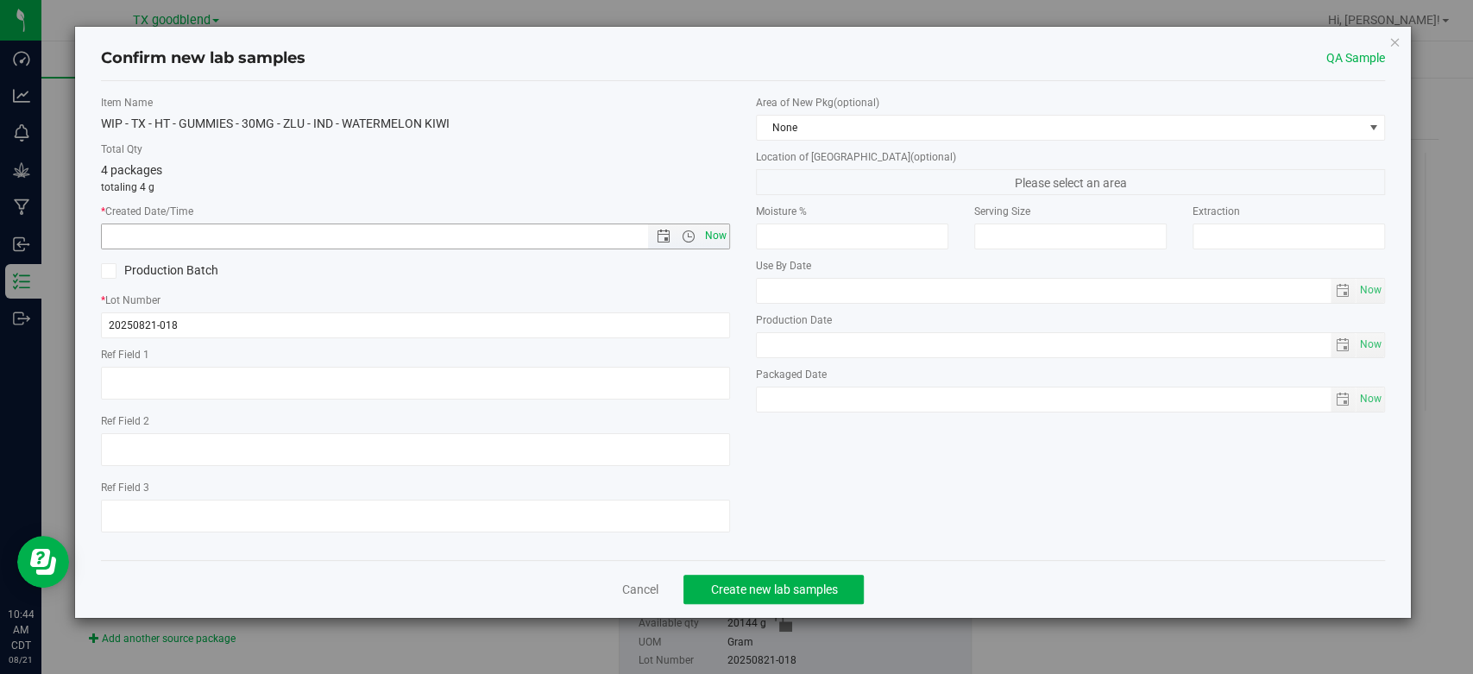
click at [723, 240] on span "Now" at bounding box center [716, 236] width 29 height 25
type input "[DATE] 10:44 AM"
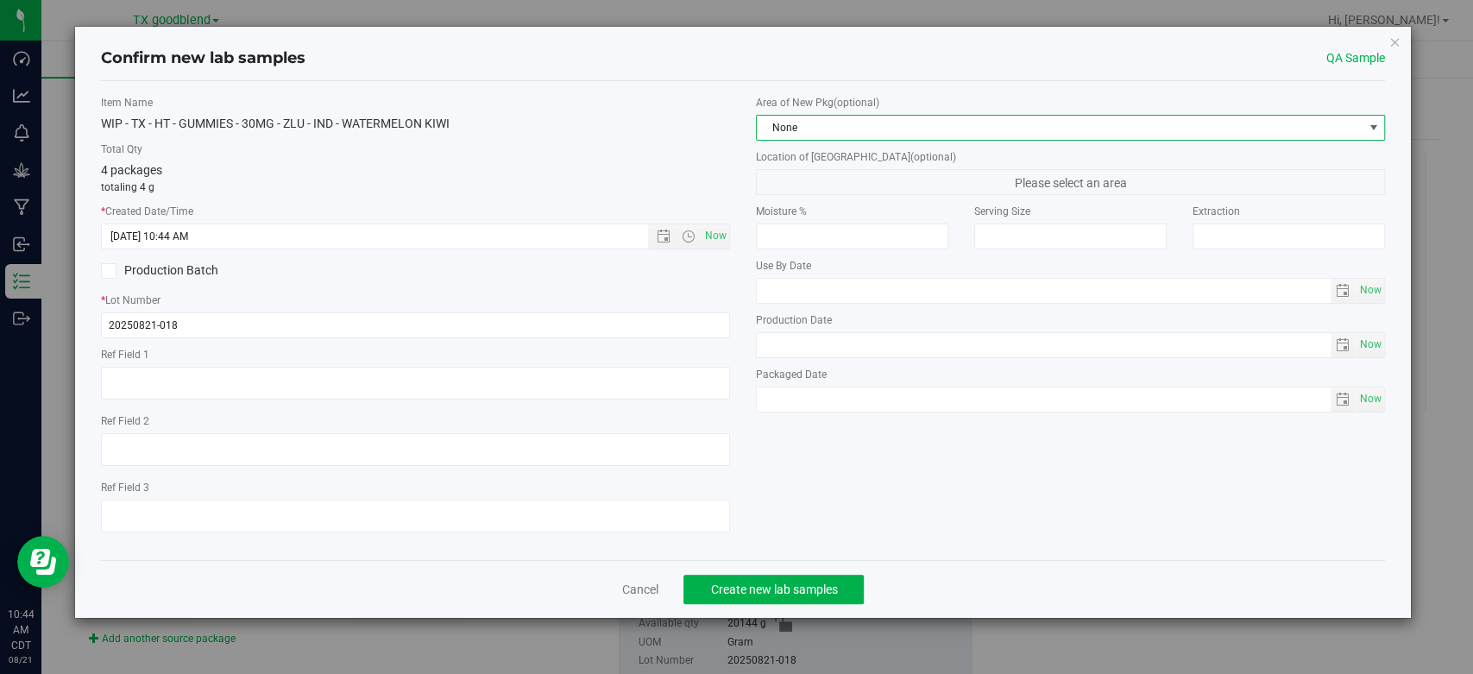
click at [851, 135] on span "None" at bounding box center [1060, 128] width 606 height 24
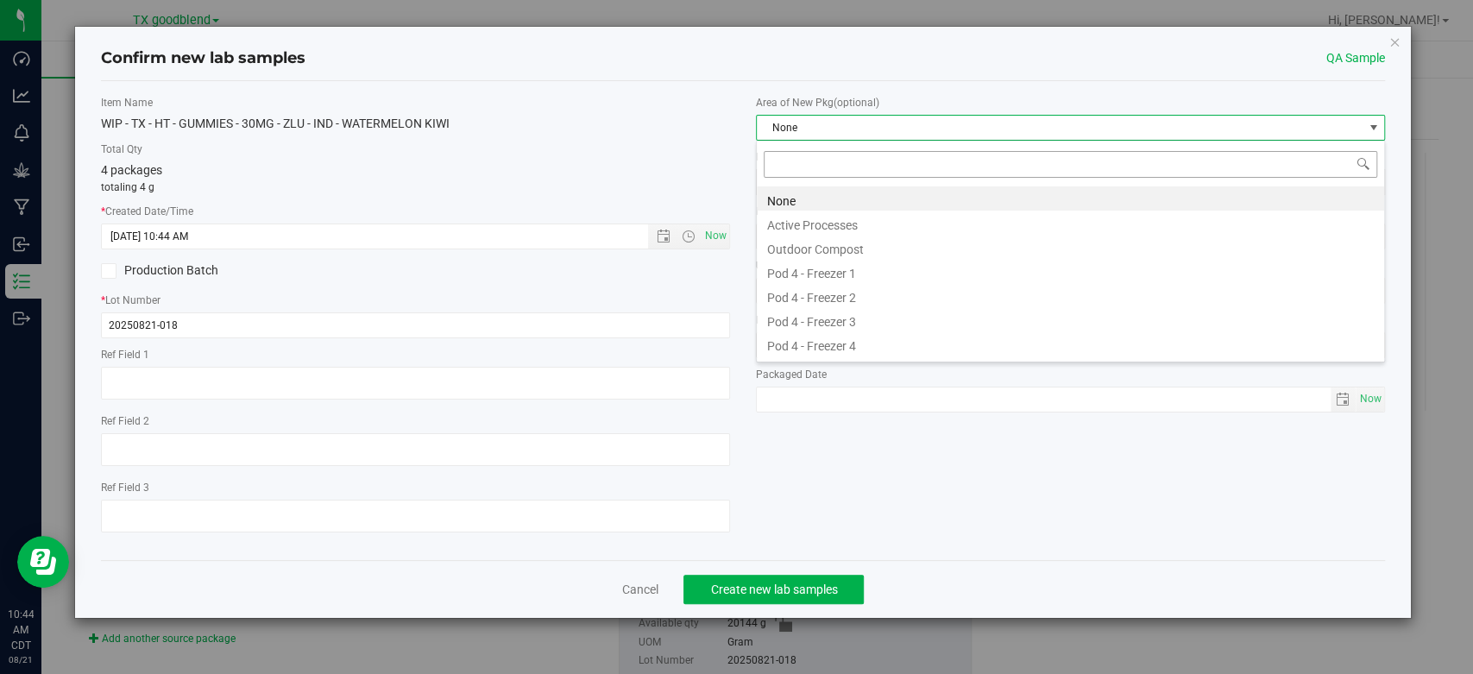
scroll to position [25, 628]
click at [841, 230] on li "Active Processes" at bounding box center [1070, 223] width 627 height 24
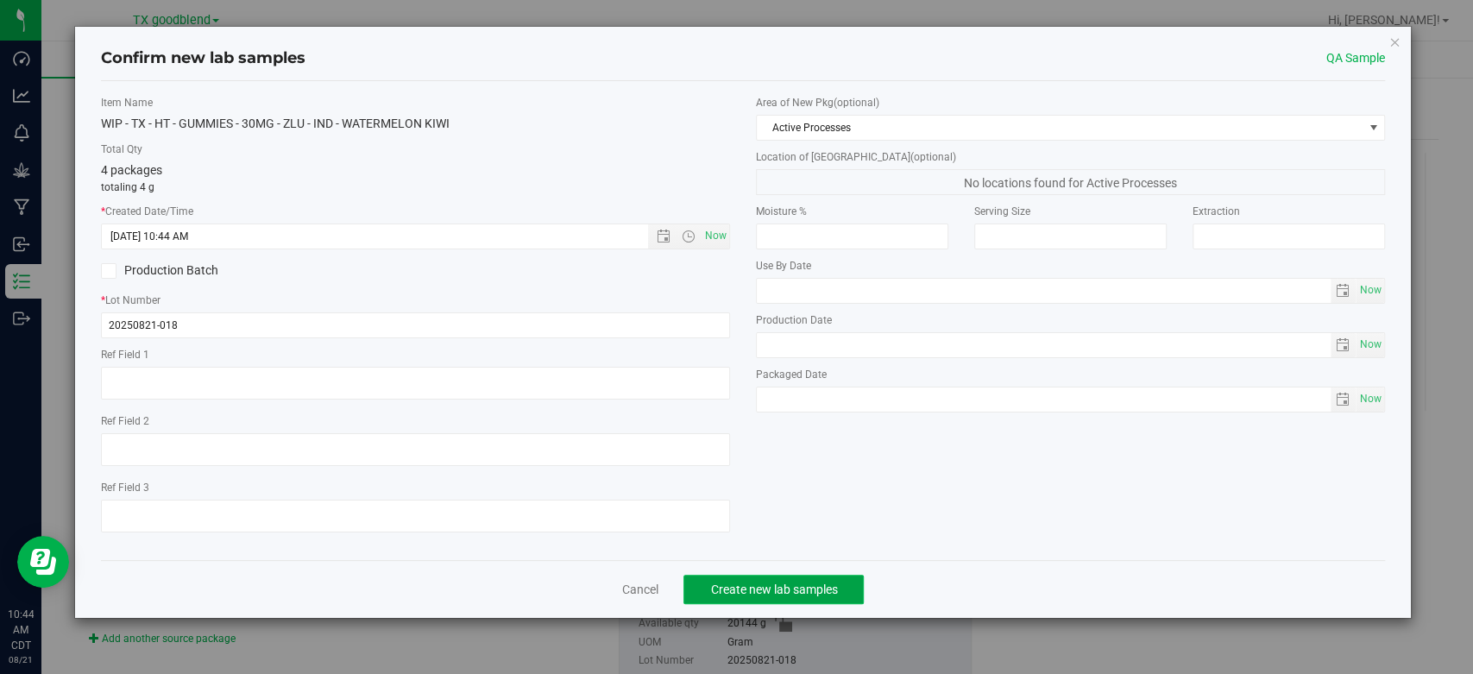
click at [747, 592] on span "Create new lab samples" at bounding box center [773, 590] width 127 height 14
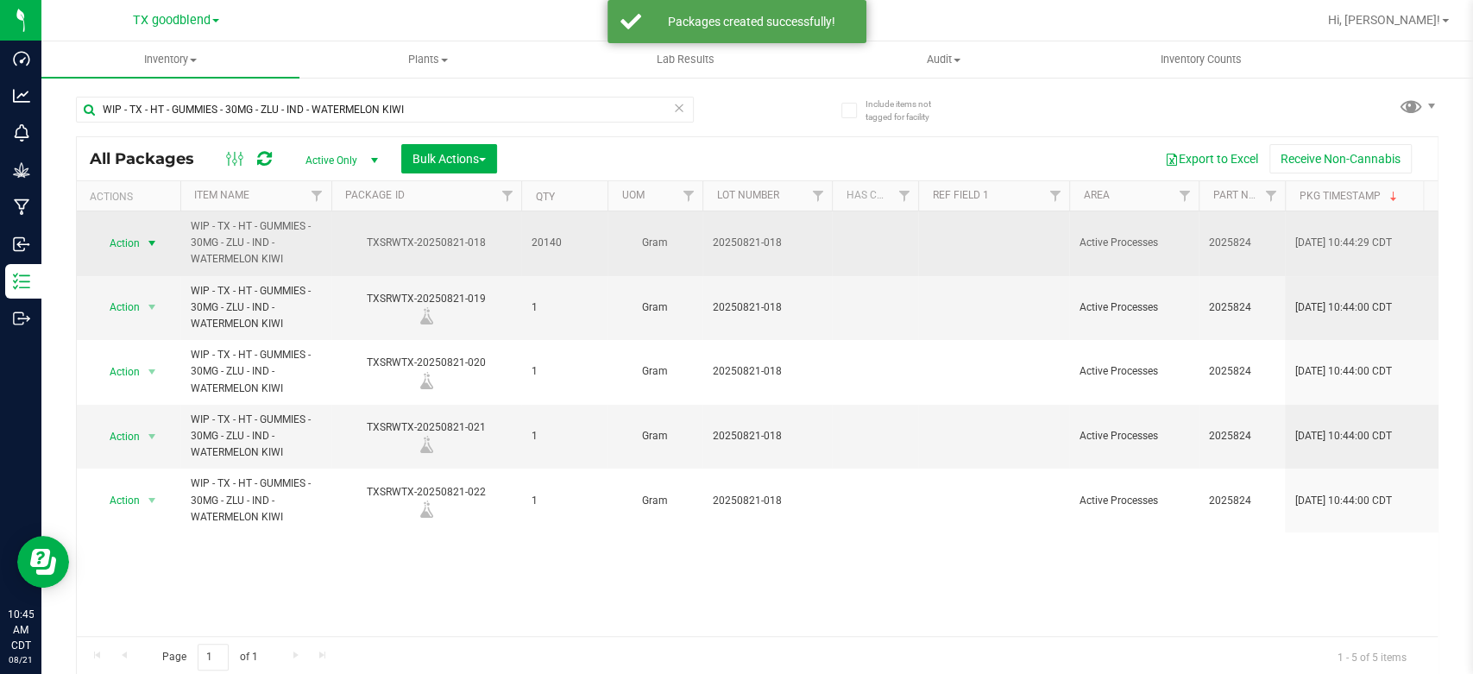
click at [124, 241] on span "Action" at bounding box center [117, 243] width 47 height 24
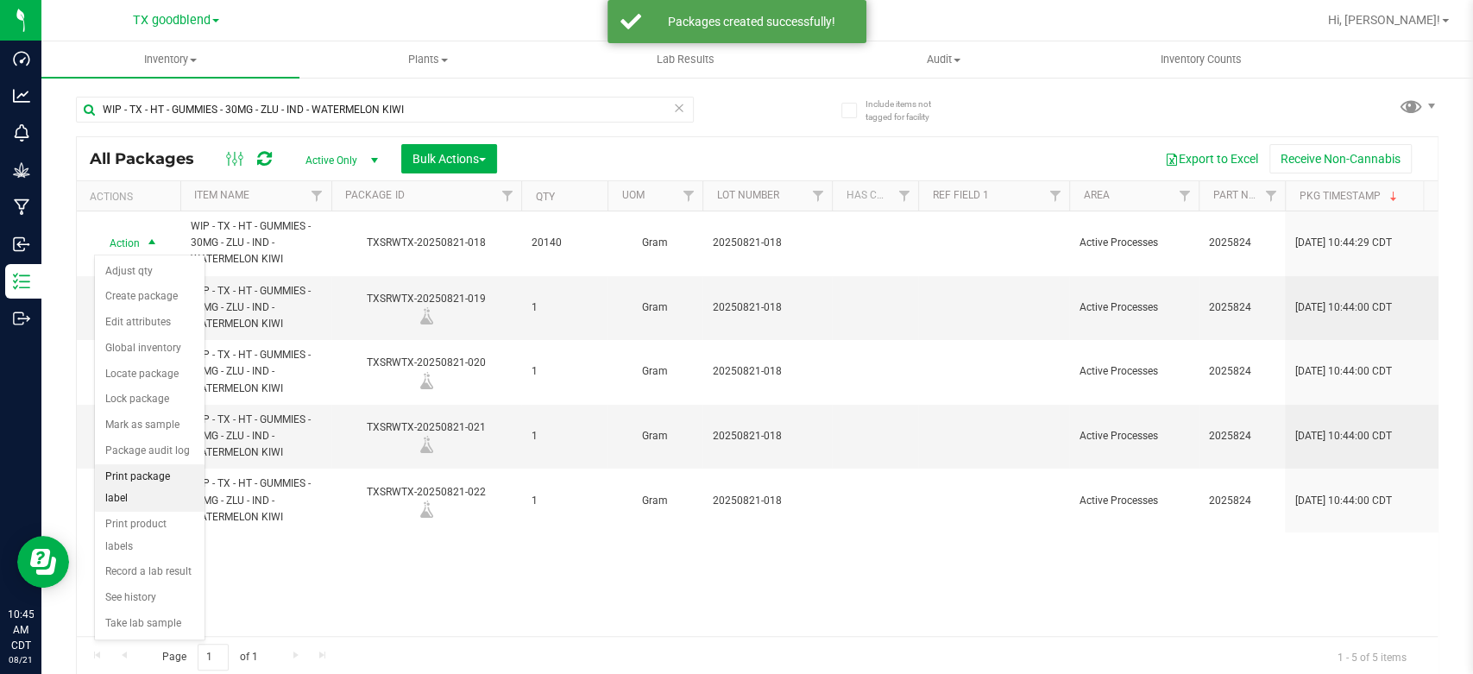
click at [171, 472] on li "Print package label" at bounding box center [150, 487] width 110 height 47
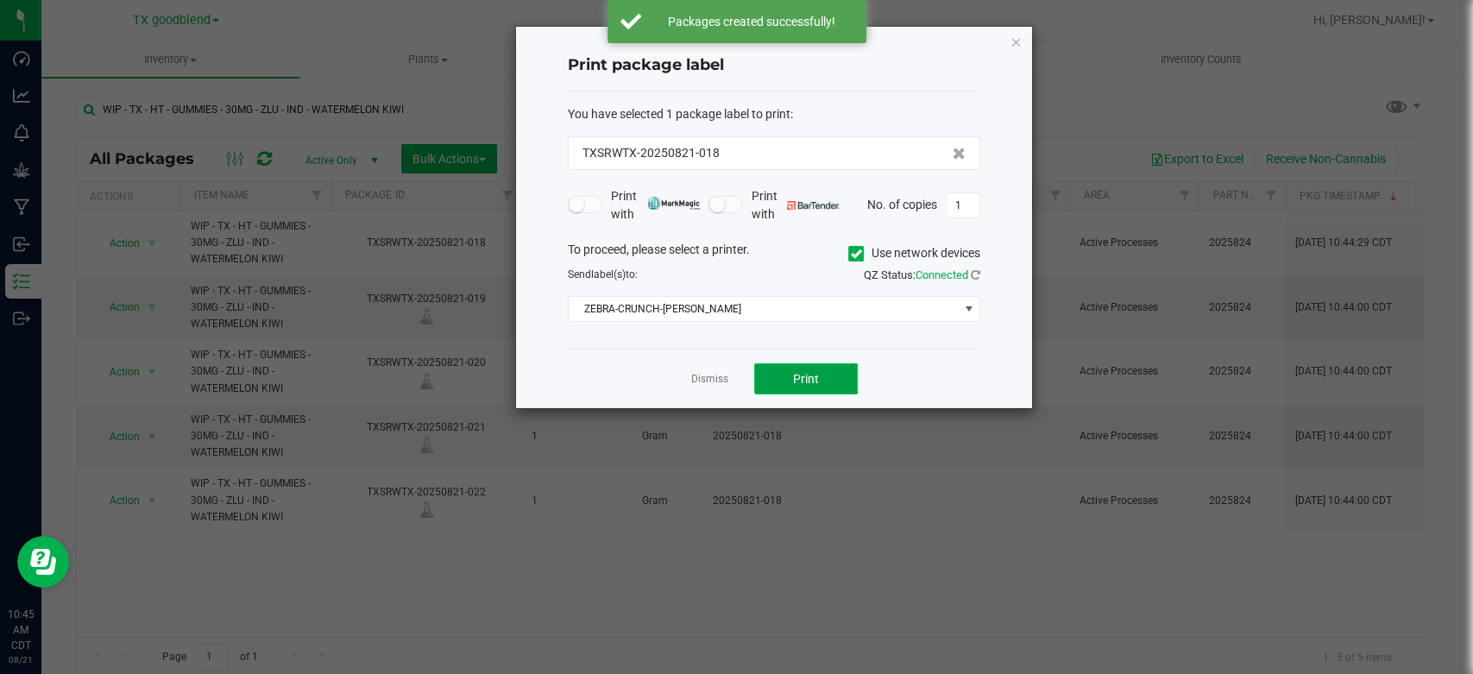
click at [827, 372] on button "Print" at bounding box center [806, 378] width 104 height 31
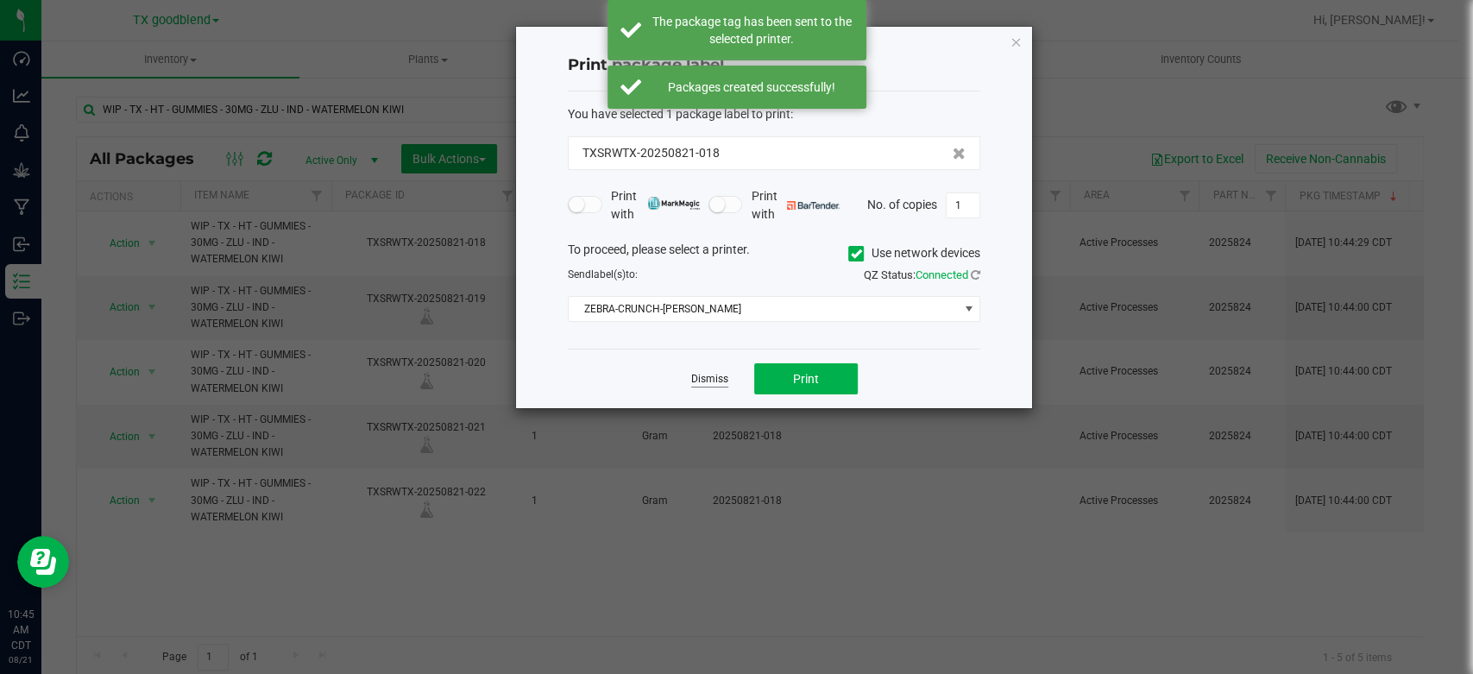
click at [706, 379] on link "Dismiss" at bounding box center [709, 379] width 37 height 15
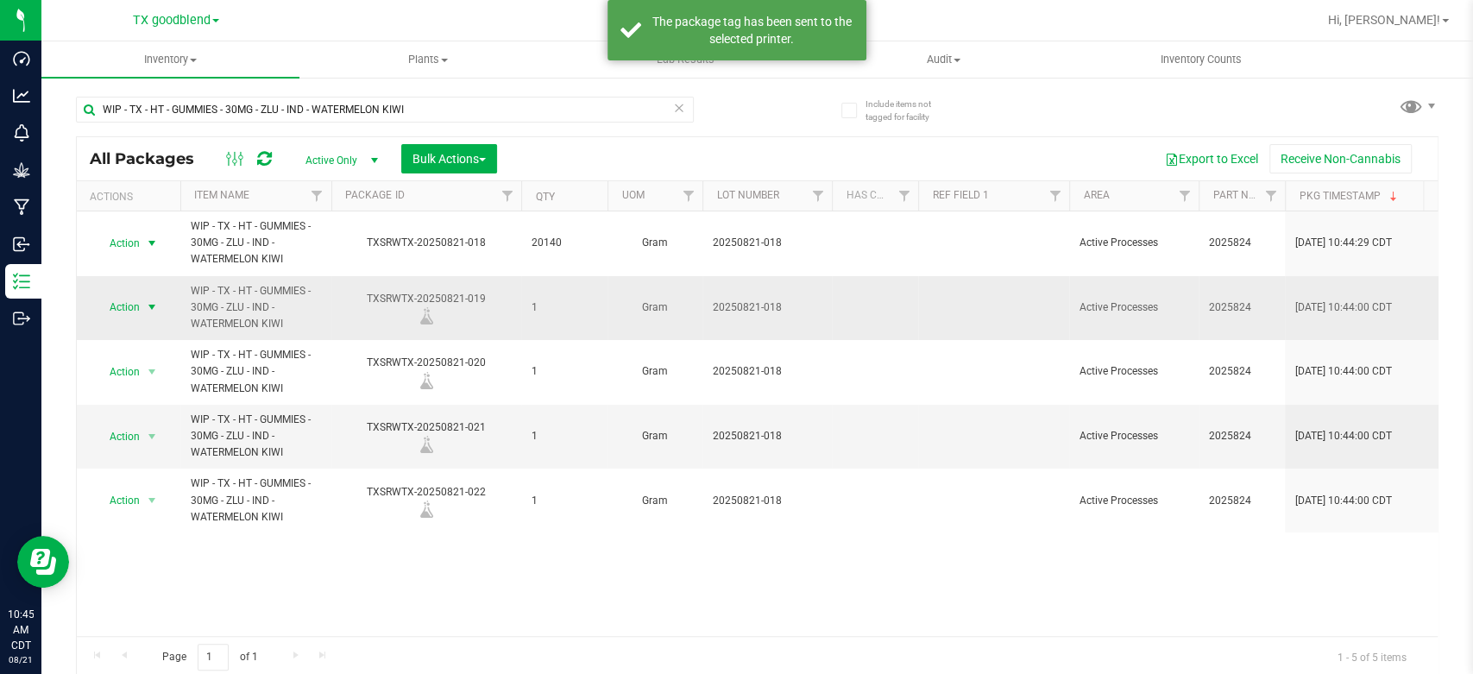
click at [156, 305] on span "select" at bounding box center [152, 307] width 14 height 14
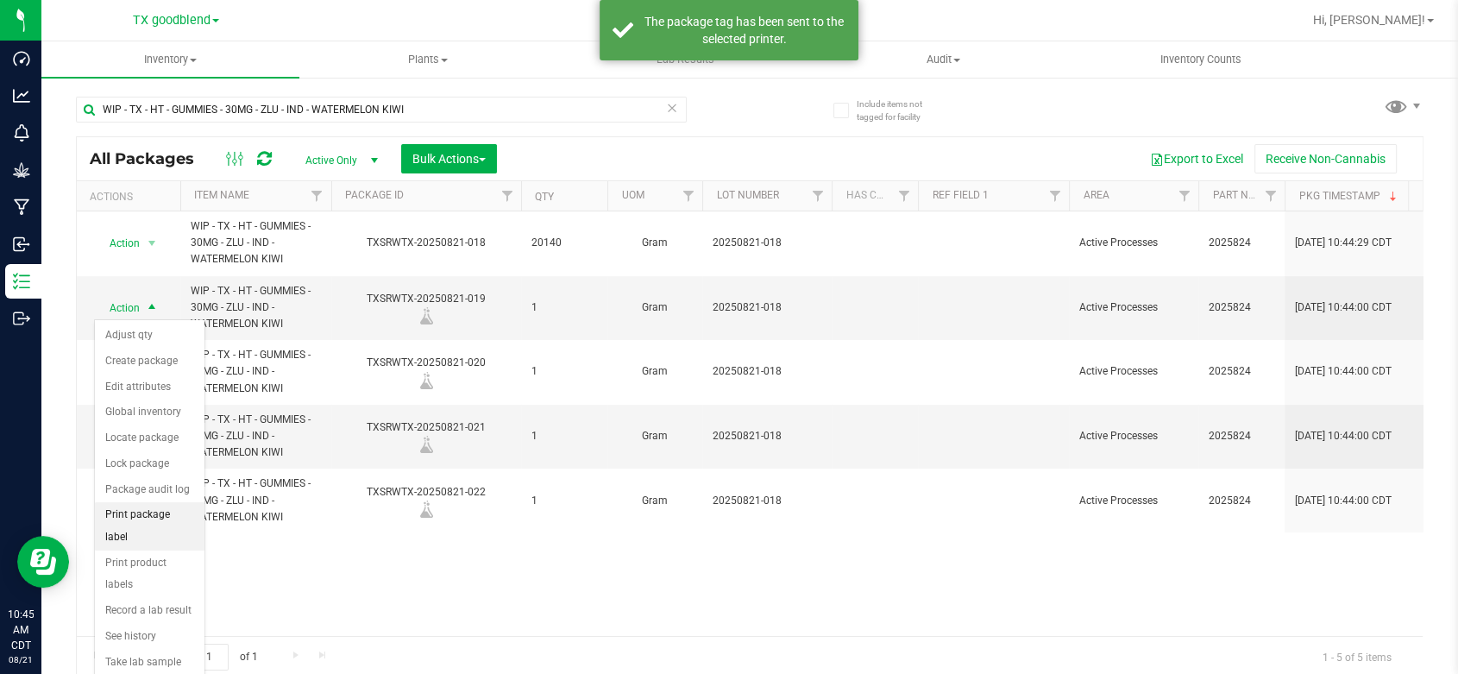
click at [166, 517] on li "Print package label" at bounding box center [150, 525] width 110 height 47
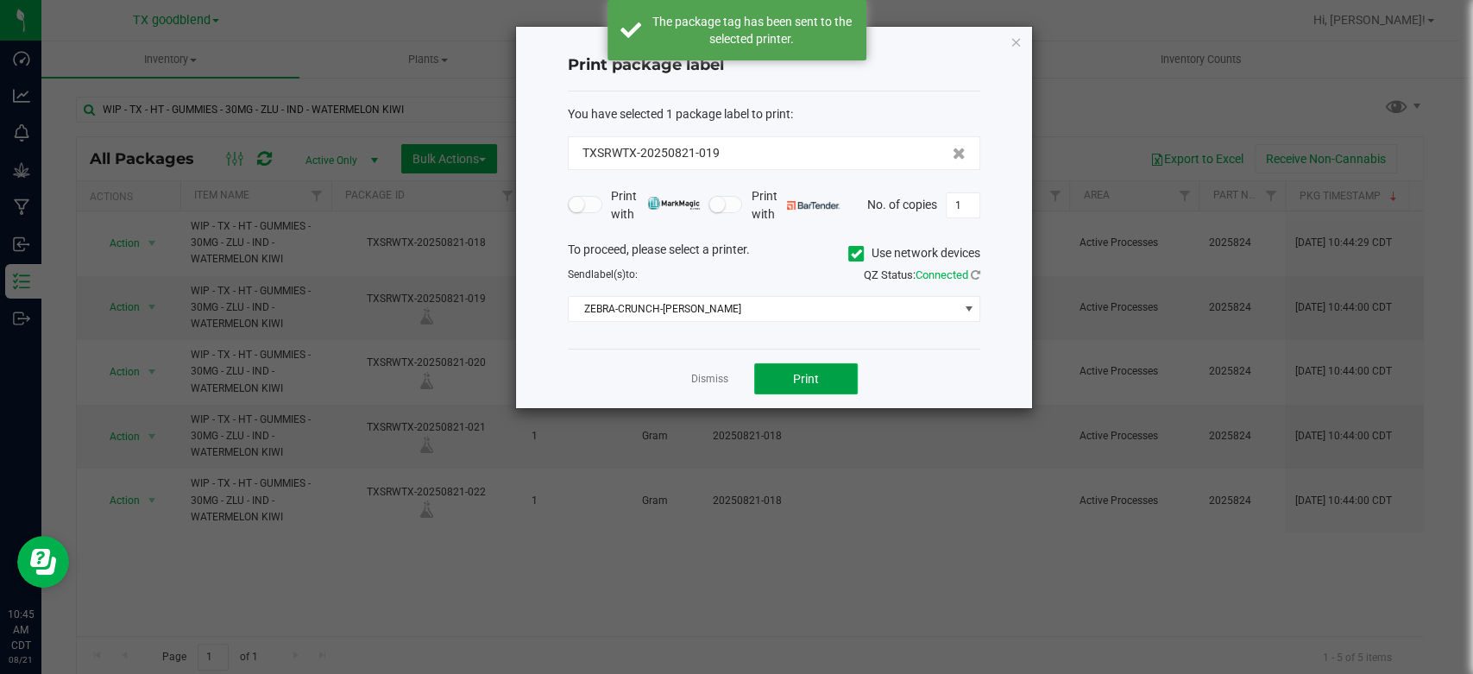
click at [809, 372] on span "Print" at bounding box center [806, 379] width 26 height 14
click at [716, 383] on link "Dismiss" at bounding box center [709, 379] width 37 height 15
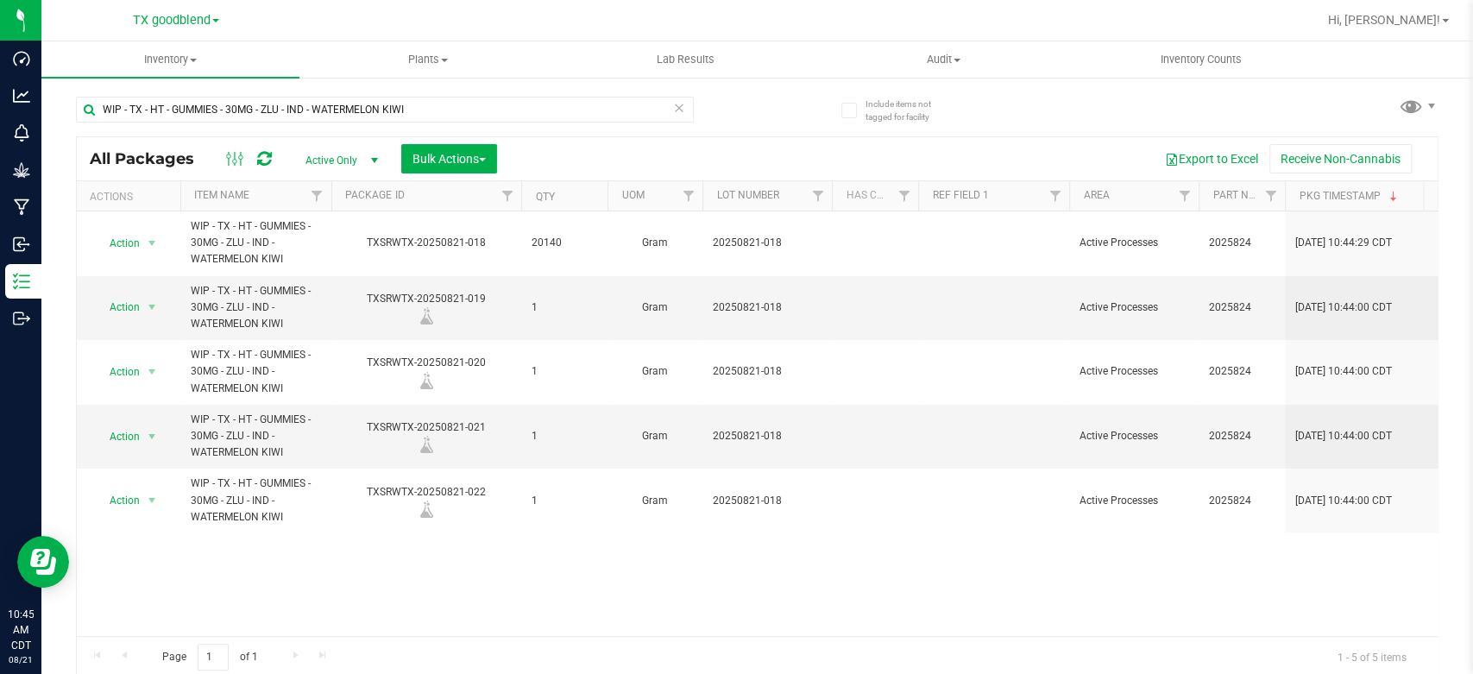
click at [673, 106] on icon at bounding box center [679, 107] width 12 height 21
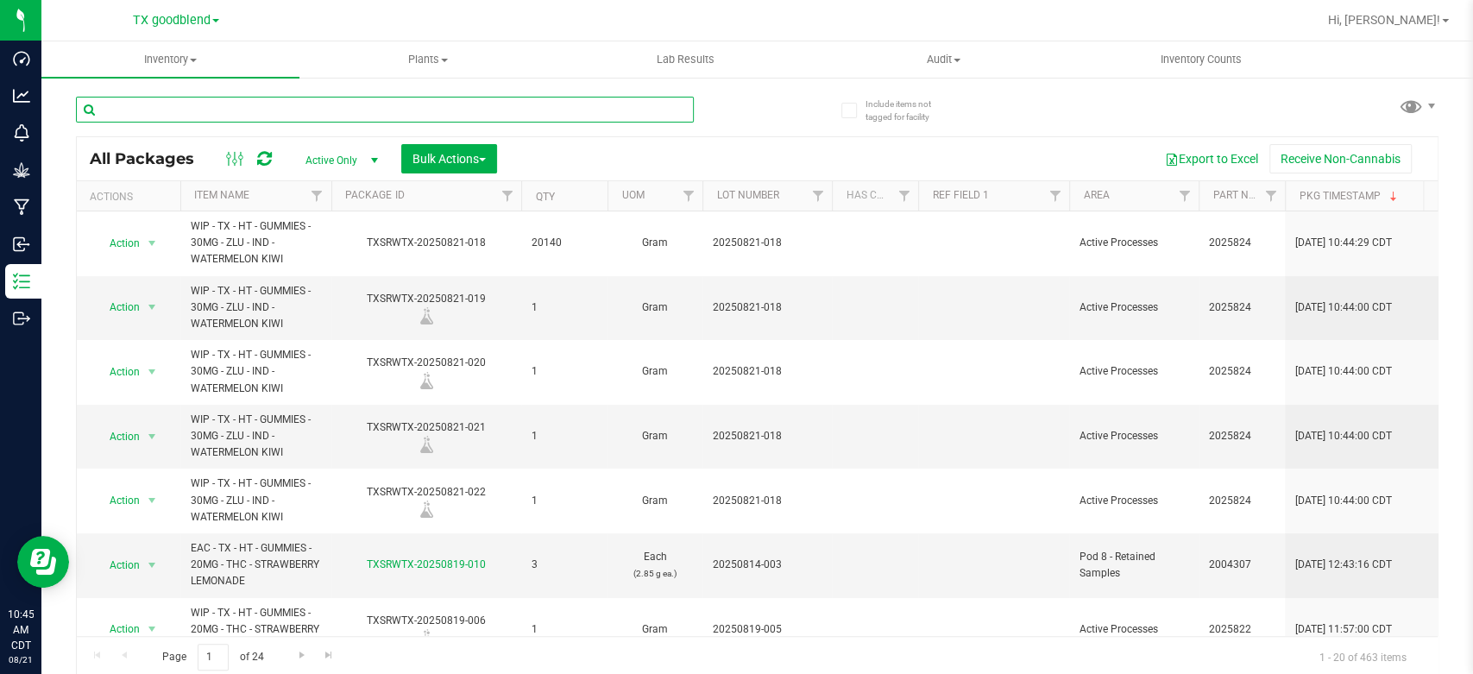
click at [242, 97] on input "text" at bounding box center [385, 110] width 618 height 26
type input "0717-002"
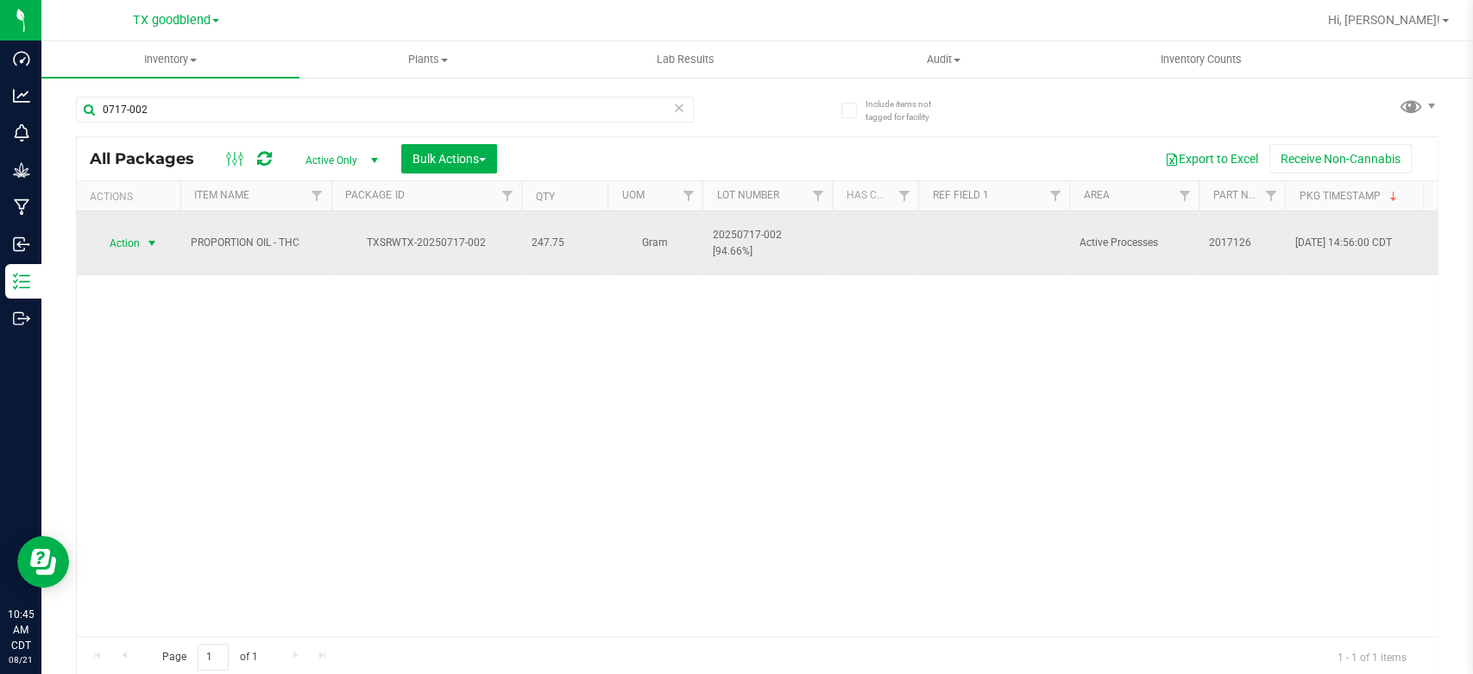
click at [121, 231] on span "Action" at bounding box center [117, 243] width 47 height 24
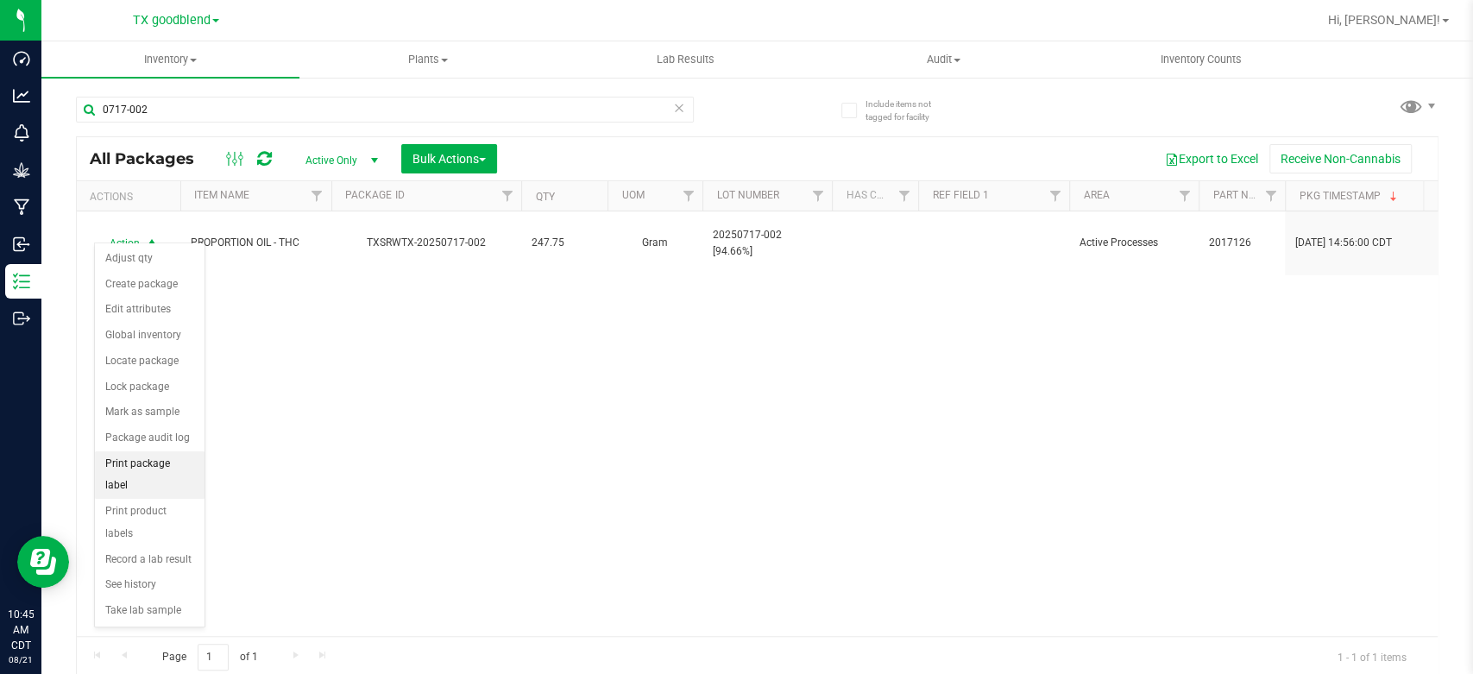
click at [123, 461] on li "Print package label" at bounding box center [150, 474] width 110 height 47
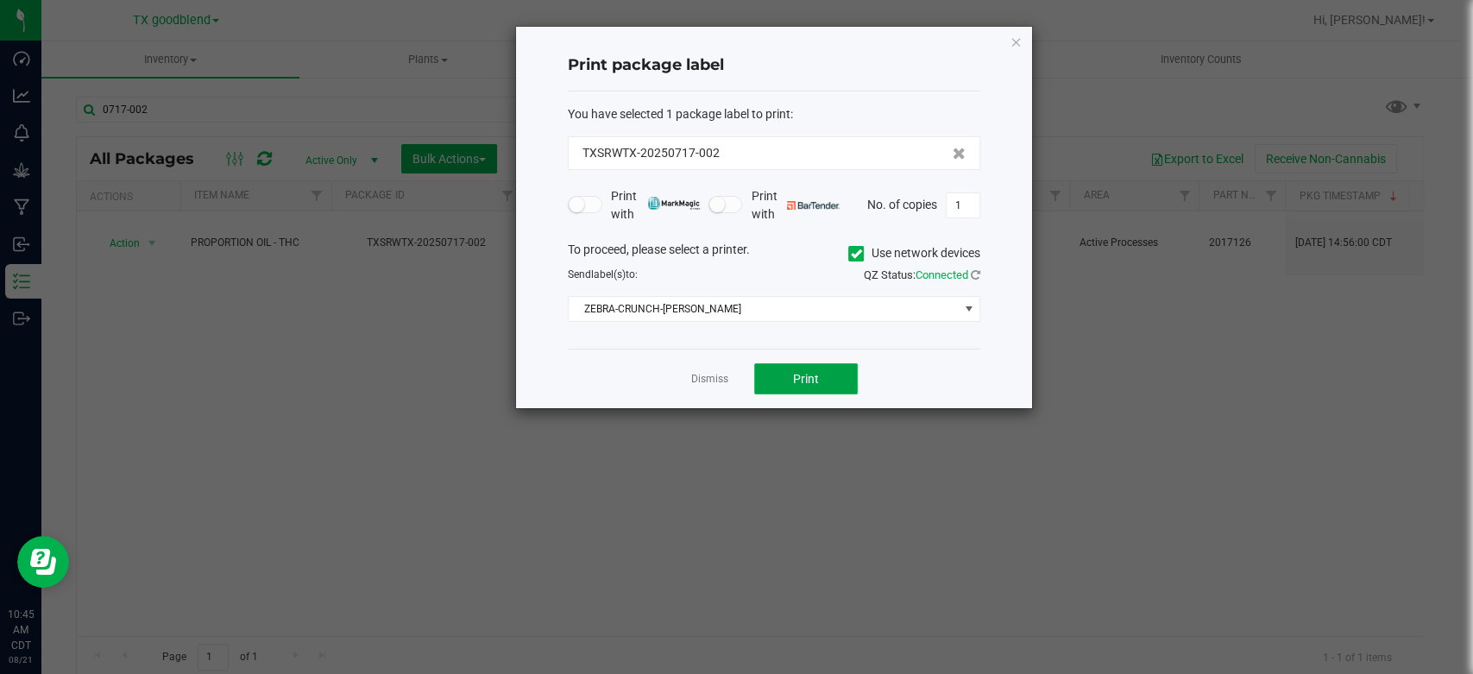
click at [797, 375] on span "Print" at bounding box center [806, 379] width 26 height 14
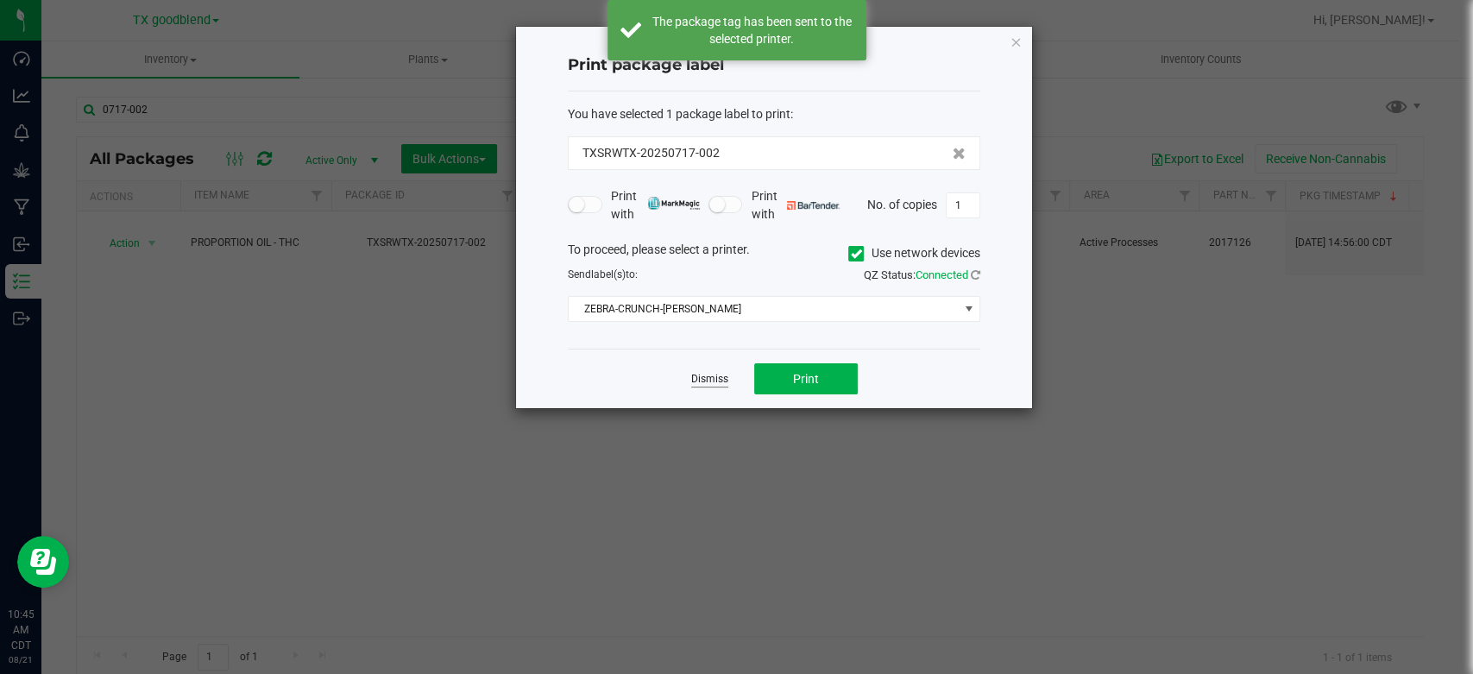
click at [719, 379] on link "Dismiss" at bounding box center [709, 379] width 37 height 15
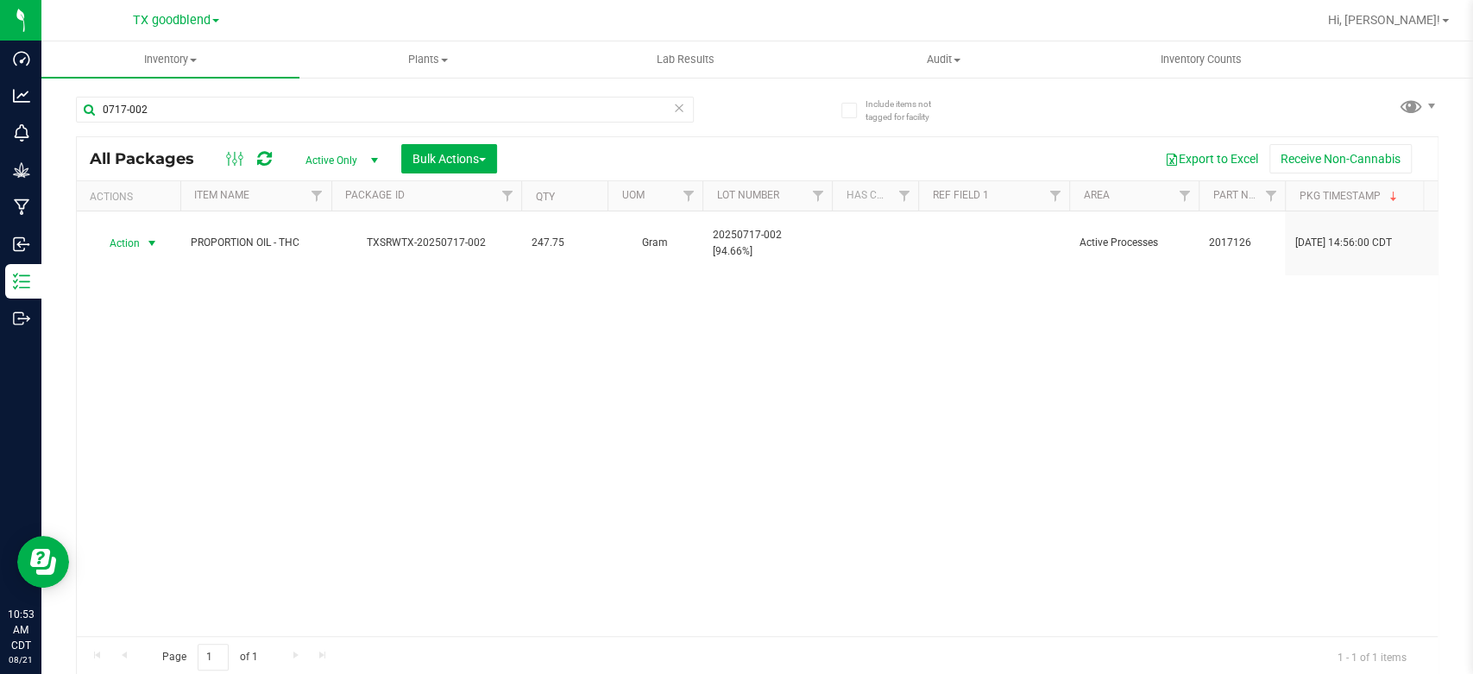
click at [673, 115] on icon at bounding box center [679, 107] width 12 height 21
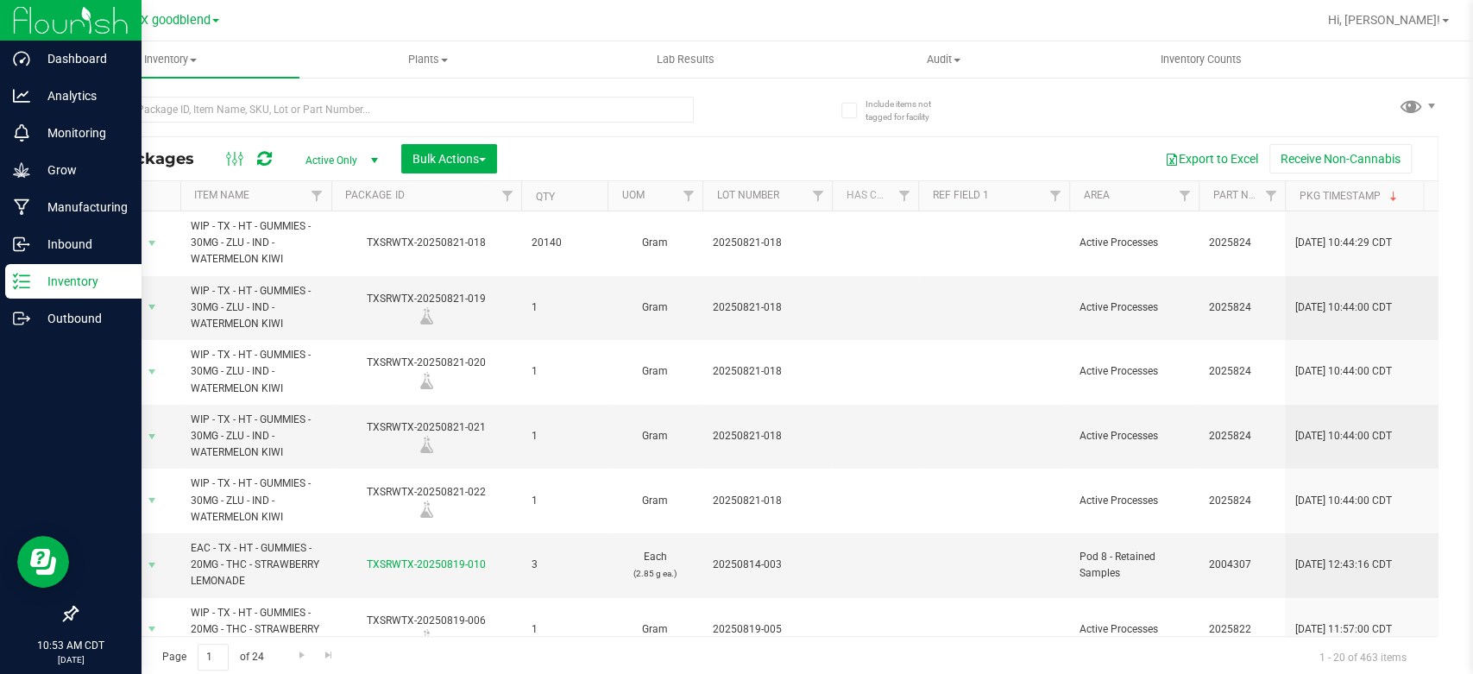
click at [14, 285] on icon at bounding box center [21, 281] width 17 height 17
